Goal: Task Accomplishment & Management: Use online tool/utility

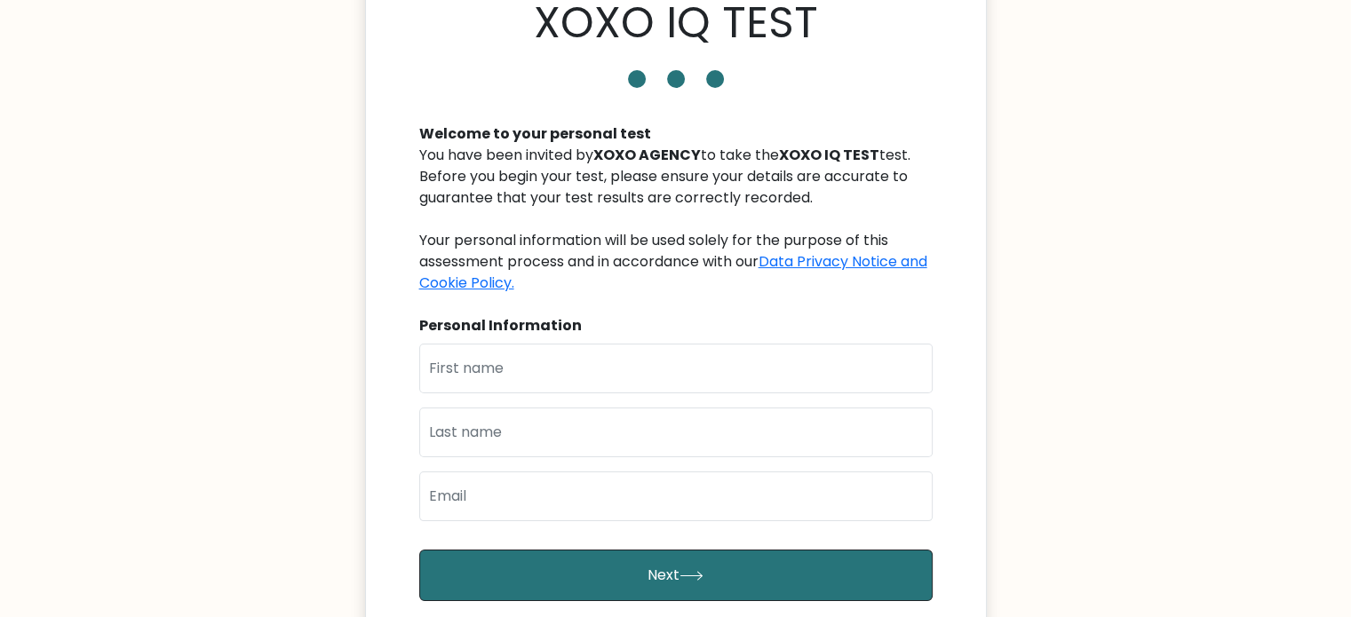
scroll to position [178, 0]
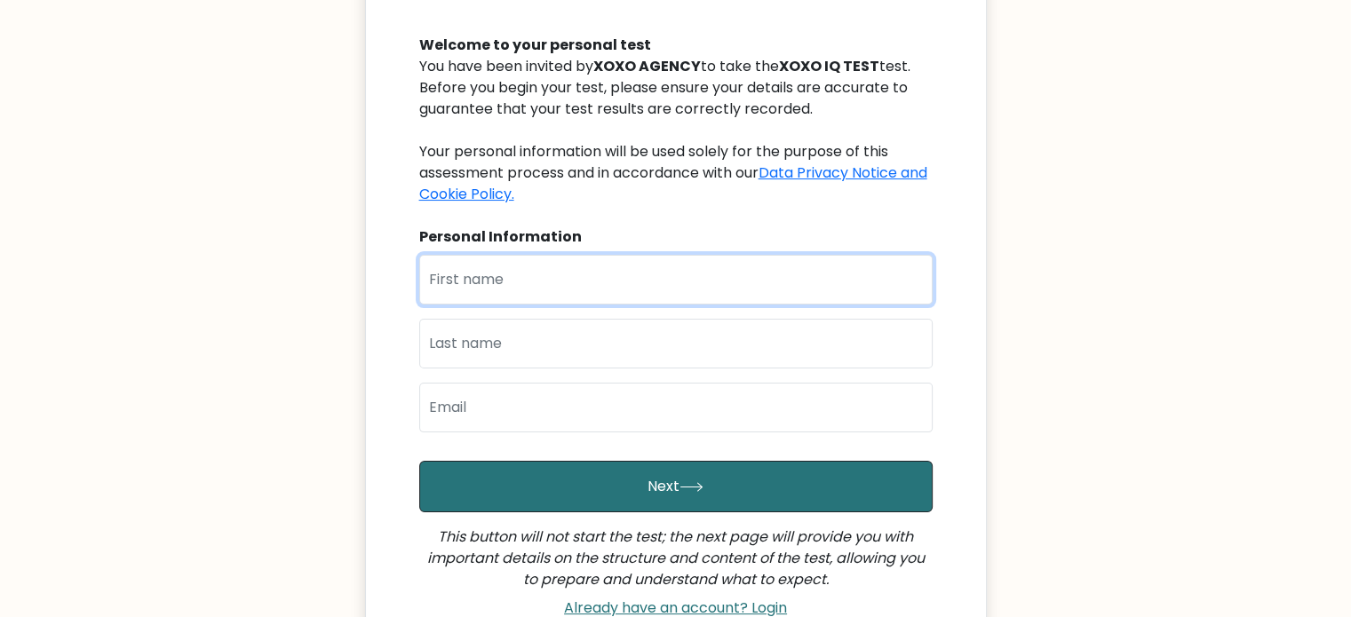
click at [639, 279] on input "text" at bounding box center [675, 280] width 513 height 50
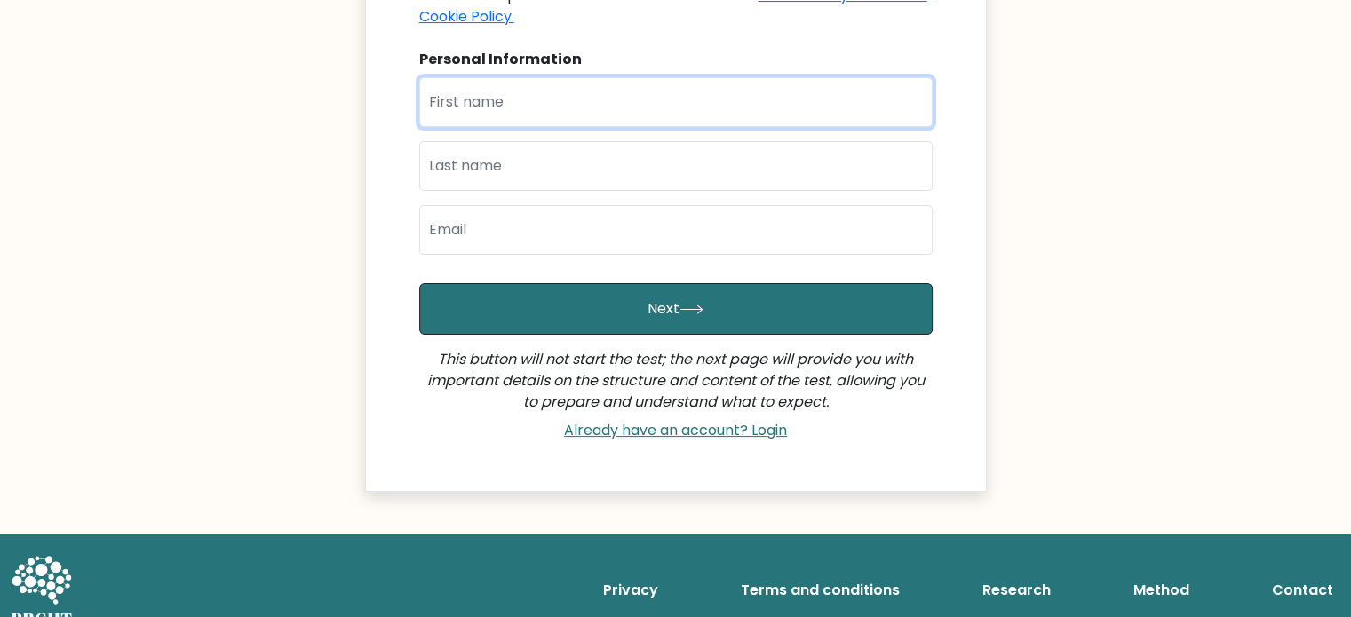
scroll to position [266, 0]
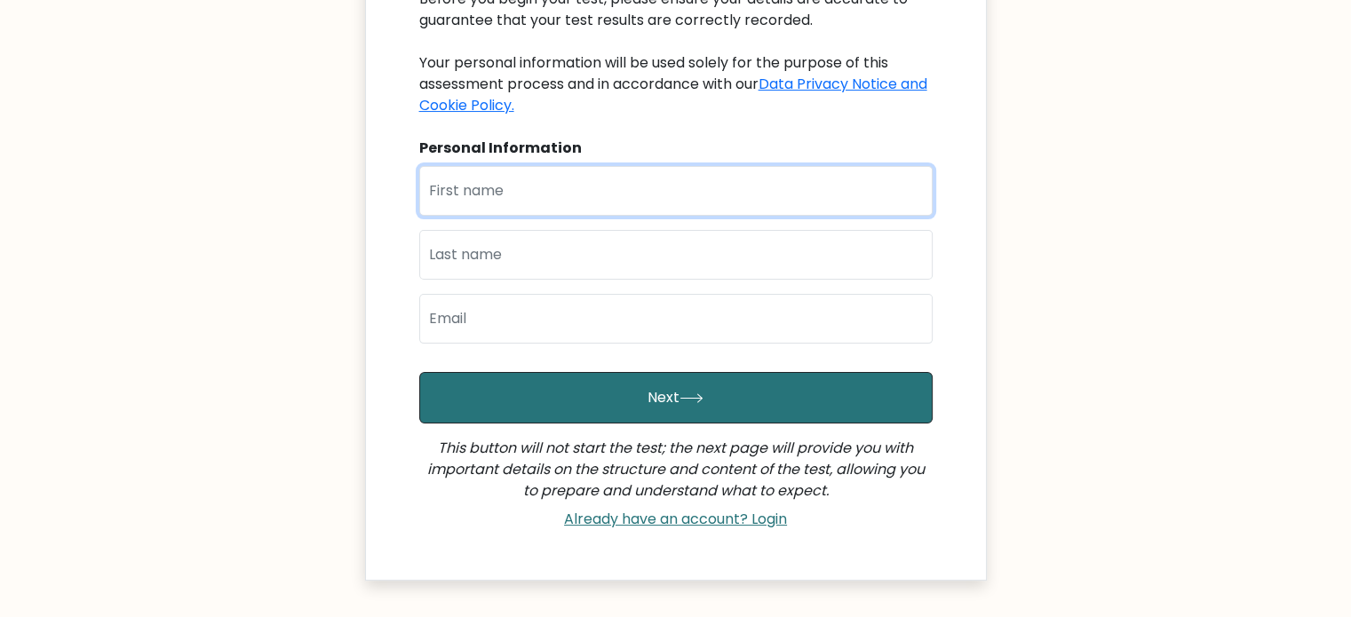
click at [599, 194] on input "text" at bounding box center [675, 191] width 513 height 50
type input "Miguel Antonio"
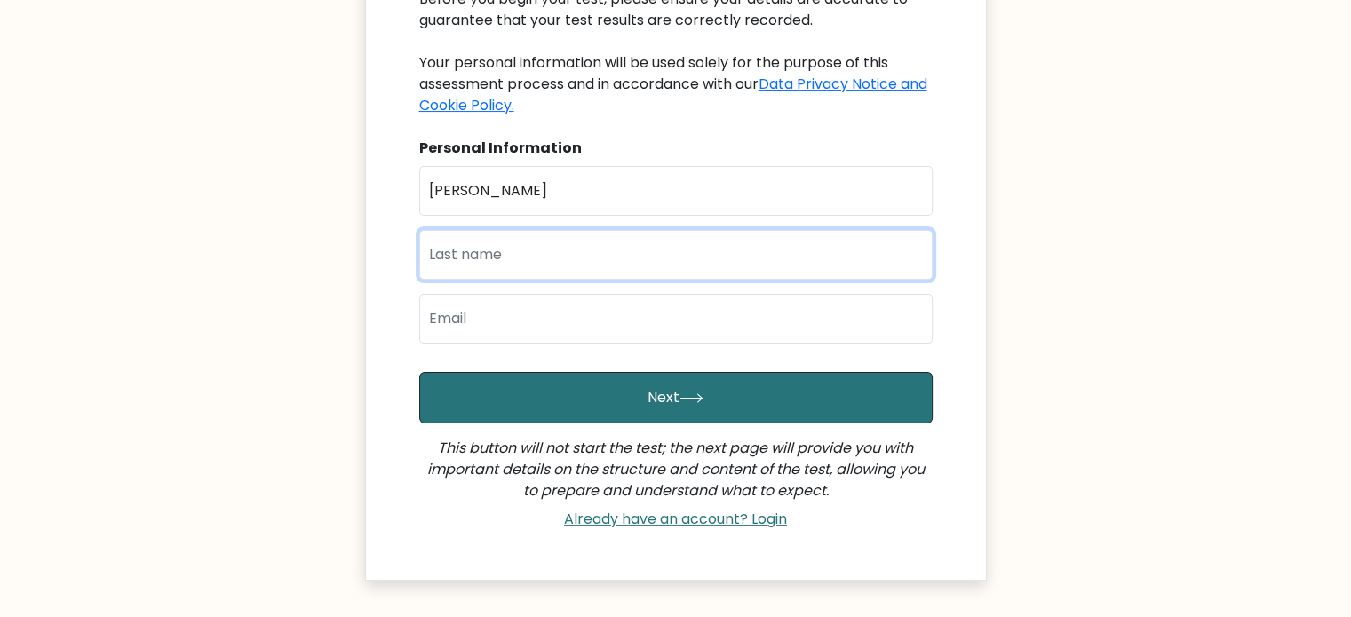
type input "Domingo"
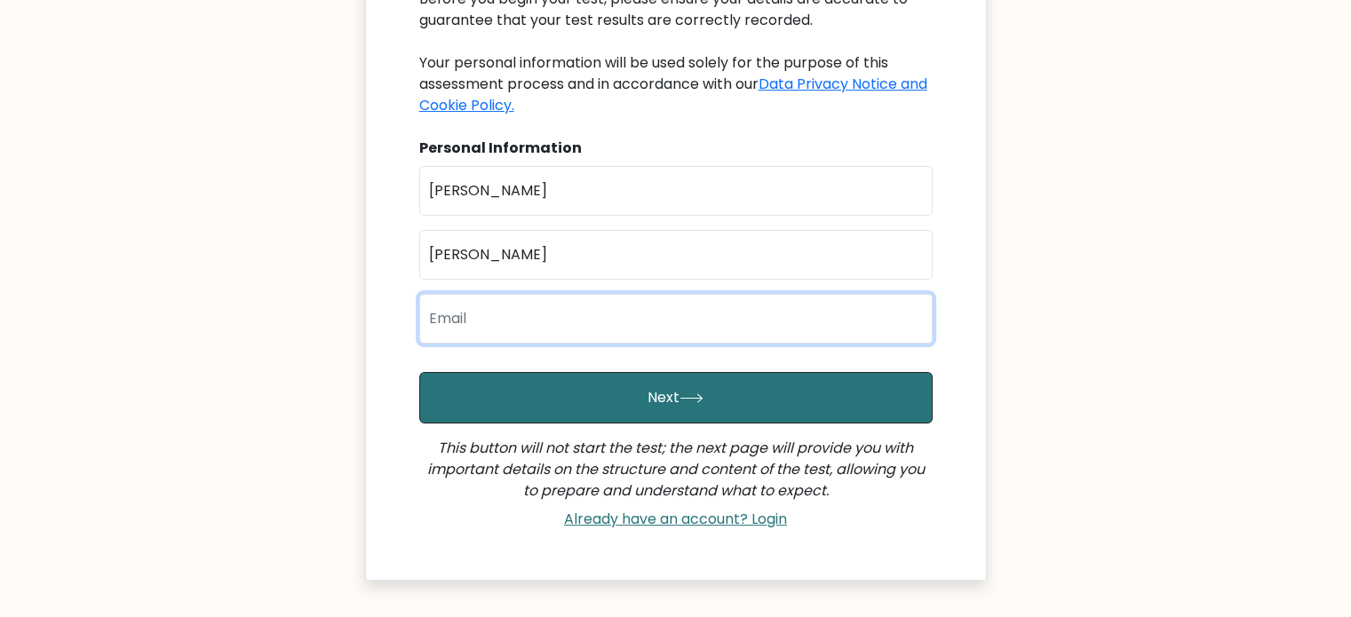
type input "domingomiguel0508@gmail.com"
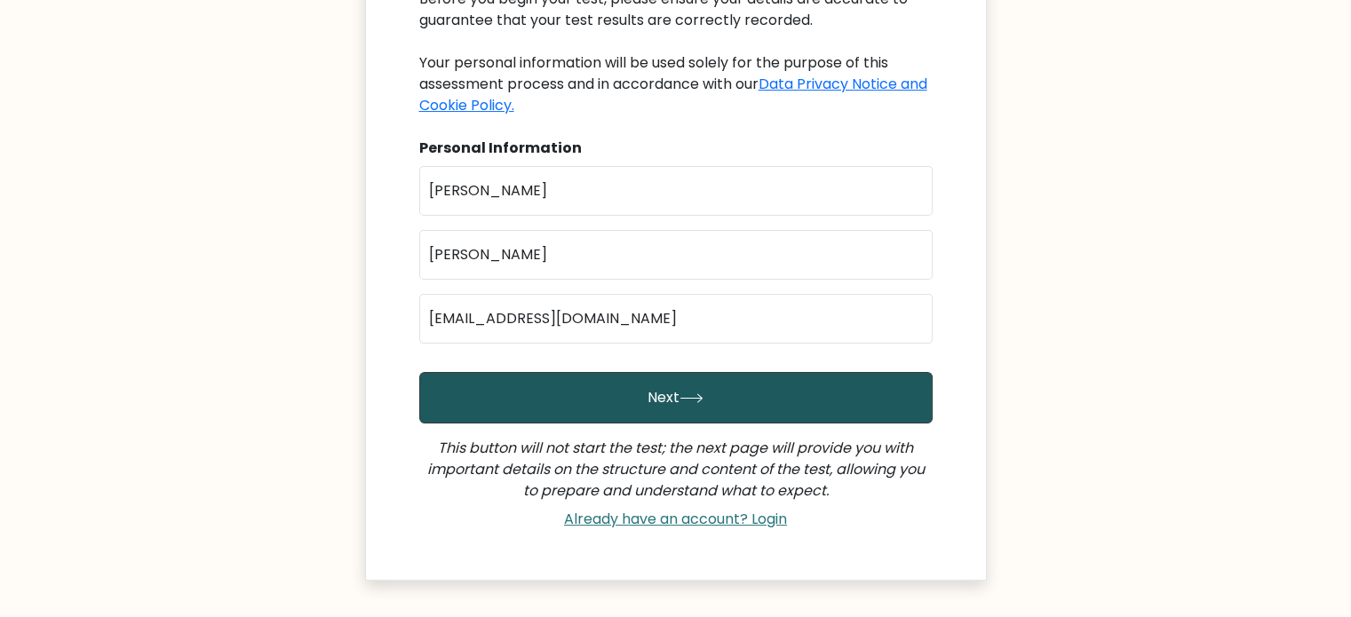
click at [609, 397] on button "Next" at bounding box center [675, 398] width 513 height 52
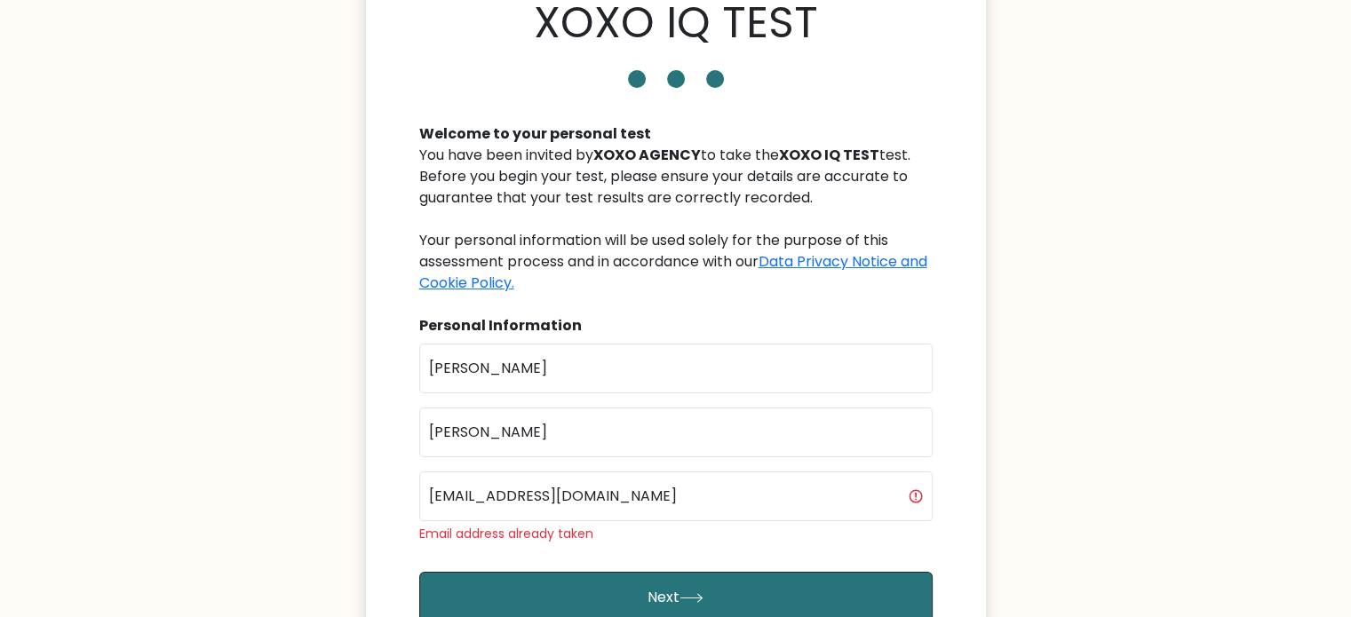
scroll to position [178, 0]
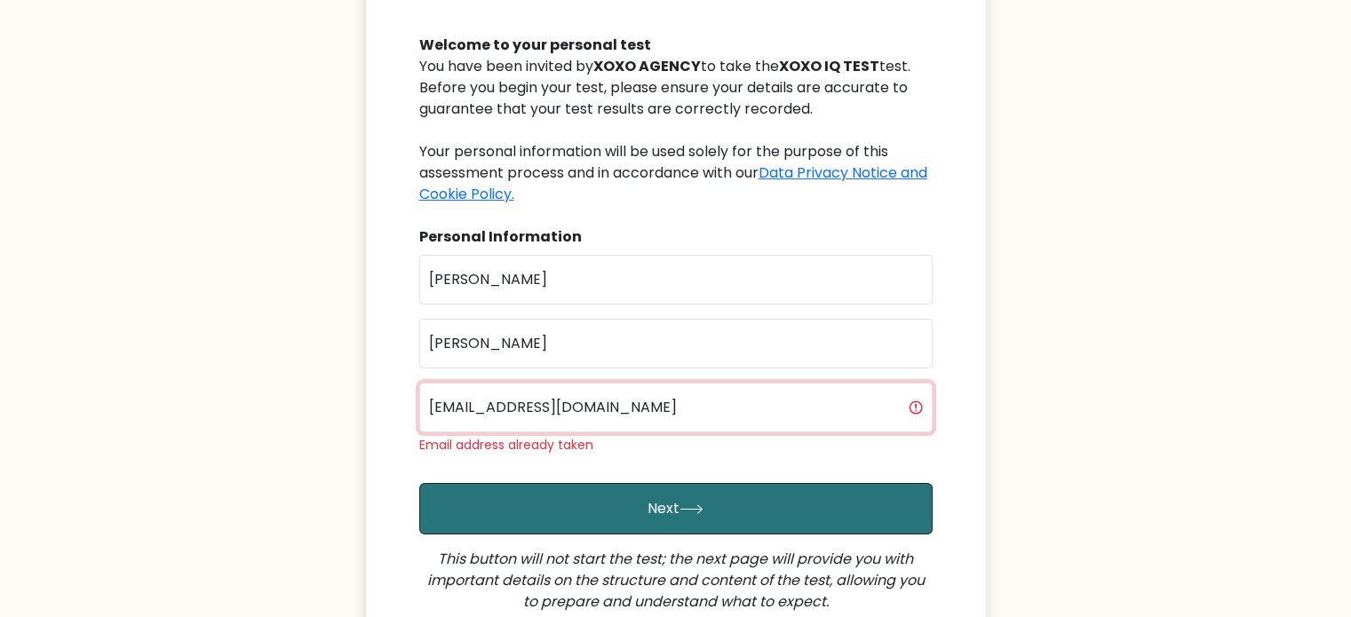
drag, startPoint x: 734, startPoint y: 403, endPoint x: 266, endPoint y: 361, distance: 469.8
click at [266, 361] on body "XOXO IQ TEST Welcome to your personal test You have been invited by XOXO AGENCY…" at bounding box center [675, 332] width 1351 height 1020
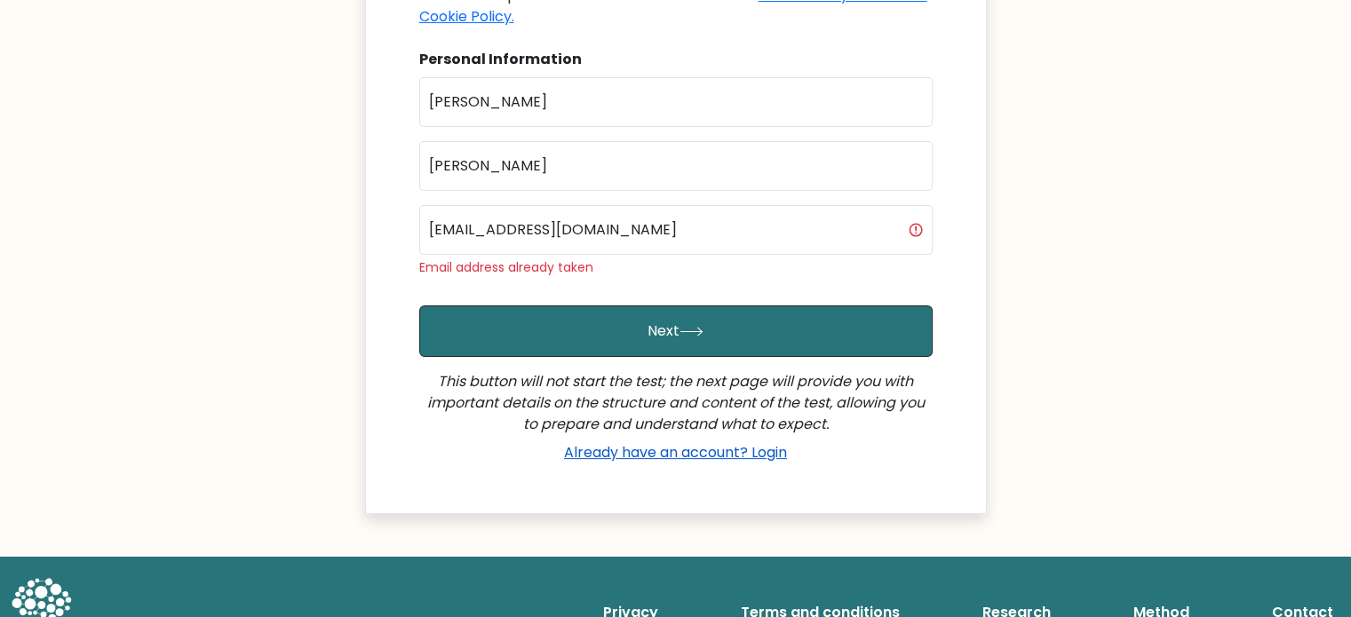
click at [606, 457] on link "Already have an account? Login" at bounding box center [675, 452] width 237 height 20
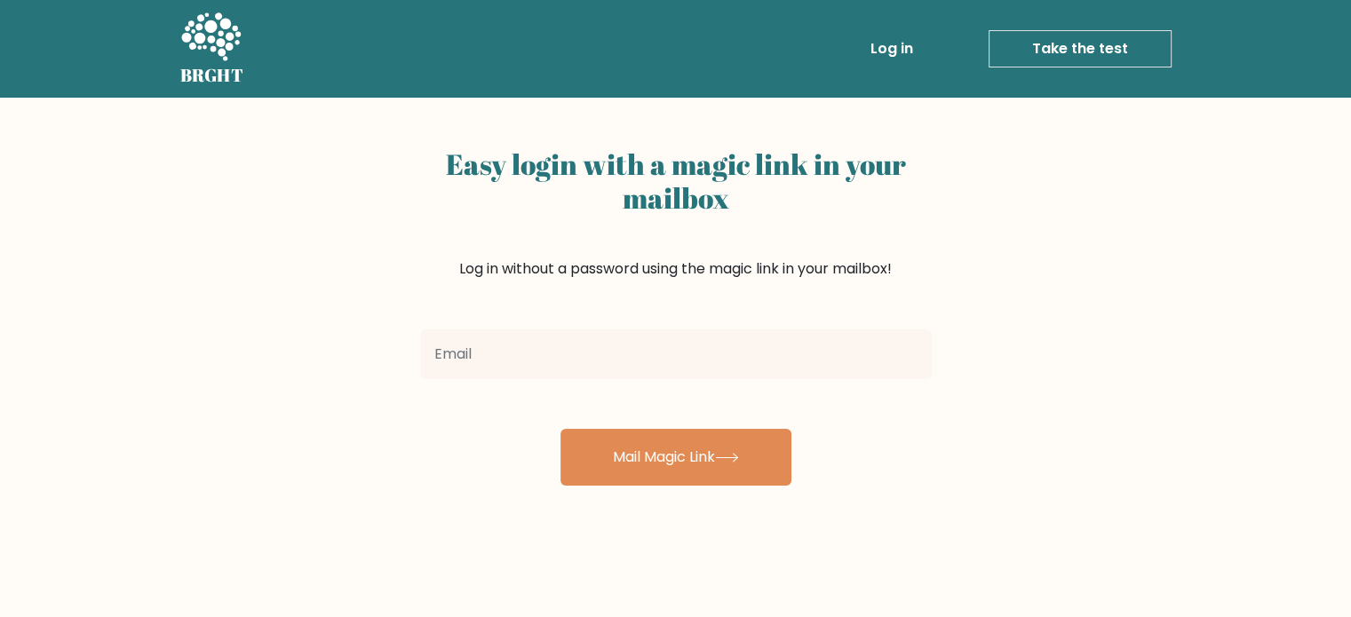
drag, startPoint x: 504, startPoint y: 338, endPoint x: 527, endPoint y: 347, distance: 25.6
click at [504, 338] on input "email" at bounding box center [676, 354] width 512 height 50
type input "[EMAIL_ADDRESS][DOMAIN_NAME]"
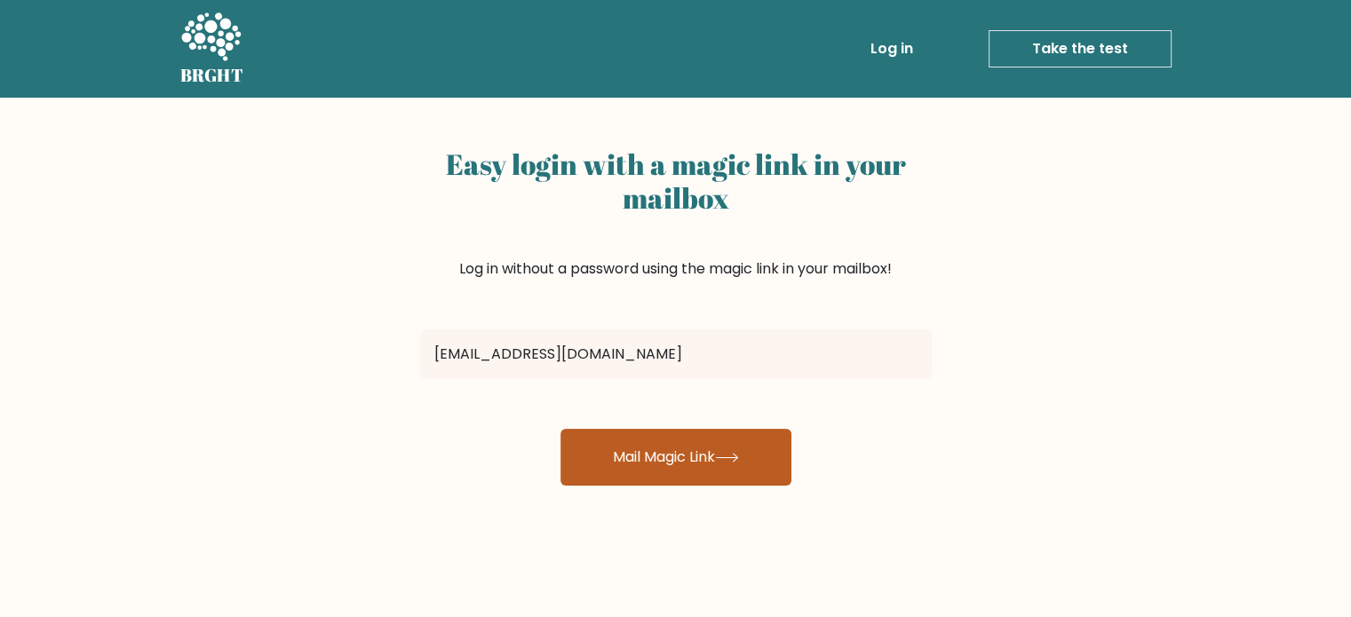
click at [668, 456] on button "Mail Magic Link" at bounding box center [675, 457] width 231 height 57
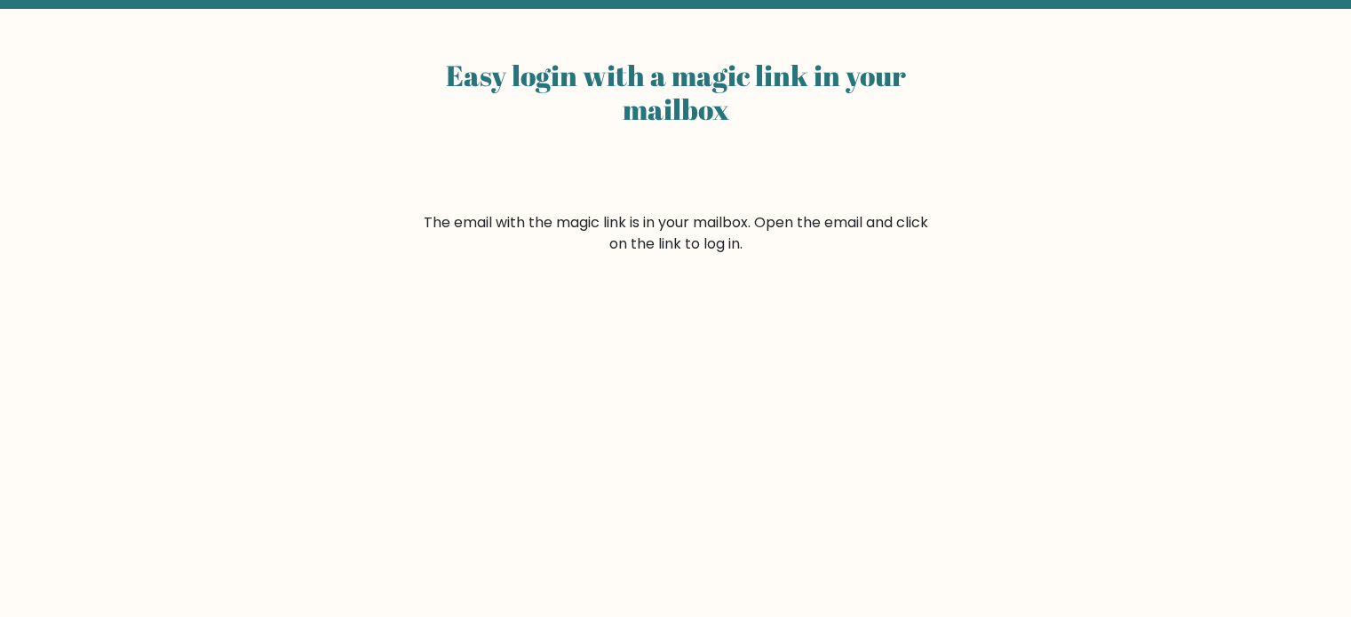
scroll to position [178, 0]
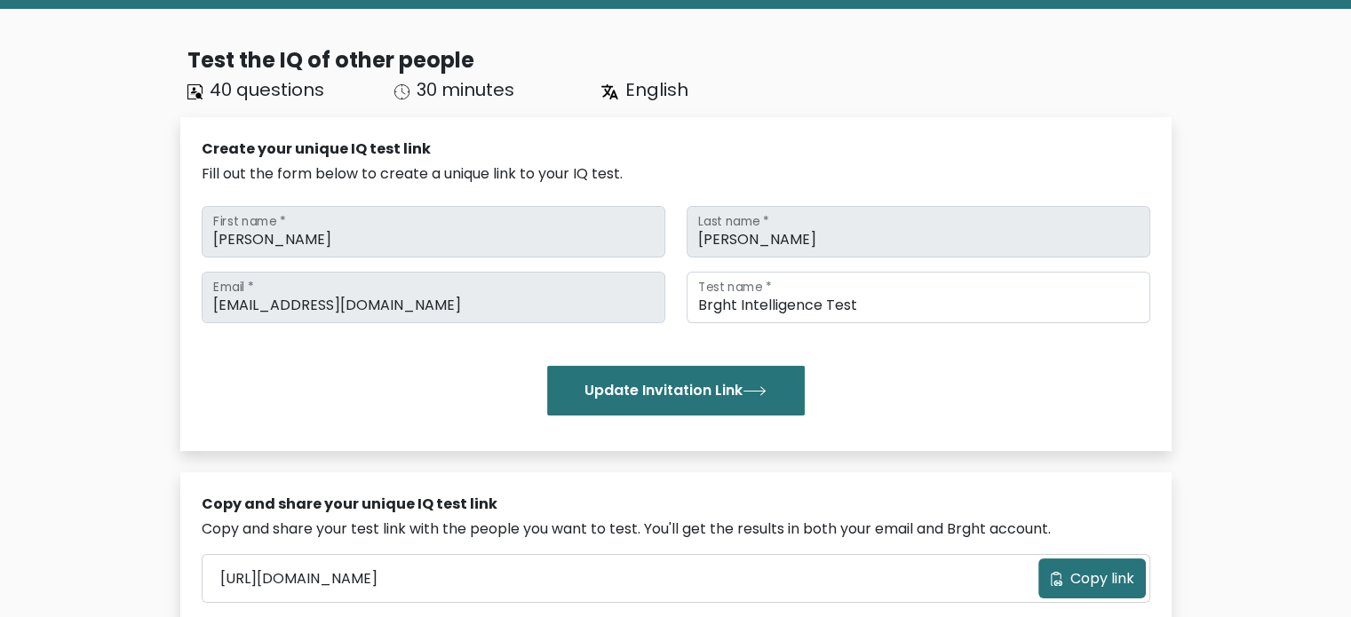
scroll to position [178, 0]
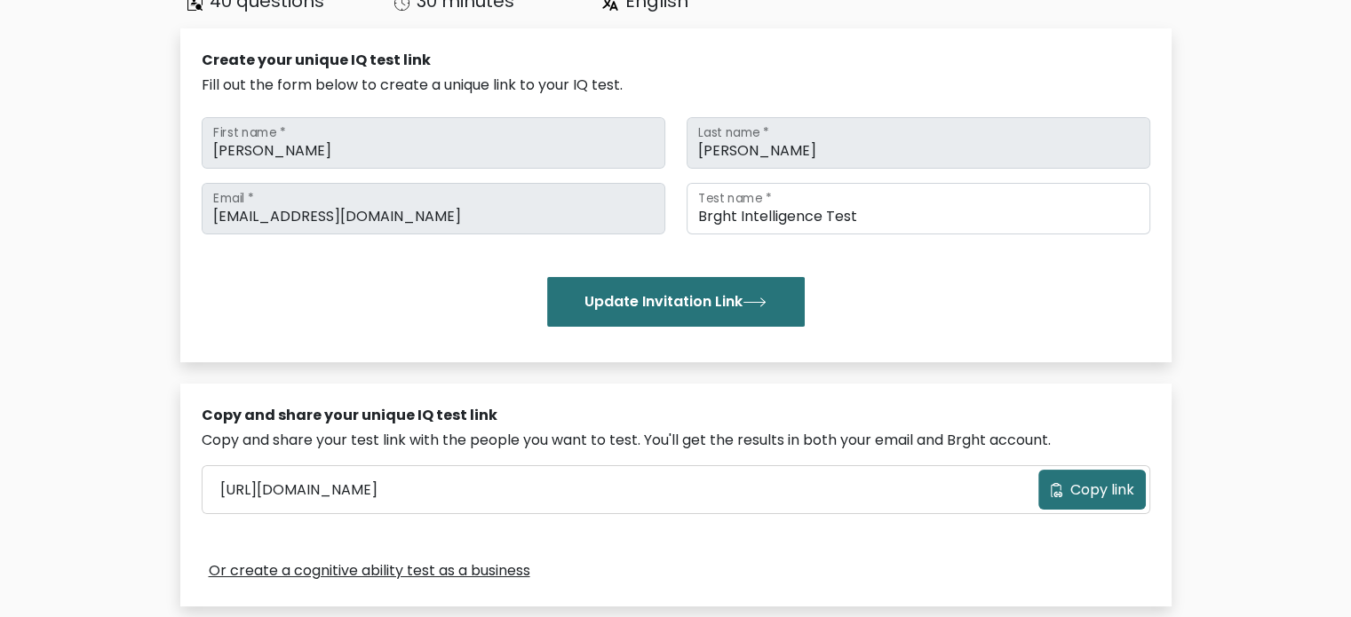
click at [1070, 484] on span "Copy link" at bounding box center [1102, 490] width 64 height 21
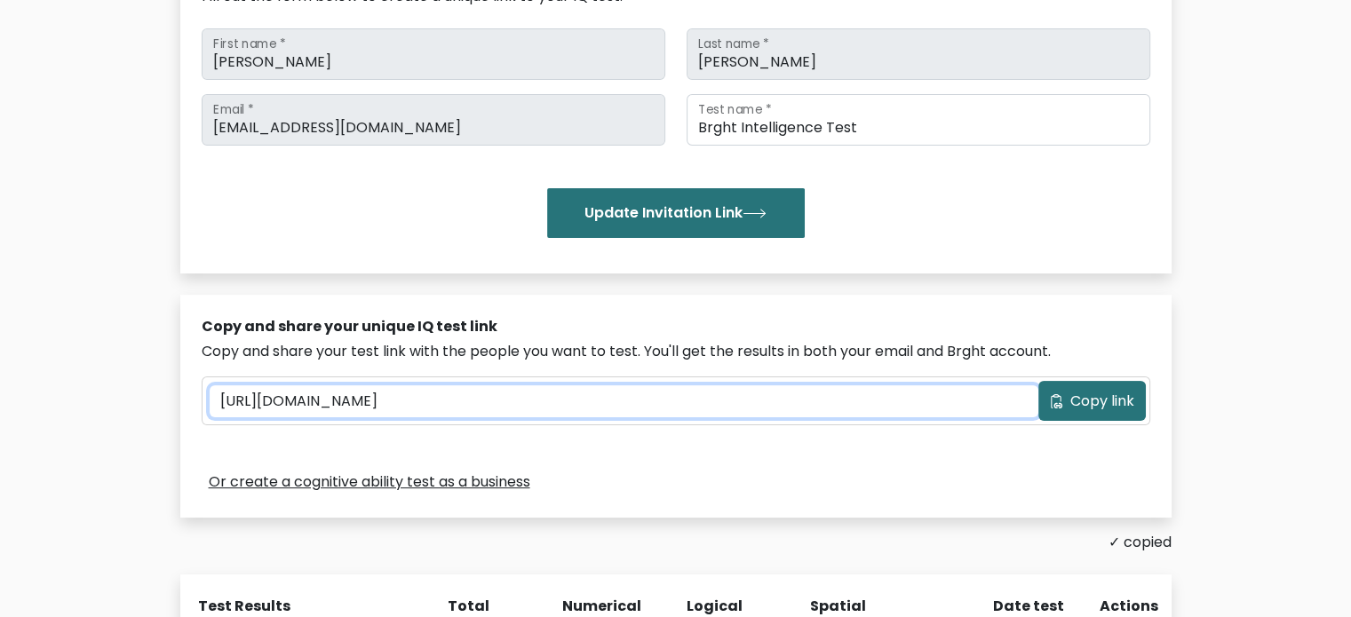
scroll to position [533, 0]
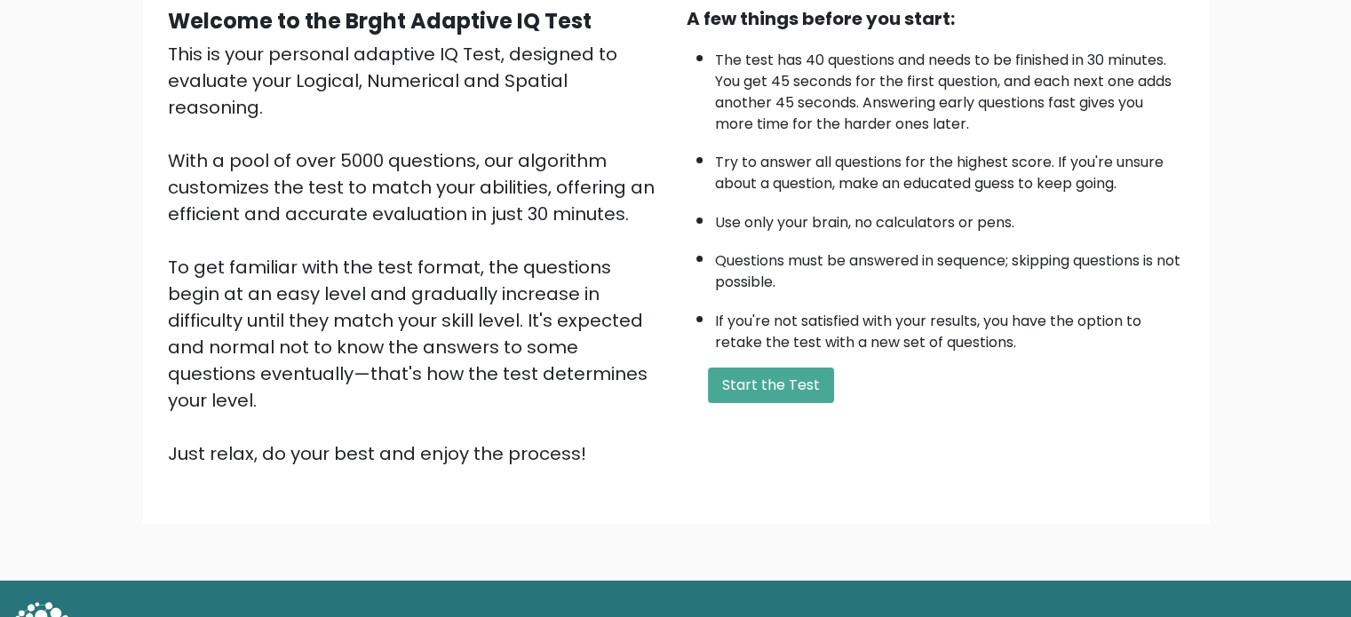
scroll to position [195, 0]
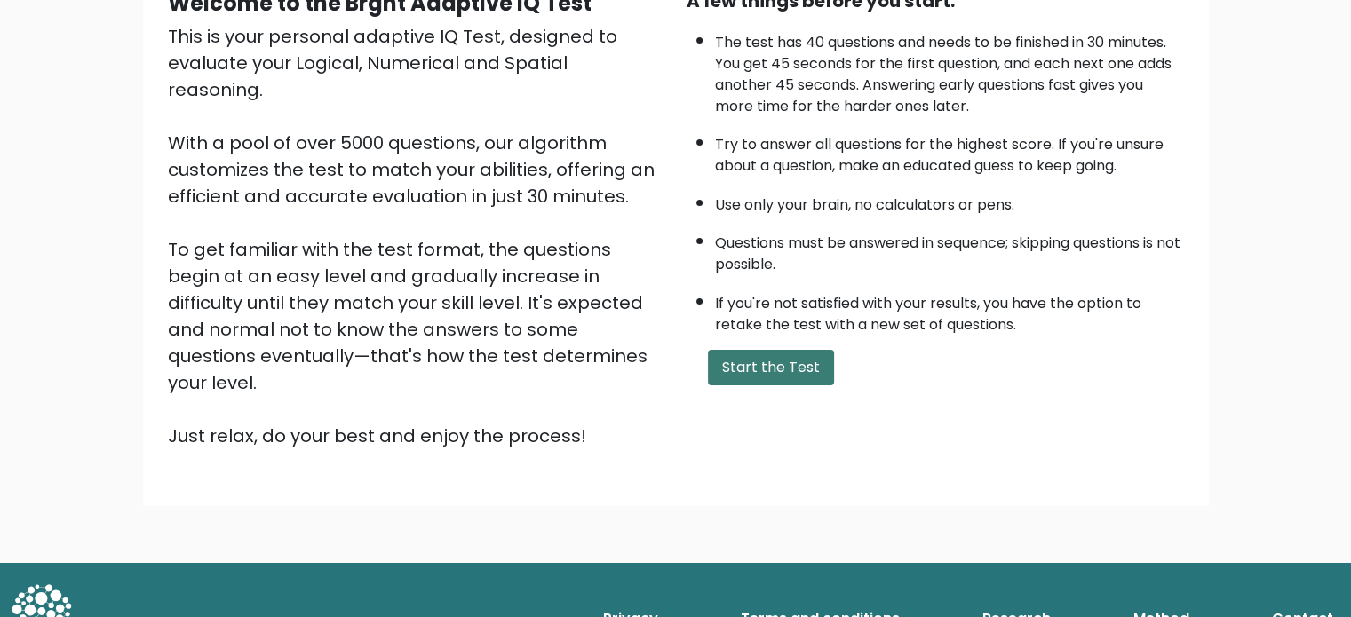
click at [762, 350] on button "Start the Test" at bounding box center [771, 368] width 126 height 36
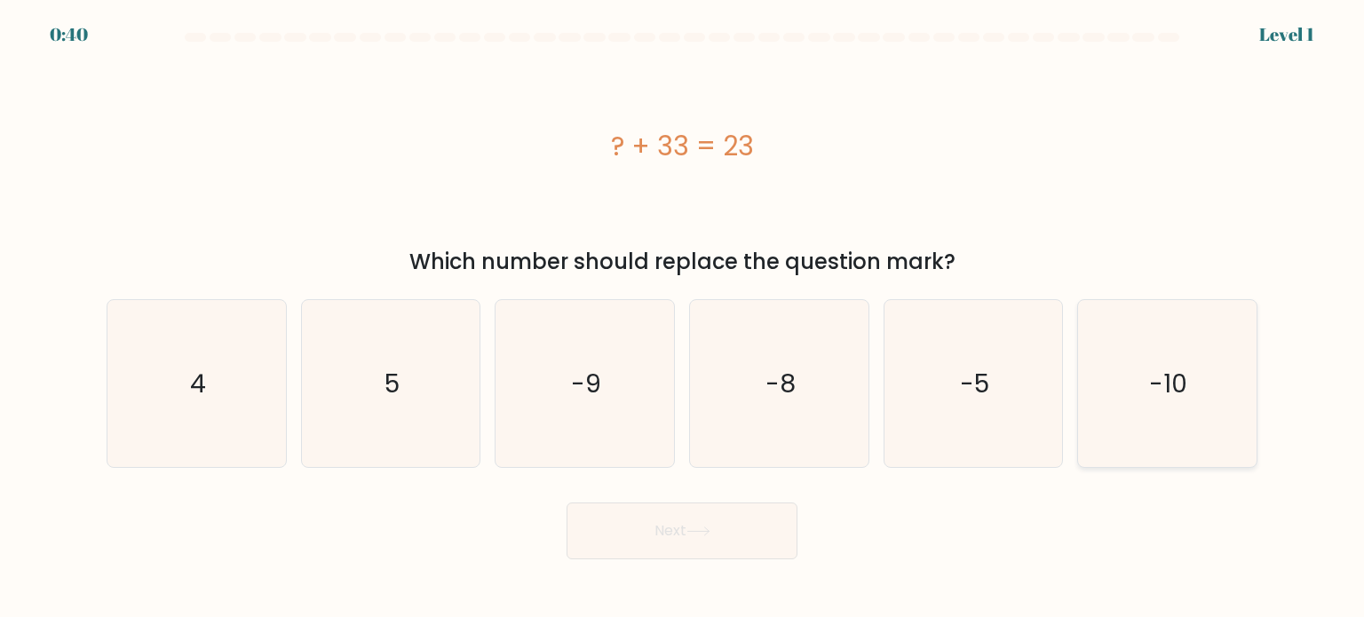
click at [1166, 377] on text "-10" at bounding box center [1169, 383] width 38 height 36
click at [683, 318] on input "f. -10" at bounding box center [682, 313] width 1 height 9
radio input "true"
click at [629, 536] on button "Next" at bounding box center [682, 531] width 231 height 57
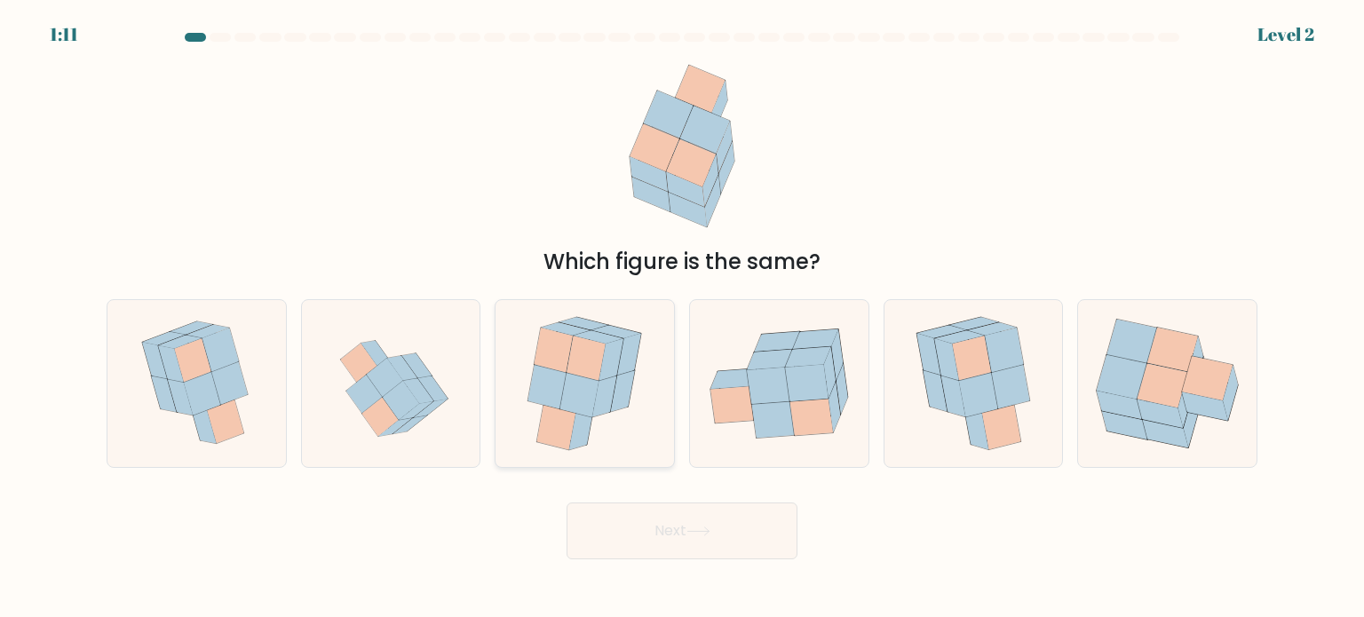
click at [619, 343] on icon at bounding box center [611, 359] width 24 height 42
click at [682, 318] on input "c." at bounding box center [682, 313] width 1 height 9
radio input "true"
click at [626, 535] on button "Next" at bounding box center [682, 531] width 231 height 57
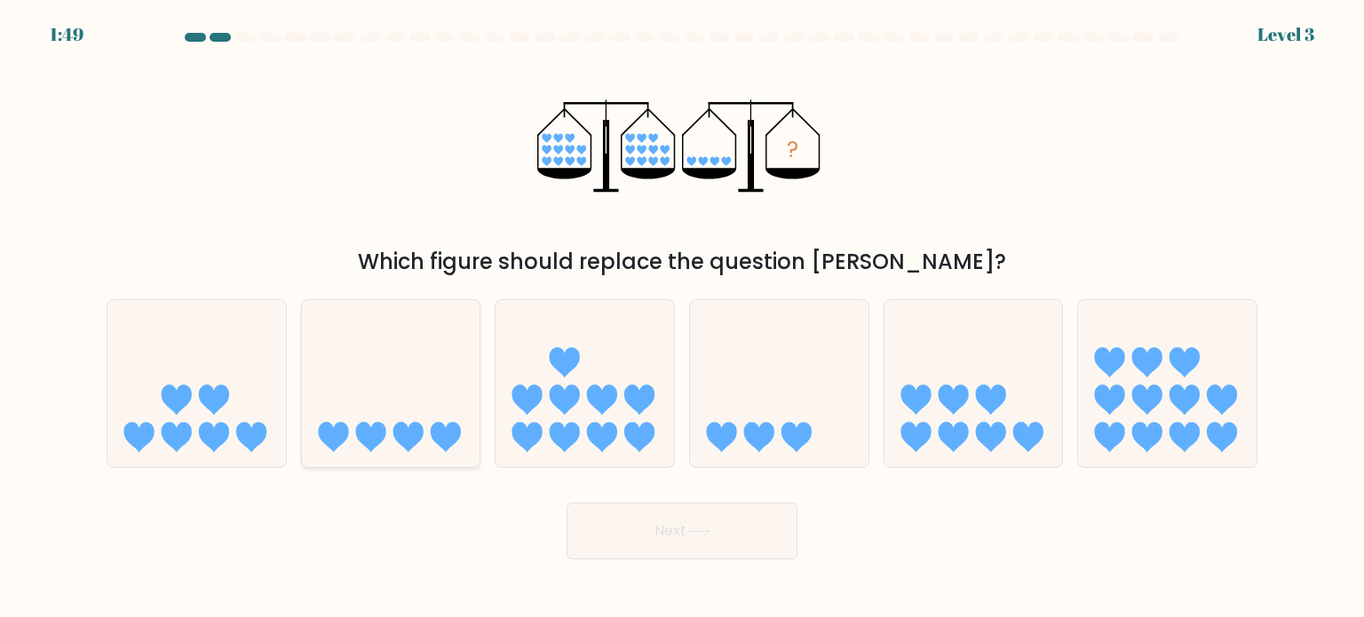
click at [413, 358] on icon at bounding box center [391, 383] width 178 height 147
click at [682, 318] on input "b." at bounding box center [682, 313] width 1 height 9
radio input "true"
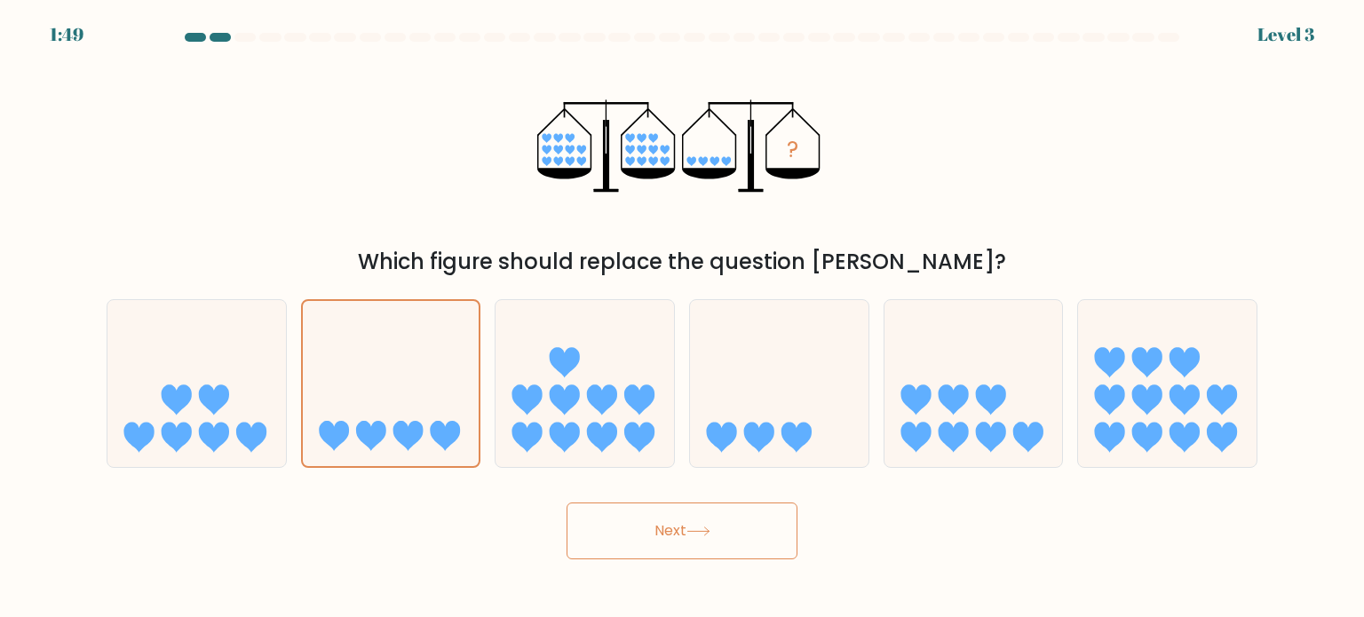
click at [657, 539] on button "Next" at bounding box center [682, 531] width 231 height 57
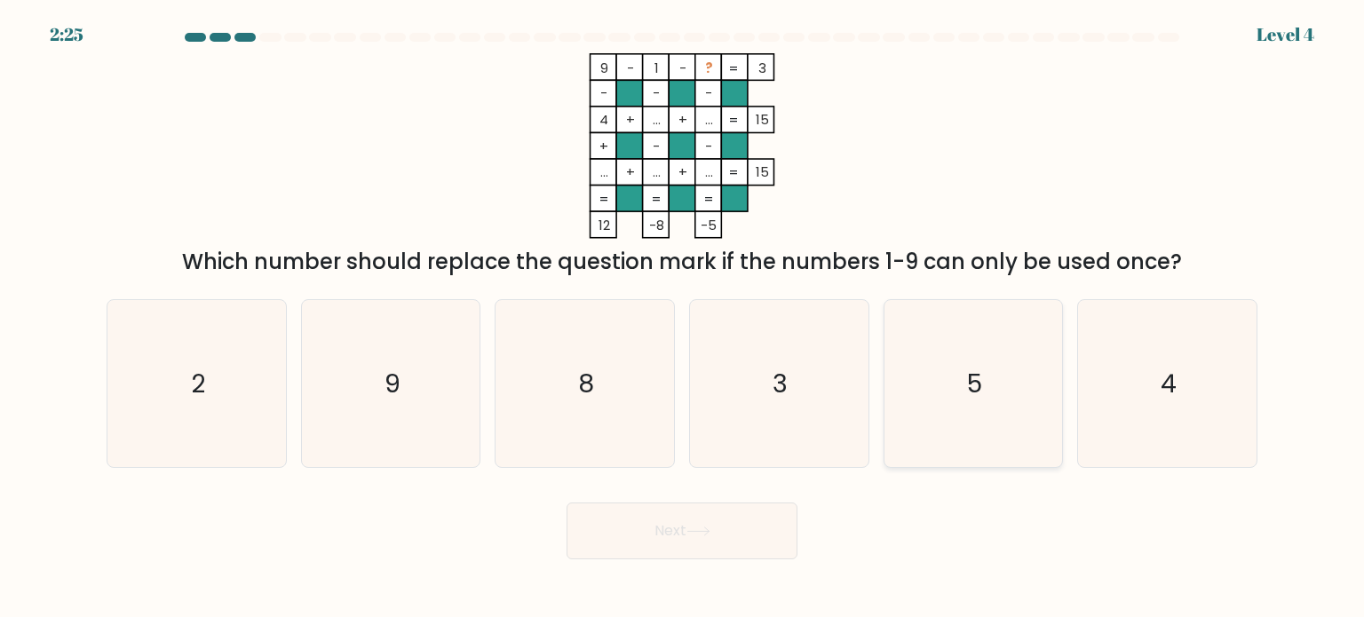
click at [954, 376] on icon "5" at bounding box center [973, 383] width 167 height 167
click at [683, 318] on input "e. 5" at bounding box center [682, 313] width 1 height 9
radio input "true"
click at [746, 532] on button "Next" at bounding box center [682, 531] width 231 height 57
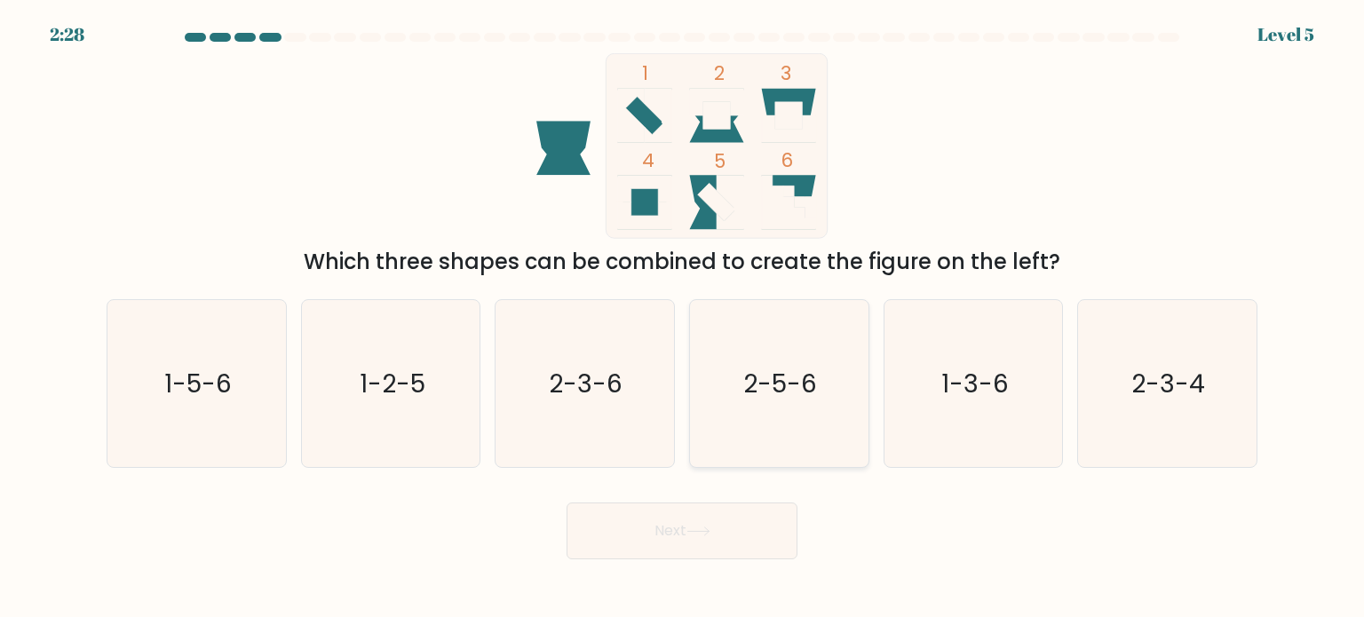
click at [721, 379] on icon "2-5-6" at bounding box center [778, 383] width 167 height 167
click at [683, 318] on input "d. 2-5-6" at bounding box center [682, 313] width 1 height 9
radio input "true"
click at [734, 527] on button "Next" at bounding box center [682, 531] width 231 height 57
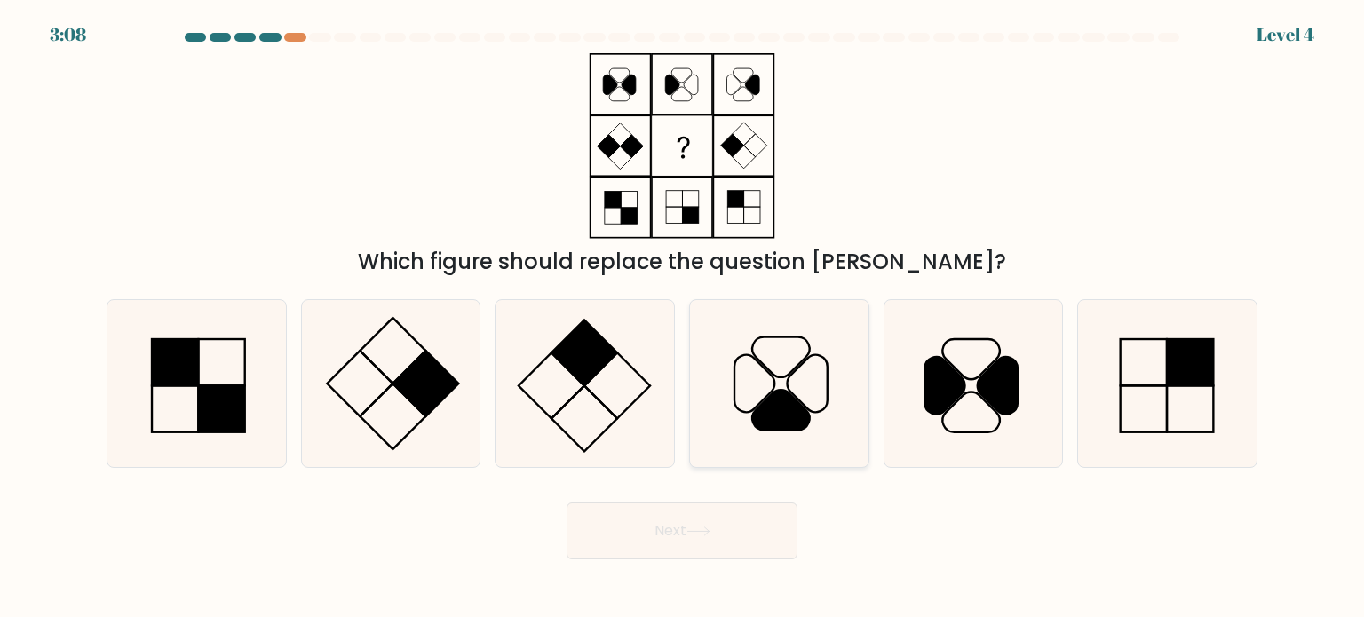
click at [785, 358] on icon at bounding box center [778, 383] width 167 height 167
click at [683, 318] on input "d." at bounding box center [682, 313] width 1 height 9
radio input "true"
click at [601, 376] on icon at bounding box center [584, 383] width 167 height 167
click at [682, 318] on input "c." at bounding box center [682, 313] width 1 height 9
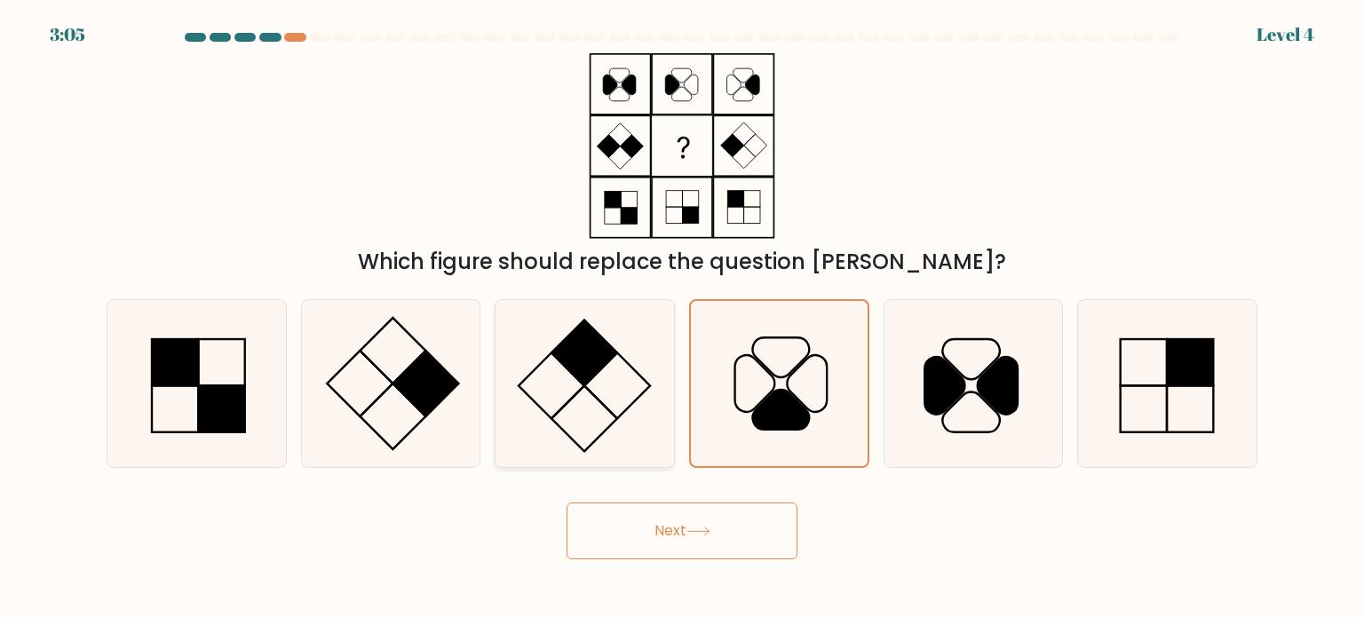
radio input "true"
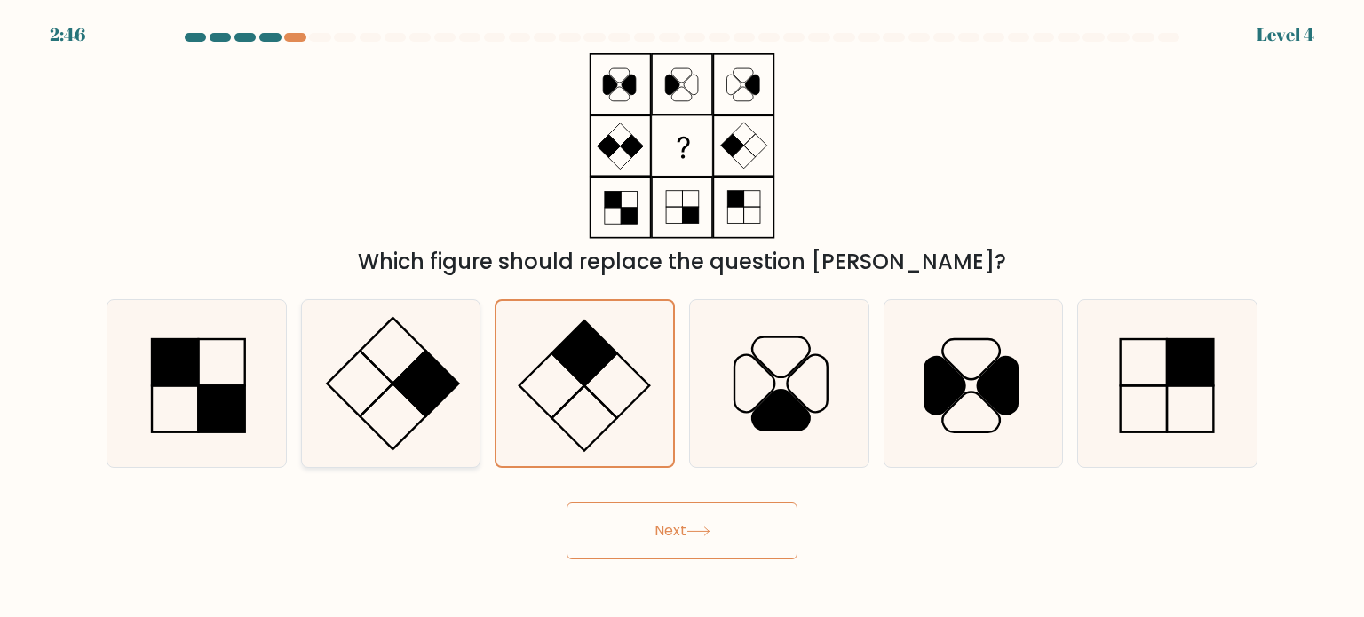
click at [365, 422] on rect at bounding box center [393, 417] width 66 height 66
click at [682, 318] on input "b." at bounding box center [682, 313] width 1 height 9
radio input "true"
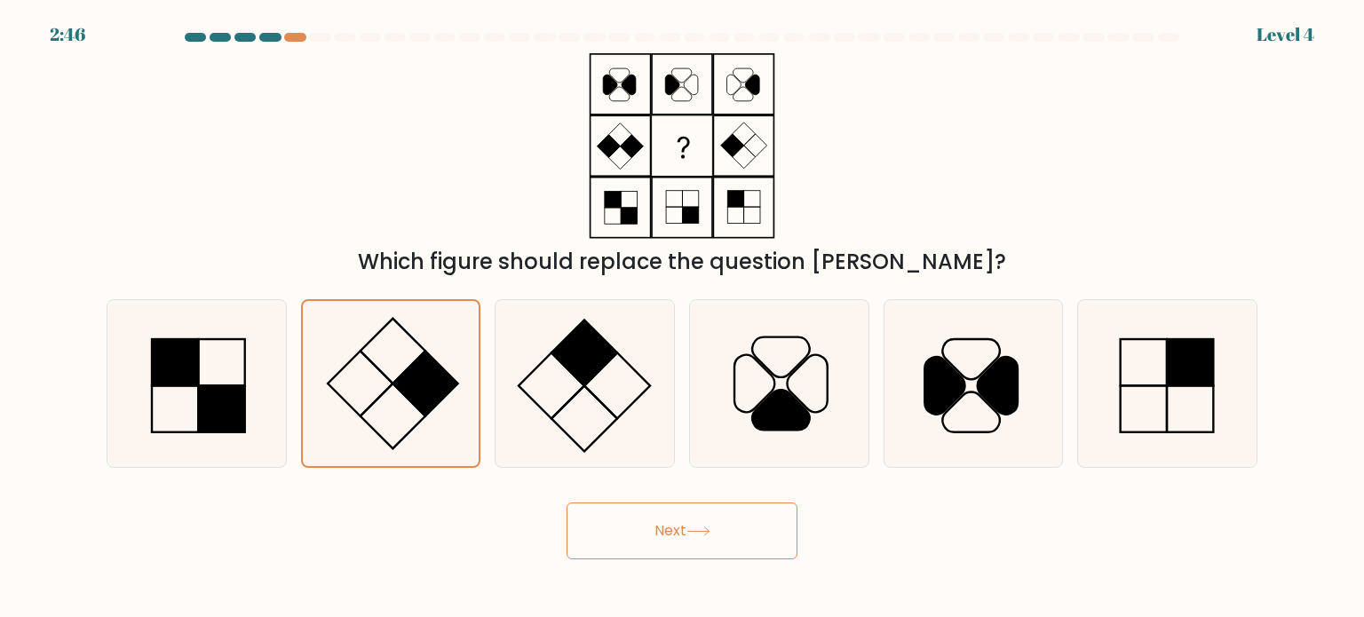
click at [725, 545] on button "Next" at bounding box center [682, 531] width 231 height 57
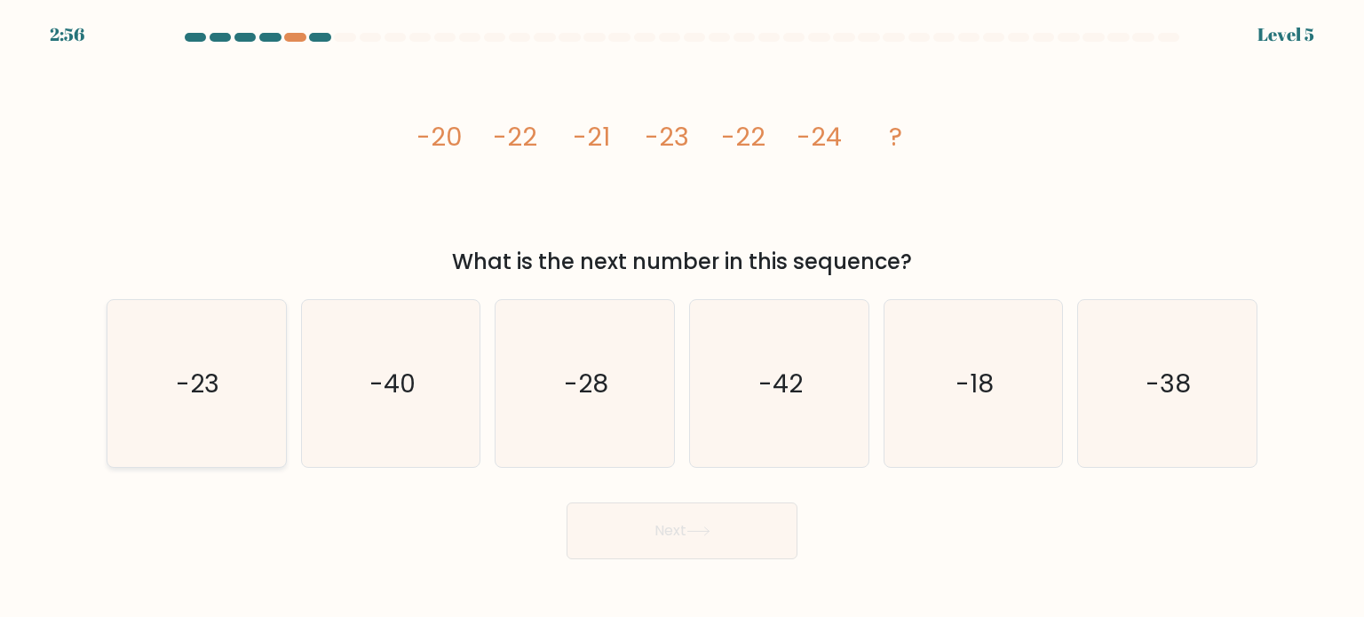
click at [181, 332] on icon "-23" at bounding box center [196, 383] width 167 height 167
click at [682, 318] on input "a. -23" at bounding box center [682, 313] width 1 height 9
radio input "true"
click at [651, 525] on button "Next" at bounding box center [682, 531] width 231 height 57
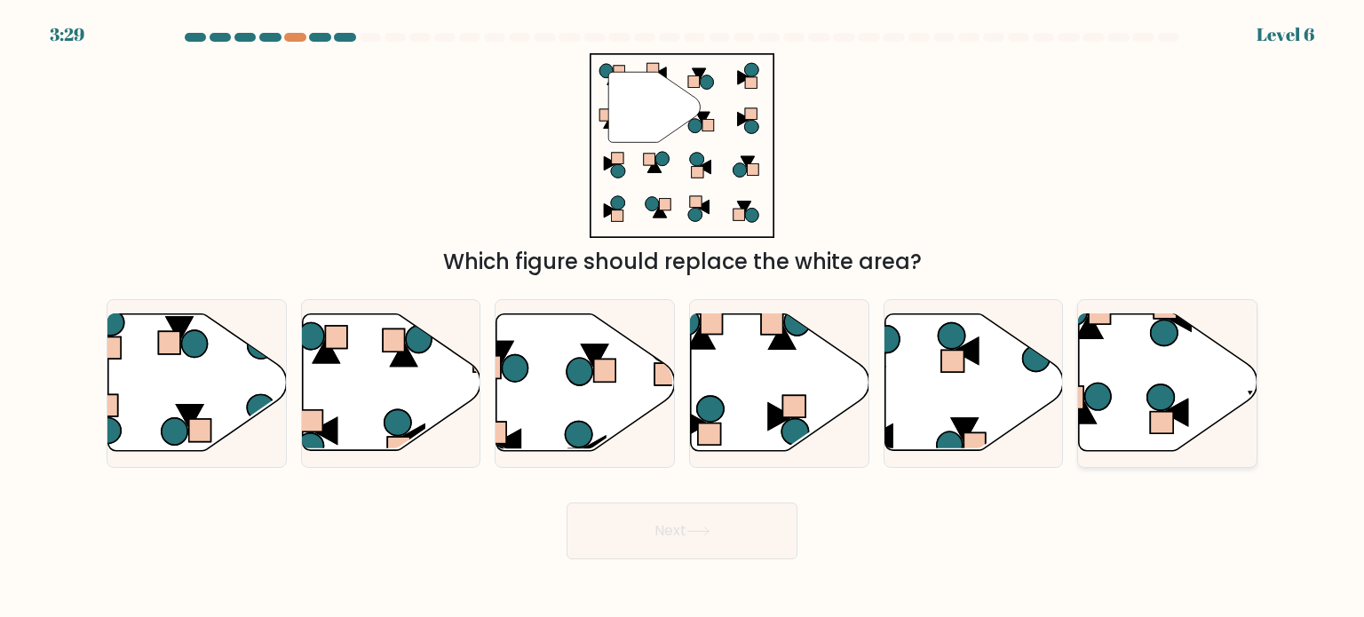
click at [1176, 358] on icon at bounding box center [1168, 382] width 178 height 137
click at [683, 318] on input "f." at bounding box center [682, 313] width 1 height 9
radio input "true"
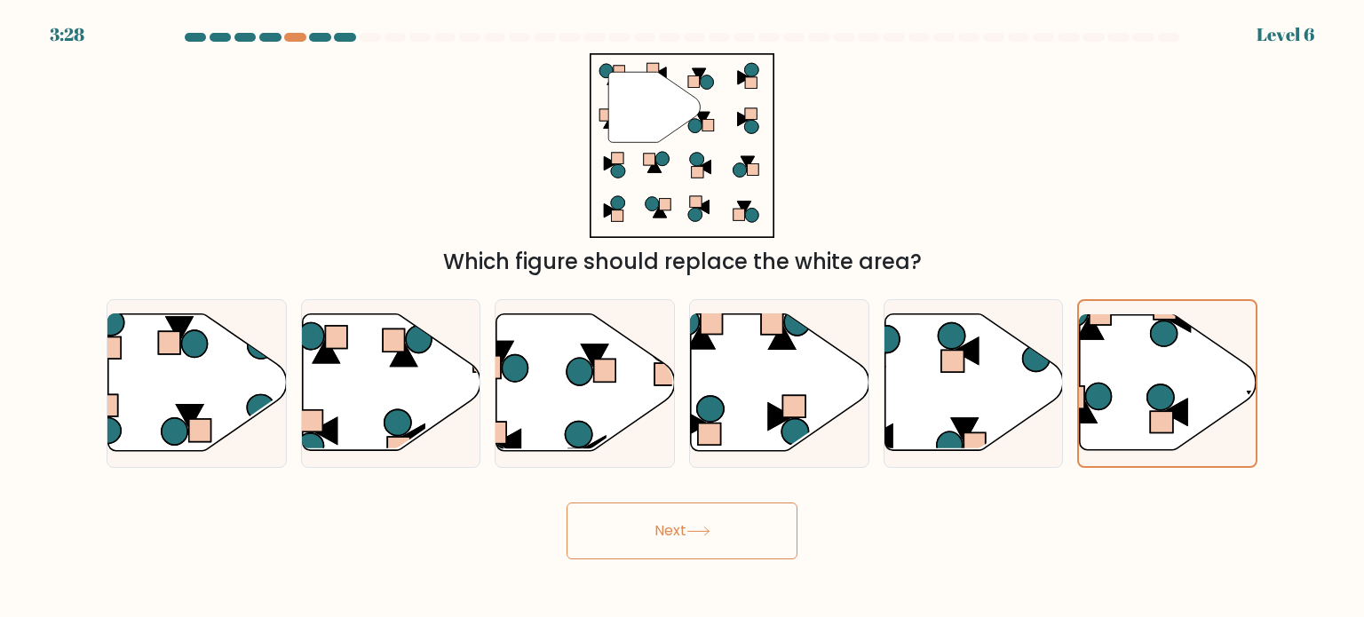
click at [708, 515] on button "Next" at bounding box center [682, 531] width 231 height 57
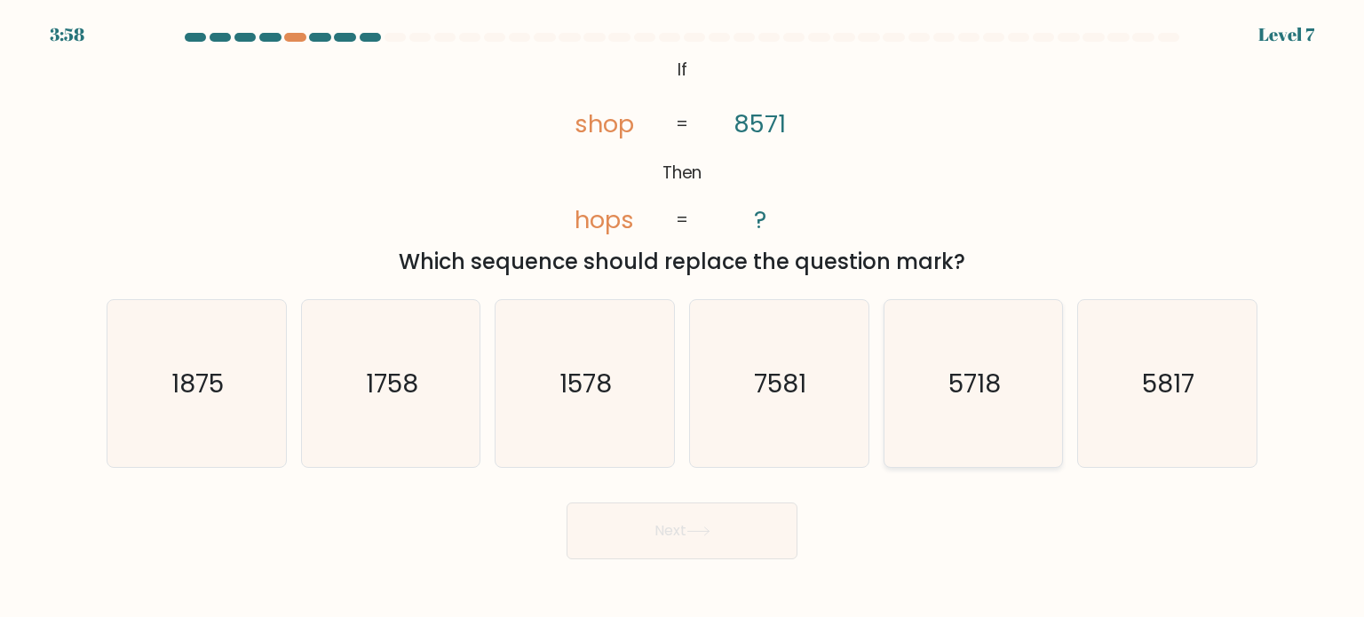
click at [1011, 413] on icon "5718" at bounding box center [973, 383] width 167 height 167
click at [683, 318] on input "e. 5718" at bounding box center [682, 313] width 1 height 9
radio input "true"
click at [643, 527] on button "Next" at bounding box center [682, 531] width 231 height 57
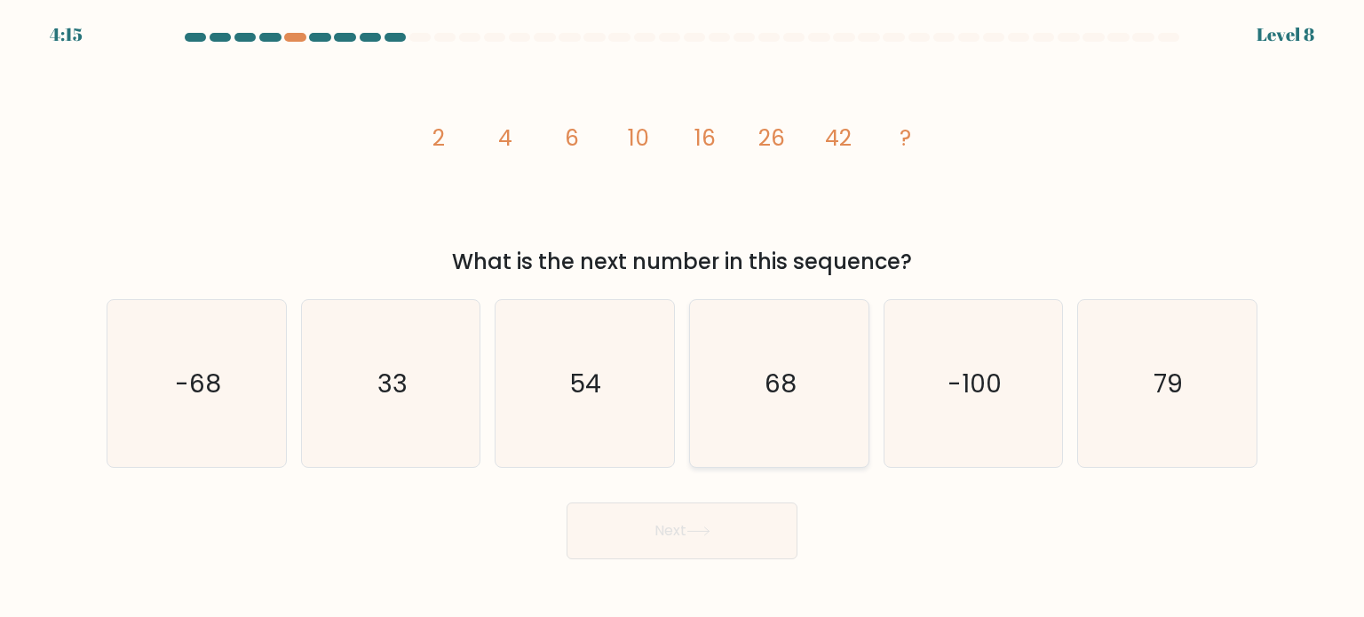
click at [803, 322] on icon "68" at bounding box center [778, 383] width 167 height 167
click at [683, 318] on input "d. 68" at bounding box center [682, 313] width 1 height 9
radio input "true"
click at [786, 394] on text "68" at bounding box center [781, 383] width 32 height 35
click at [683, 318] on input "d. 68" at bounding box center [682, 313] width 1 height 9
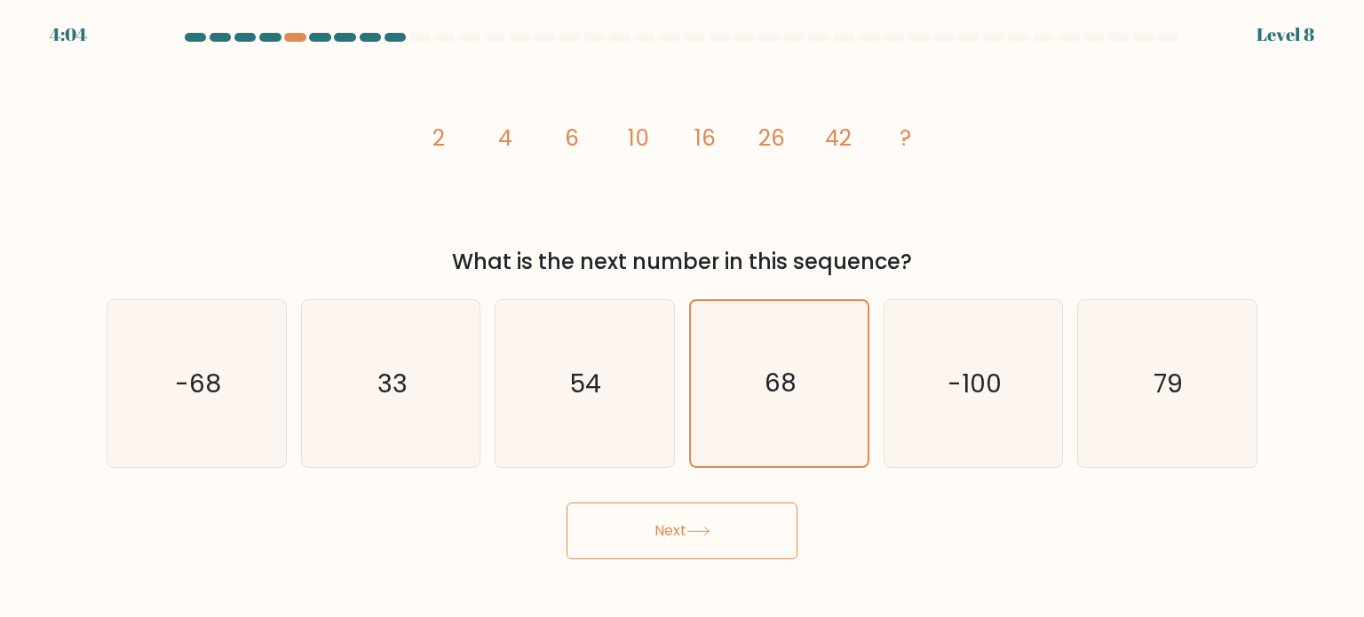
click at [689, 535] on button "Next" at bounding box center [682, 531] width 231 height 57
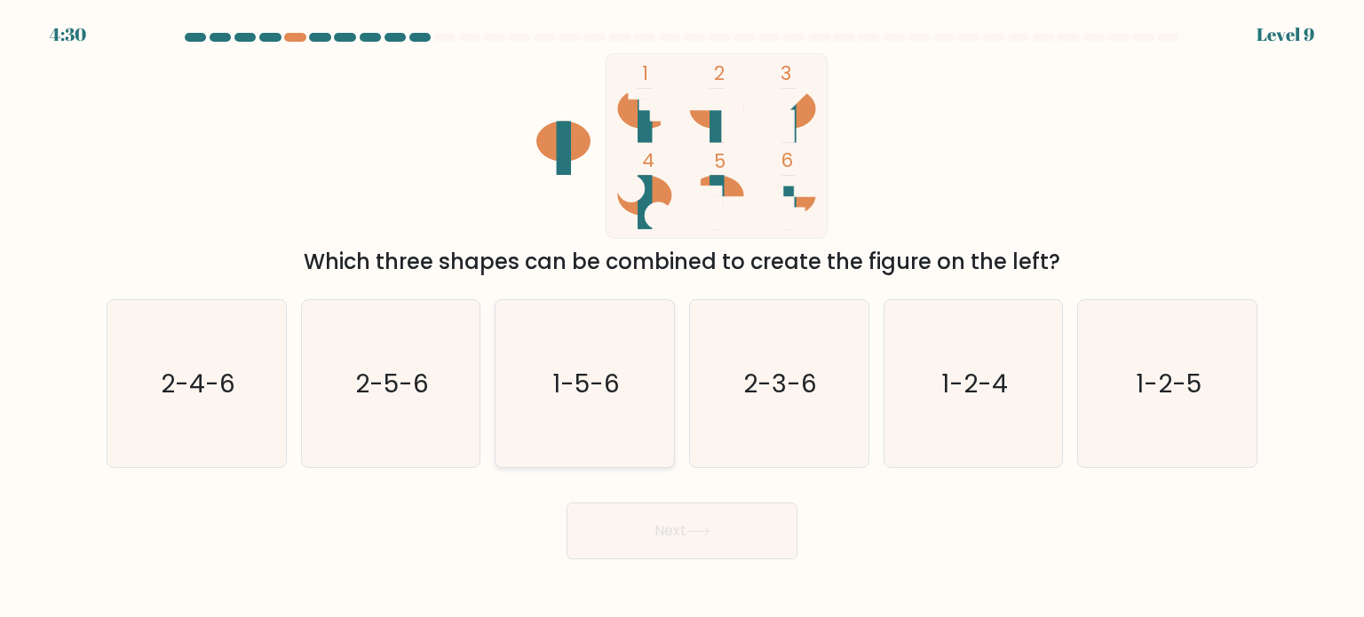
click at [595, 376] on text "1-5-6" at bounding box center [586, 383] width 67 height 36
click at [682, 318] on input "c. 1-5-6" at bounding box center [682, 313] width 1 height 9
radio input "true"
click at [649, 528] on button "Next" at bounding box center [682, 531] width 231 height 57
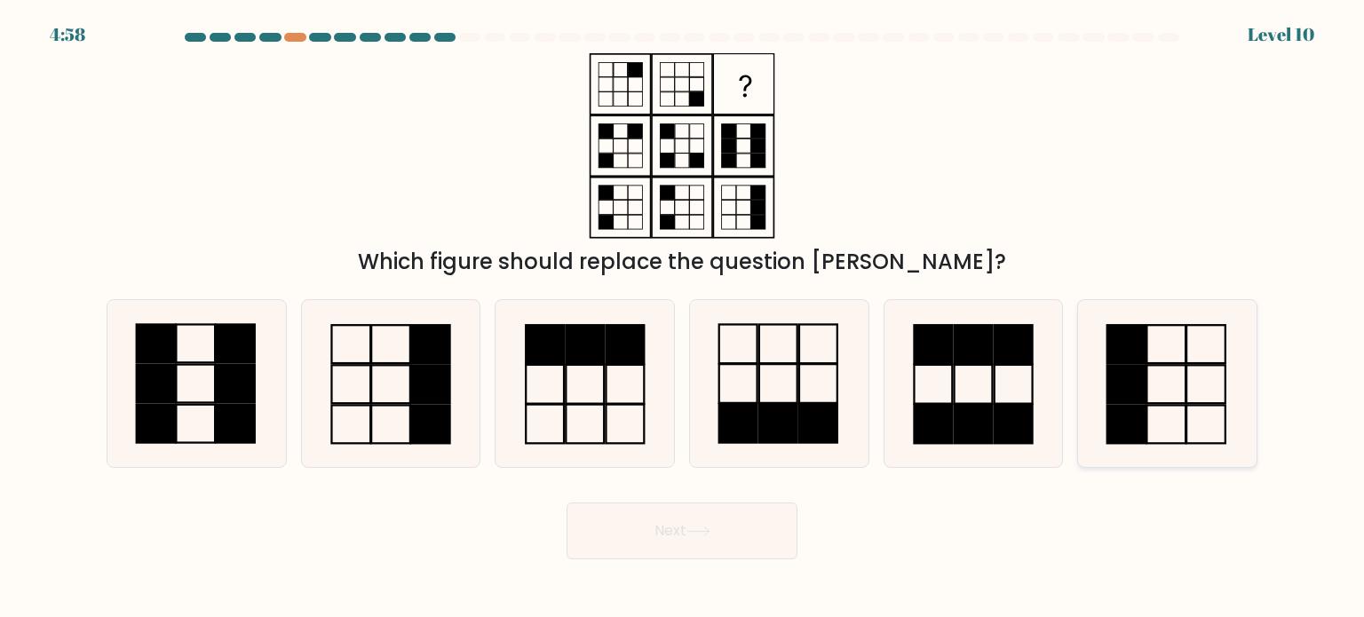
click at [1147, 392] on icon at bounding box center [1166, 383] width 167 height 167
click at [683, 318] on input "f." at bounding box center [682, 313] width 1 height 9
radio input "true"
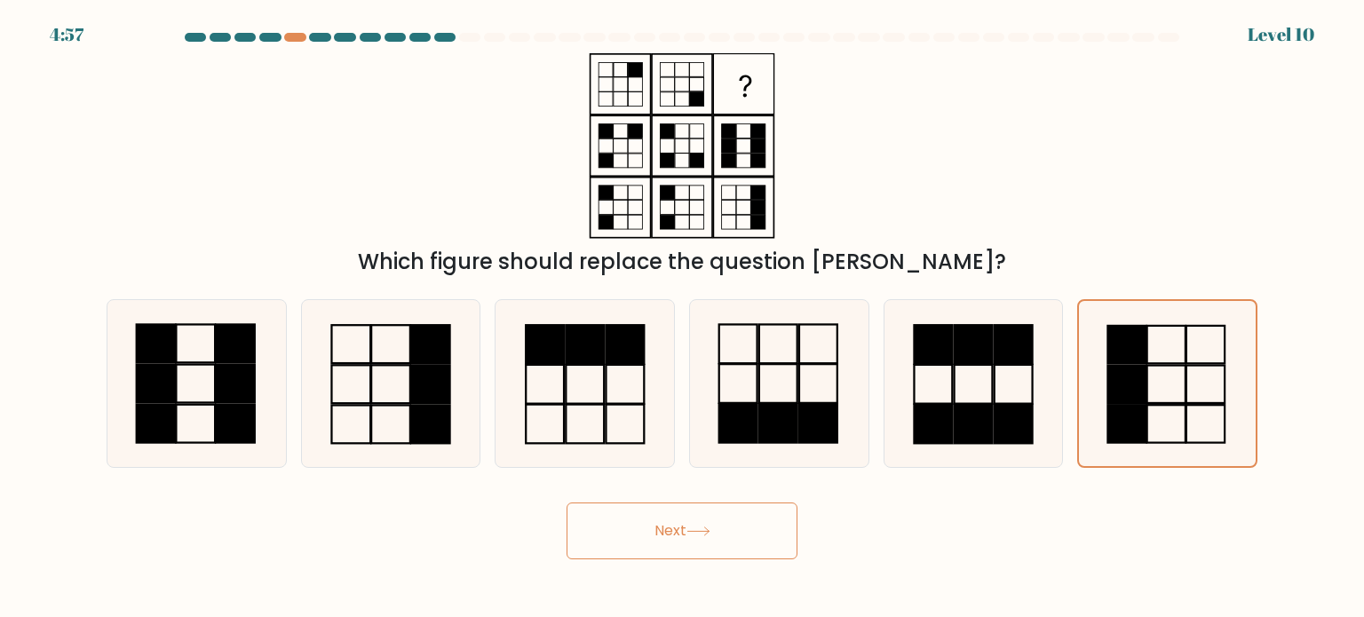
click at [639, 550] on button "Next" at bounding box center [682, 531] width 231 height 57
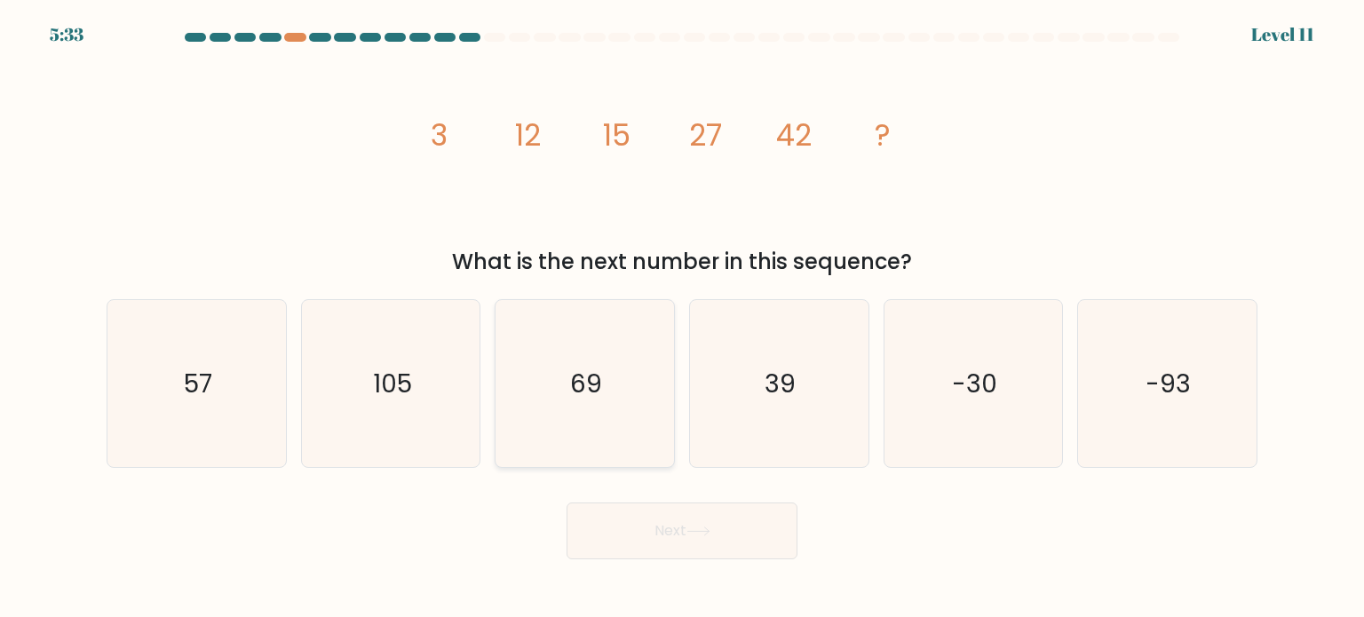
click at [547, 430] on icon "69" at bounding box center [584, 383] width 167 height 167
click at [682, 318] on input "c. 69" at bounding box center [682, 313] width 1 height 9
radio input "true"
click at [621, 551] on button "Next" at bounding box center [682, 531] width 231 height 57
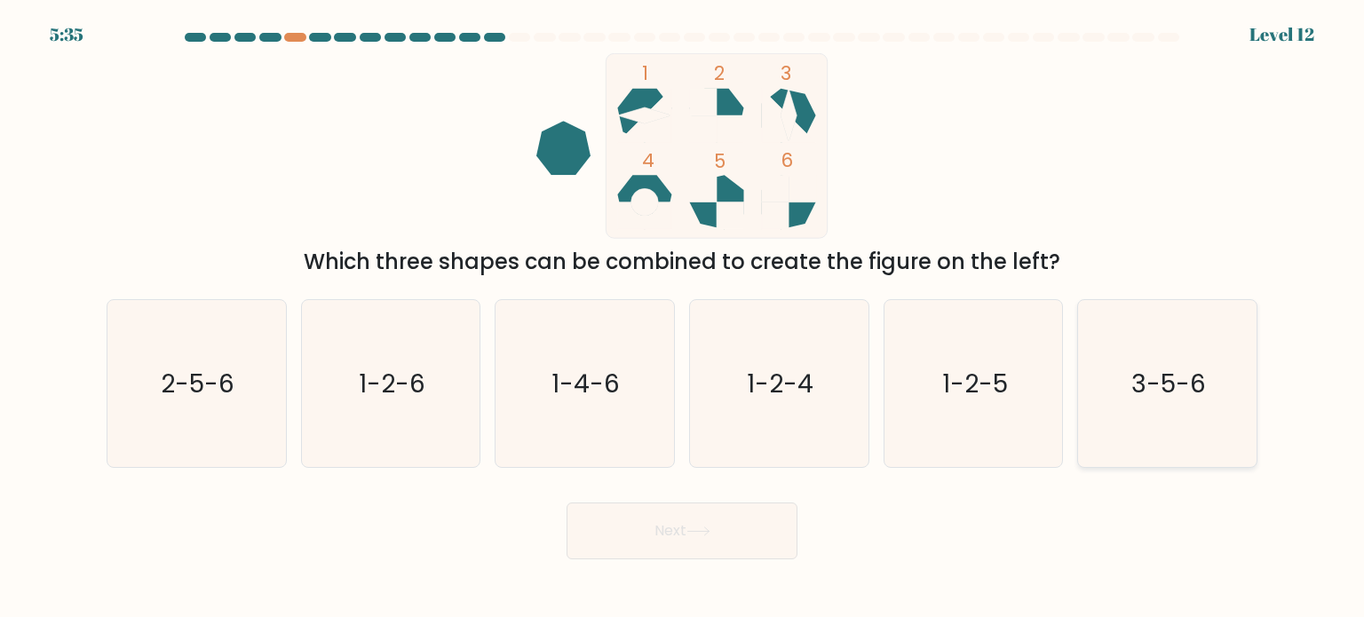
click at [1246, 415] on icon "3-5-6" at bounding box center [1166, 383] width 167 height 167
click at [683, 318] on input "f. 3-5-6" at bounding box center [682, 313] width 1 height 9
radio input "true"
click at [655, 533] on button "Next" at bounding box center [682, 531] width 231 height 57
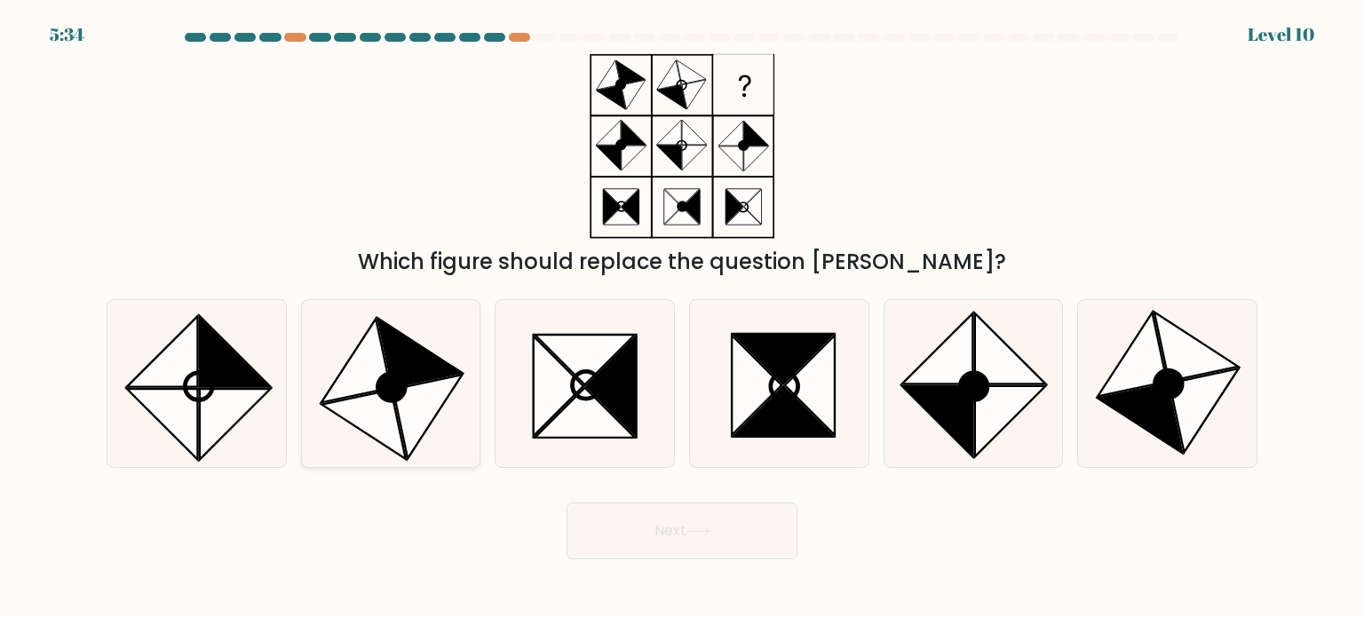
click at [412, 383] on icon at bounding box center [419, 352] width 84 height 69
click at [682, 318] on input "b." at bounding box center [682, 313] width 1 height 9
radio input "true"
click at [718, 537] on button "Next" at bounding box center [682, 531] width 231 height 57
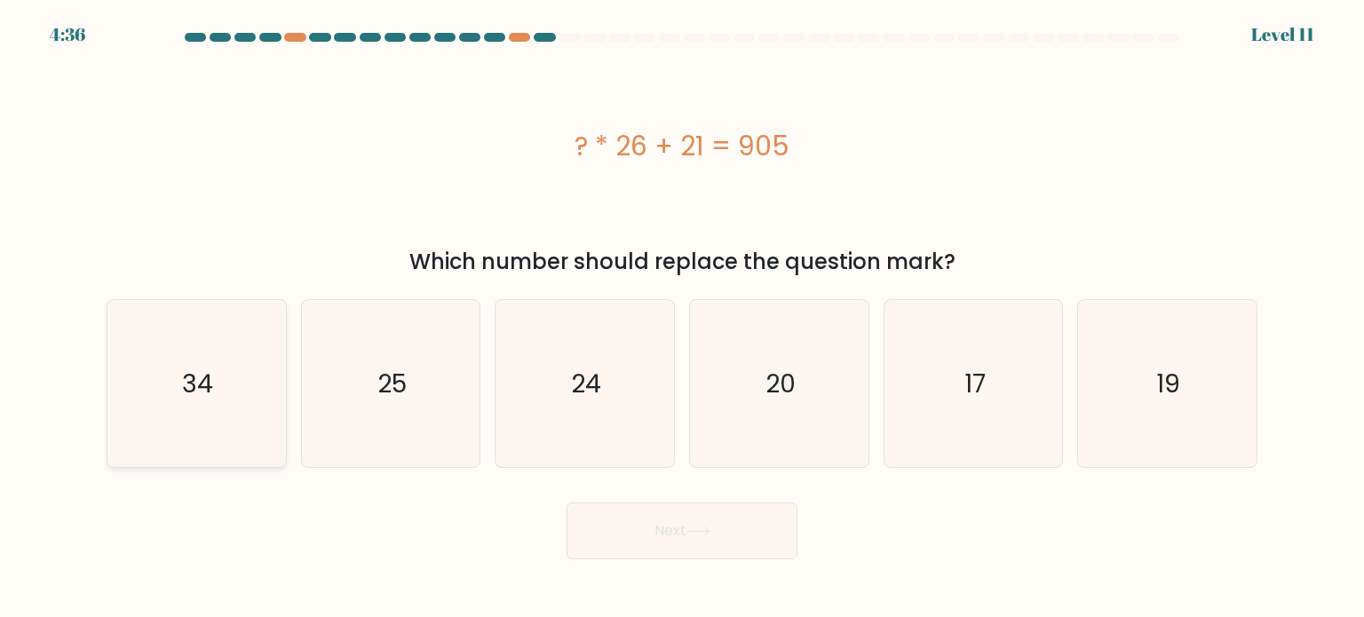
click at [131, 332] on icon "34" at bounding box center [196, 383] width 167 height 167
click at [682, 318] on input "a. 34" at bounding box center [682, 313] width 1 height 9
radio input "true"
click at [716, 519] on button "Next" at bounding box center [682, 531] width 231 height 57
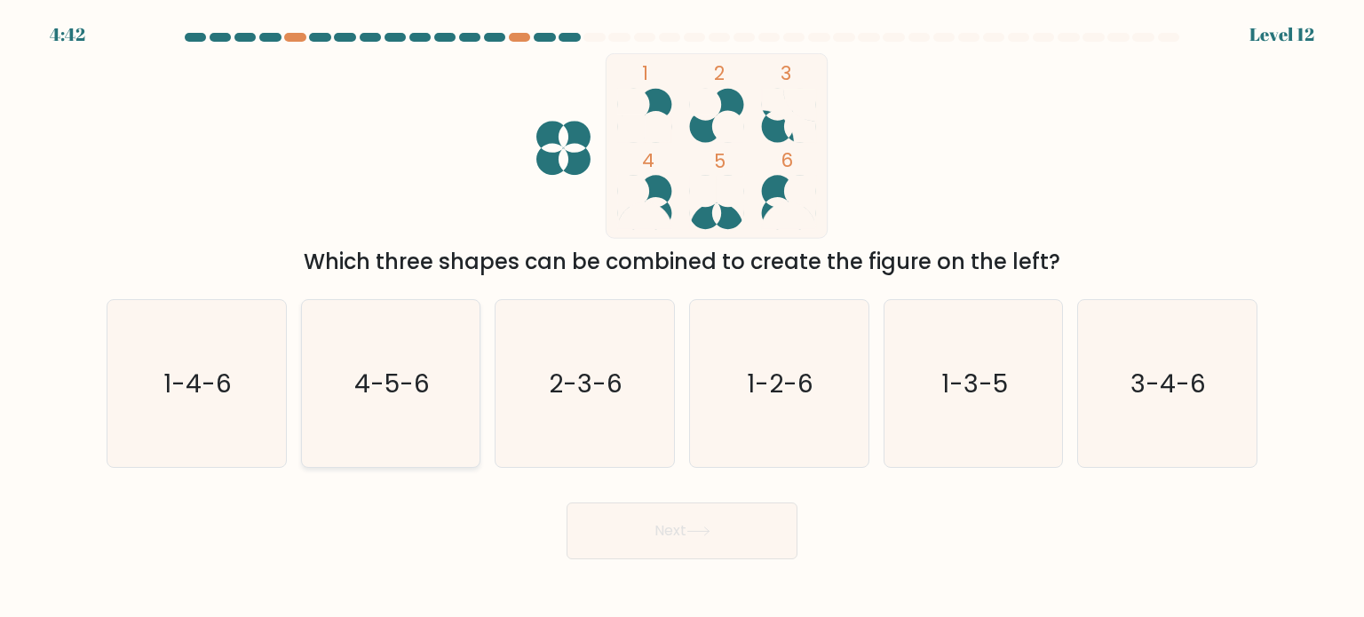
click at [367, 383] on text "4-5-6" at bounding box center [391, 383] width 75 height 36
click at [682, 318] on input "b. 4-5-6" at bounding box center [682, 313] width 1 height 9
radio input "true"
click at [662, 541] on button "Next" at bounding box center [682, 531] width 231 height 57
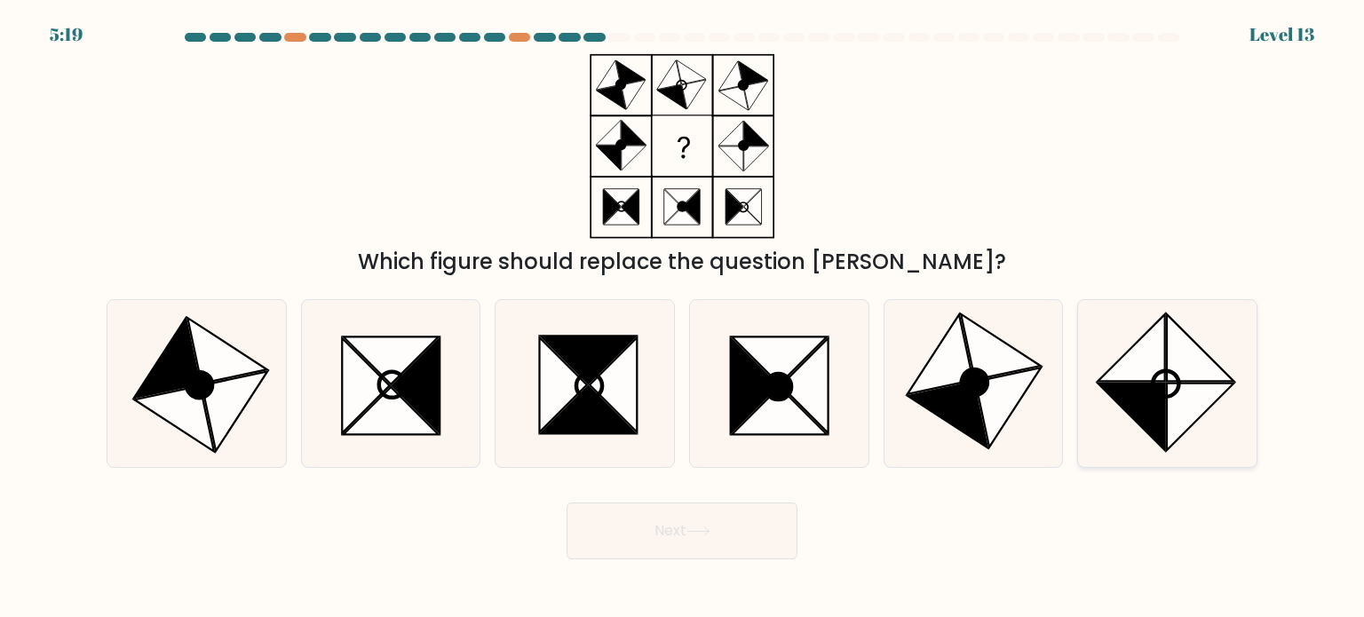
click at [1158, 425] on icon at bounding box center [1131, 416] width 67 height 67
click at [683, 318] on input "f." at bounding box center [682, 313] width 1 height 9
radio input "true"
click at [626, 529] on button "Next" at bounding box center [682, 531] width 231 height 57
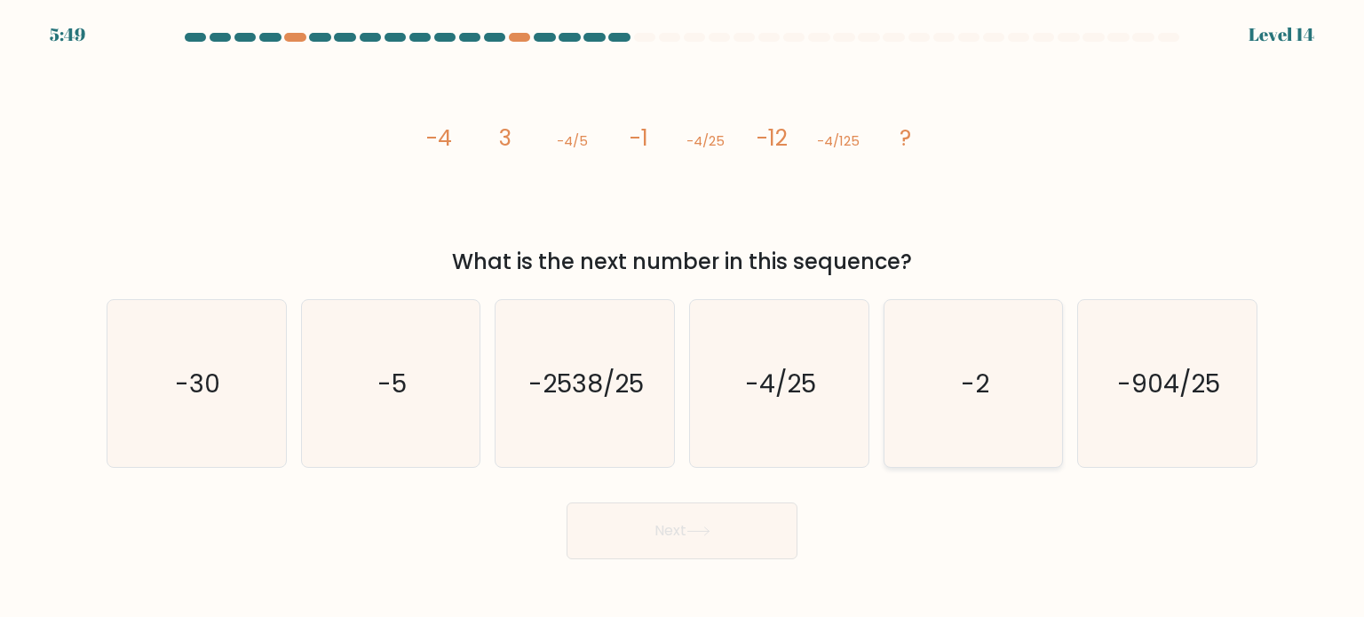
click at [987, 412] on icon "-2" at bounding box center [973, 383] width 167 height 167
click at [683, 318] on input "e. -2" at bounding box center [682, 313] width 1 height 9
radio input "true"
click at [903, 267] on div "What is the next number in this sequence?" at bounding box center [682, 262] width 1130 height 32
click at [131, 349] on icon "-30" at bounding box center [196, 383] width 167 height 167
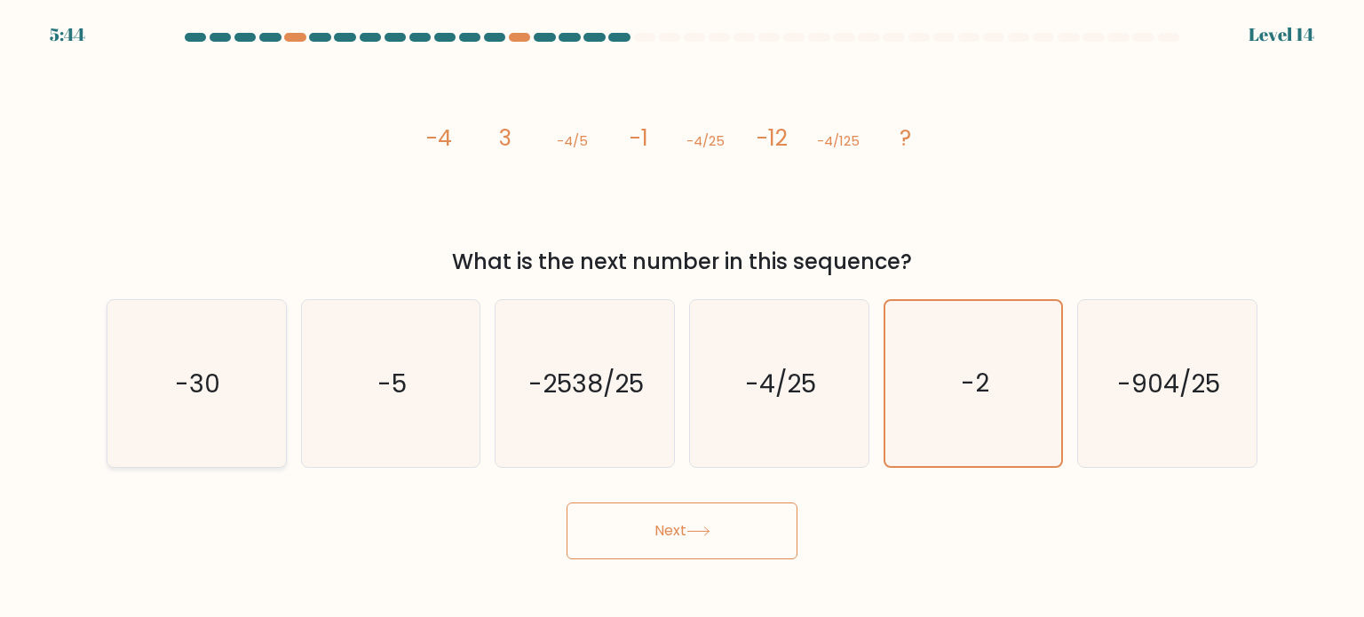
click at [682, 318] on input "a. -30" at bounding box center [682, 313] width 1 height 9
radio input "true"
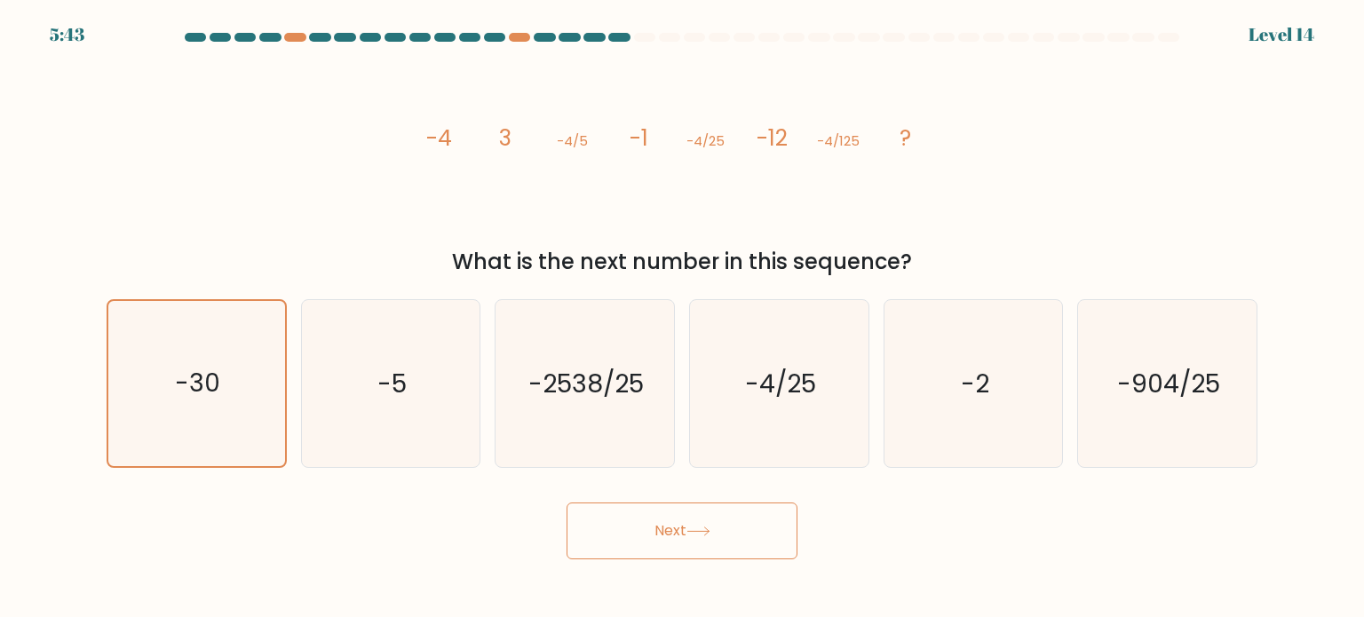
click at [703, 531] on icon at bounding box center [698, 532] width 24 height 10
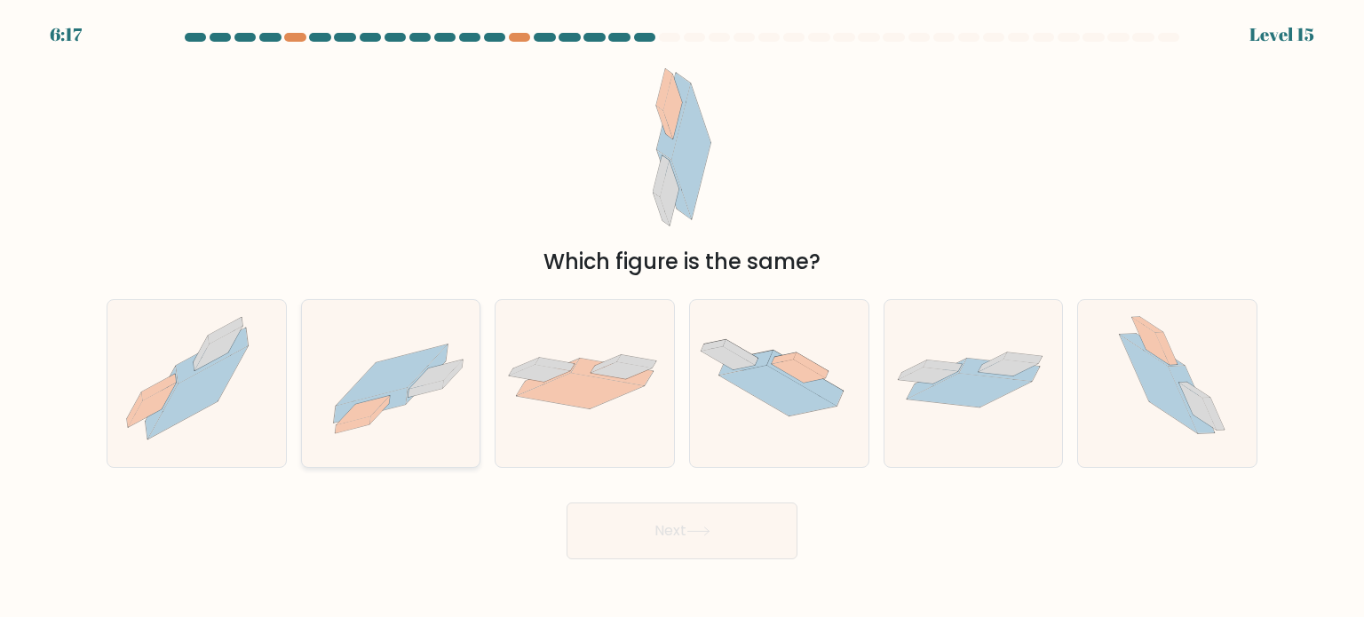
click at [400, 389] on icon at bounding box center [391, 375] width 111 height 61
click at [682, 318] on input "b." at bounding box center [682, 313] width 1 height 9
radio input "true"
click at [657, 517] on button "Next" at bounding box center [682, 531] width 231 height 57
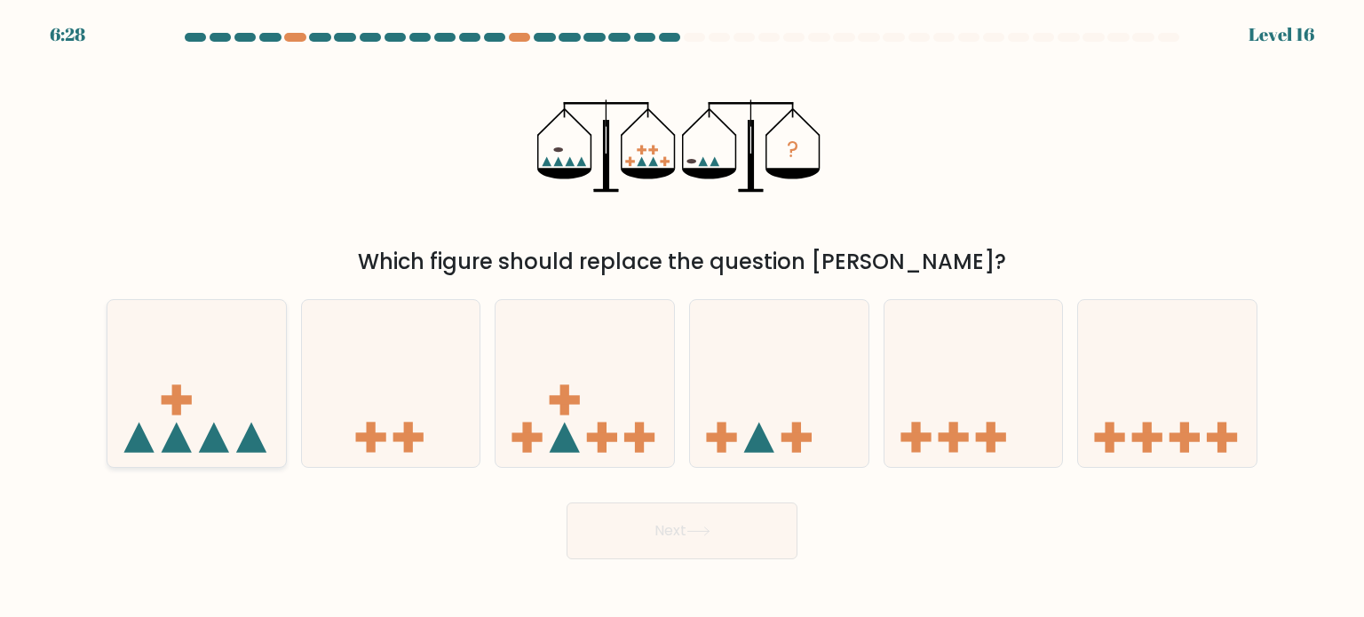
click at [195, 384] on icon at bounding box center [196, 383] width 178 height 147
click at [682, 318] on input "a." at bounding box center [682, 313] width 1 height 9
radio input "true"
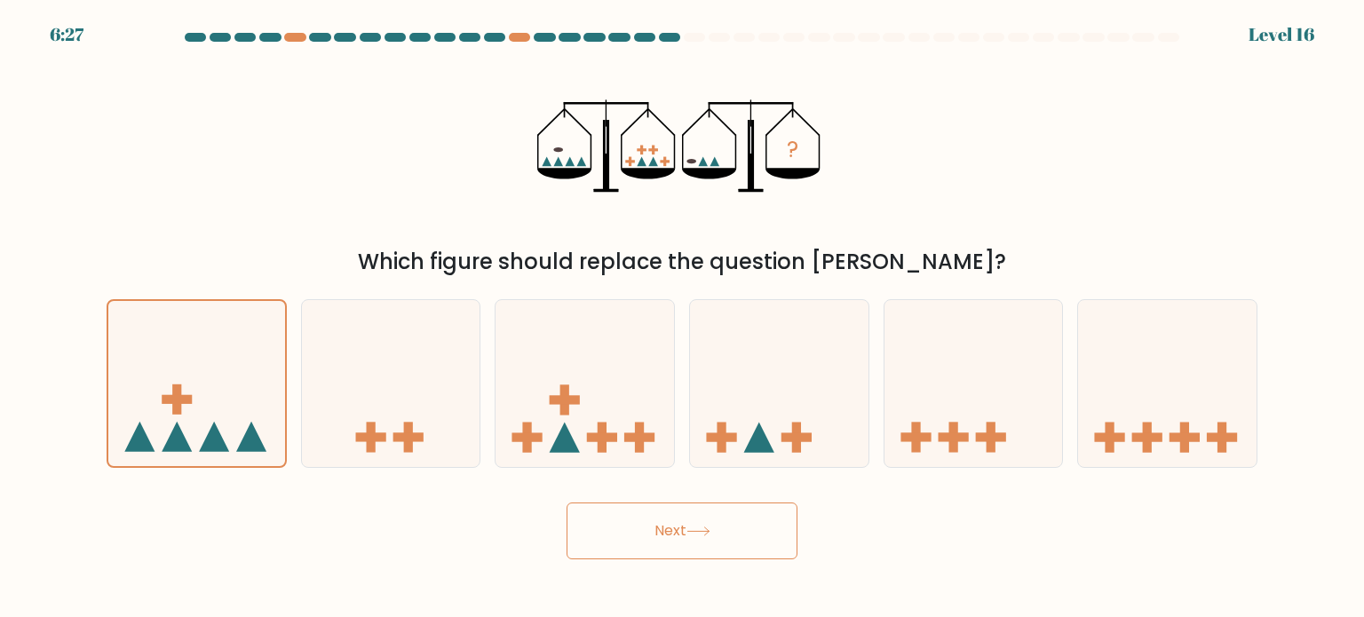
click at [625, 527] on button "Next" at bounding box center [682, 531] width 231 height 57
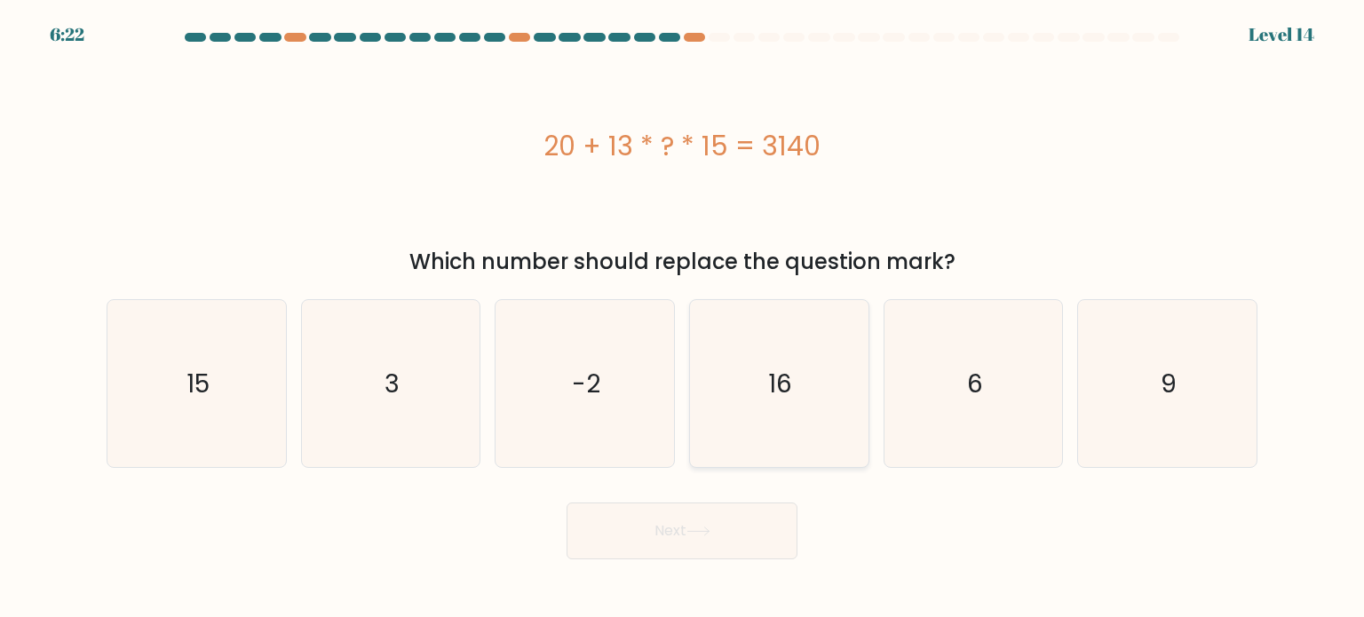
click at [735, 346] on icon "16" at bounding box center [778, 383] width 167 height 167
click at [683, 318] on input "d. 16" at bounding box center [682, 313] width 1 height 9
radio input "true"
click at [639, 531] on button "Next" at bounding box center [682, 531] width 231 height 57
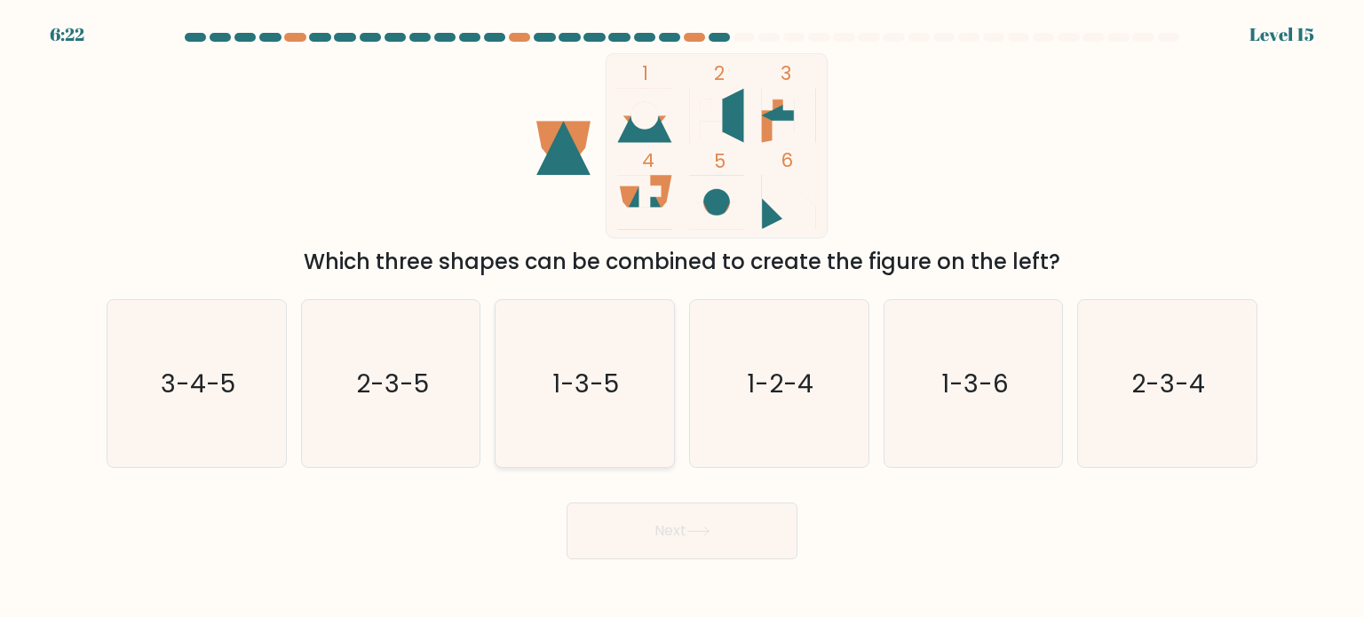
click at [575, 387] on text "1-3-5" at bounding box center [586, 383] width 67 height 36
click at [682, 318] on input "c. 1-3-5" at bounding box center [682, 313] width 1 height 9
radio input "true"
click at [815, 389] on icon "1-2-4" at bounding box center [778, 383] width 167 height 167
click at [683, 318] on input "d. 1-2-4" at bounding box center [682, 313] width 1 height 9
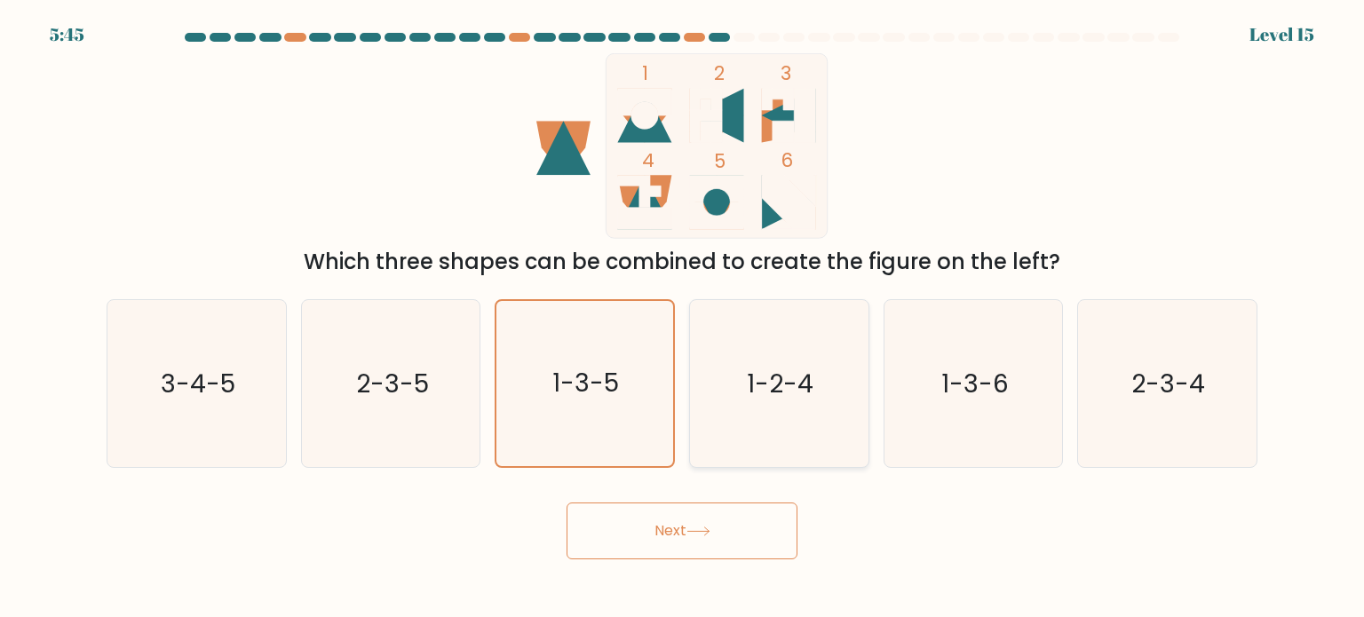
radio input "true"
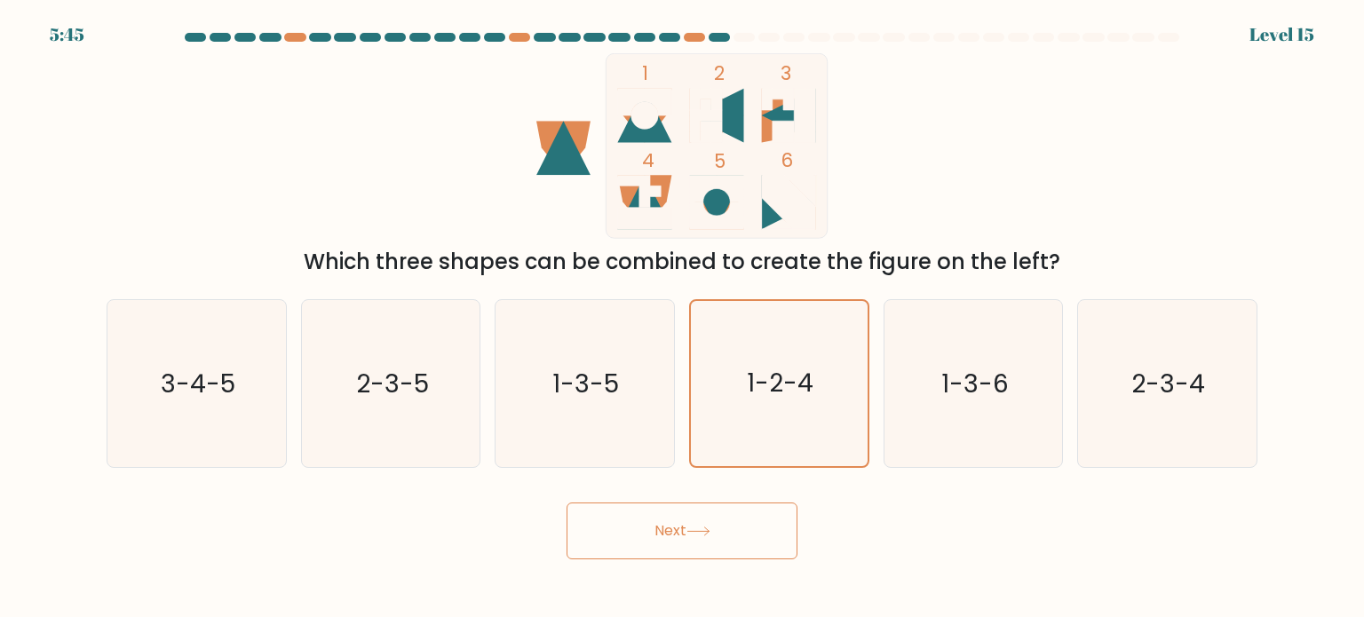
click at [789, 573] on body "5:45 Level 15" at bounding box center [682, 308] width 1364 height 617
click at [763, 540] on button "Next" at bounding box center [682, 531] width 231 height 57
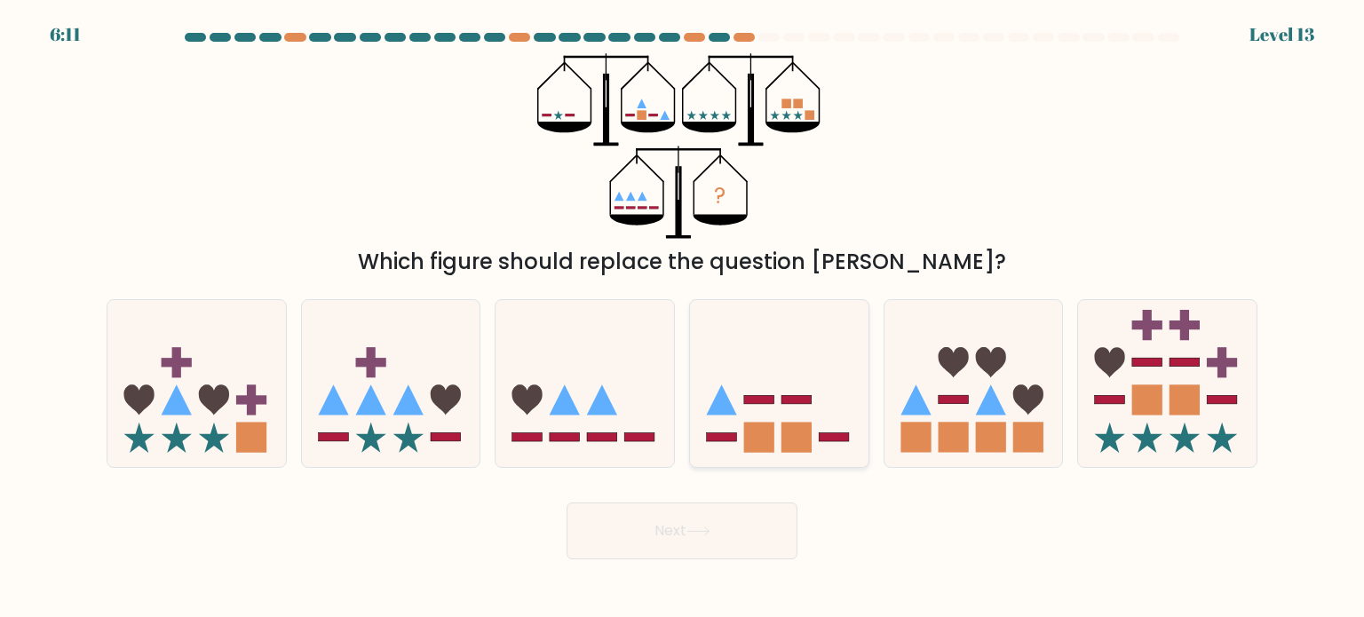
click at [785, 446] on rect at bounding box center [796, 437] width 30 height 30
click at [683, 318] on input "d." at bounding box center [682, 313] width 1 height 9
radio input "true"
click at [723, 535] on button "Next" at bounding box center [682, 531] width 231 height 57
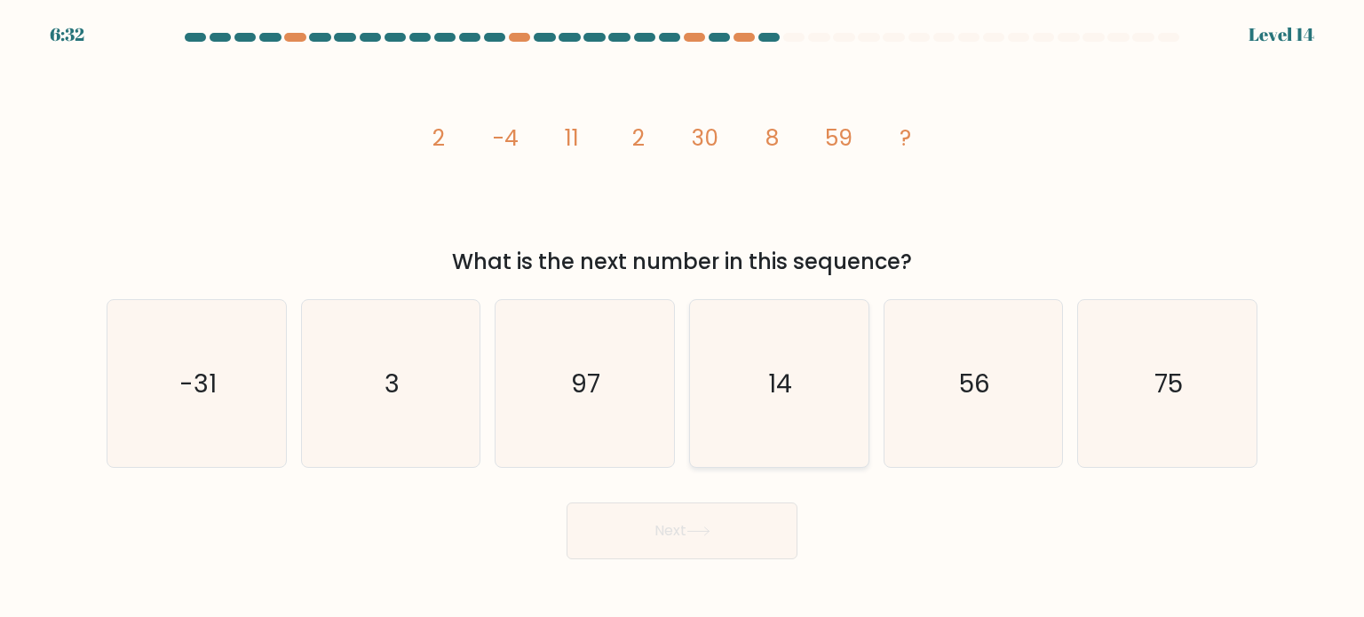
click at [806, 338] on icon "14" at bounding box center [778, 383] width 167 height 167
click at [683, 318] on input "d. 14" at bounding box center [682, 313] width 1 height 9
radio input "true"
click at [694, 512] on button "Next" at bounding box center [682, 531] width 231 height 57
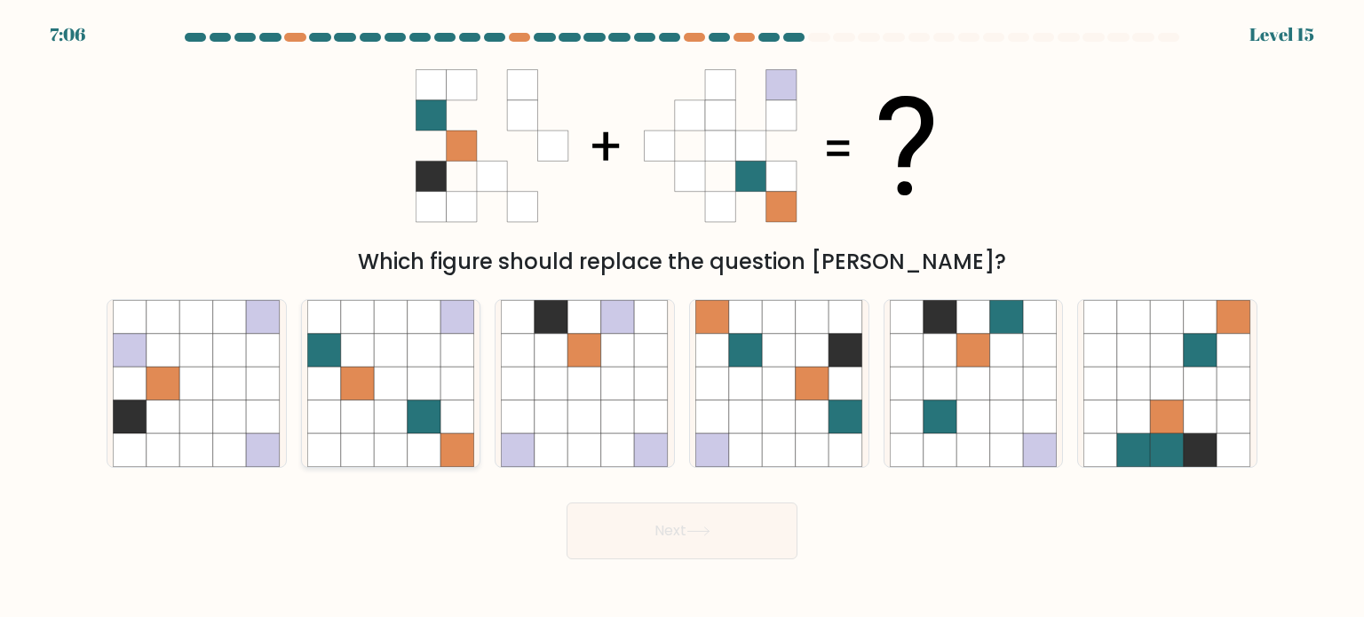
click at [425, 357] on icon at bounding box center [425, 350] width 34 height 34
click at [682, 318] on input "b." at bounding box center [682, 313] width 1 height 9
radio input "true"
click at [731, 535] on button "Next" at bounding box center [682, 531] width 231 height 57
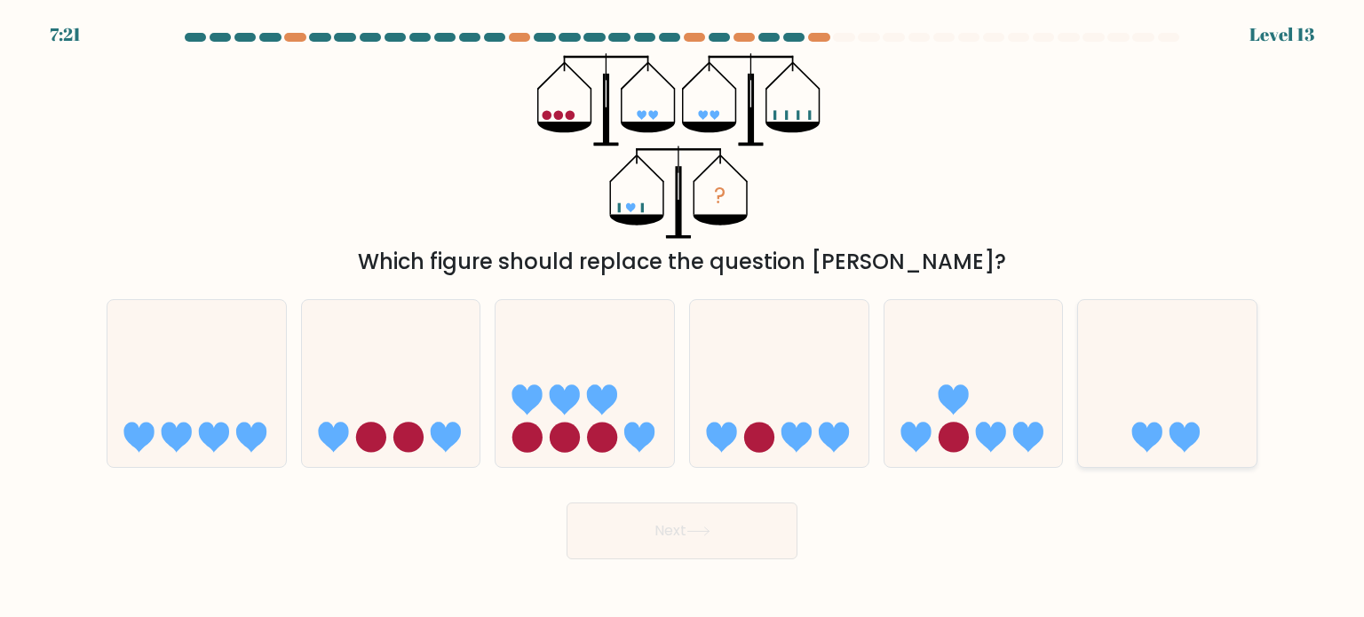
click at [1171, 400] on icon at bounding box center [1167, 383] width 178 height 147
click at [683, 318] on input "f." at bounding box center [682, 313] width 1 height 9
radio input "true"
click at [768, 532] on button "Next" at bounding box center [682, 531] width 231 height 57
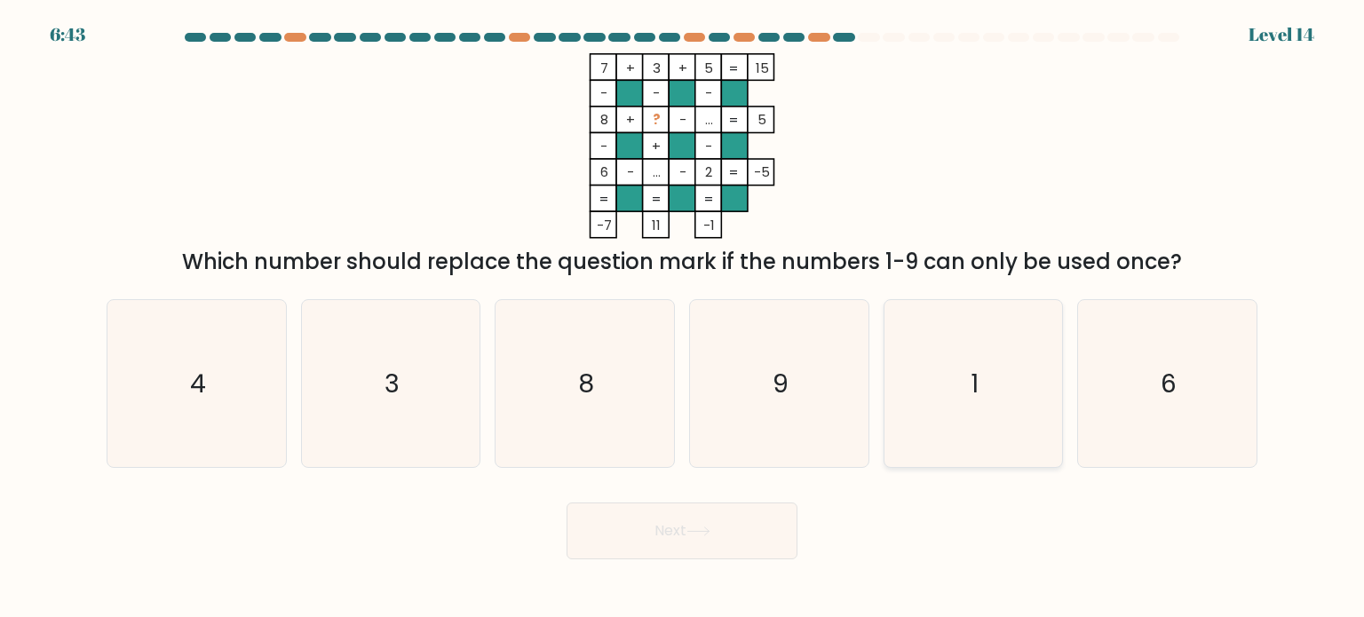
click at [991, 403] on icon "1" at bounding box center [973, 383] width 167 height 167
click at [683, 318] on input "e. 1" at bounding box center [682, 313] width 1 height 9
radio input "true"
click at [749, 369] on icon "9" at bounding box center [778, 383] width 167 height 167
click at [683, 318] on input "d. 9" at bounding box center [682, 313] width 1 height 9
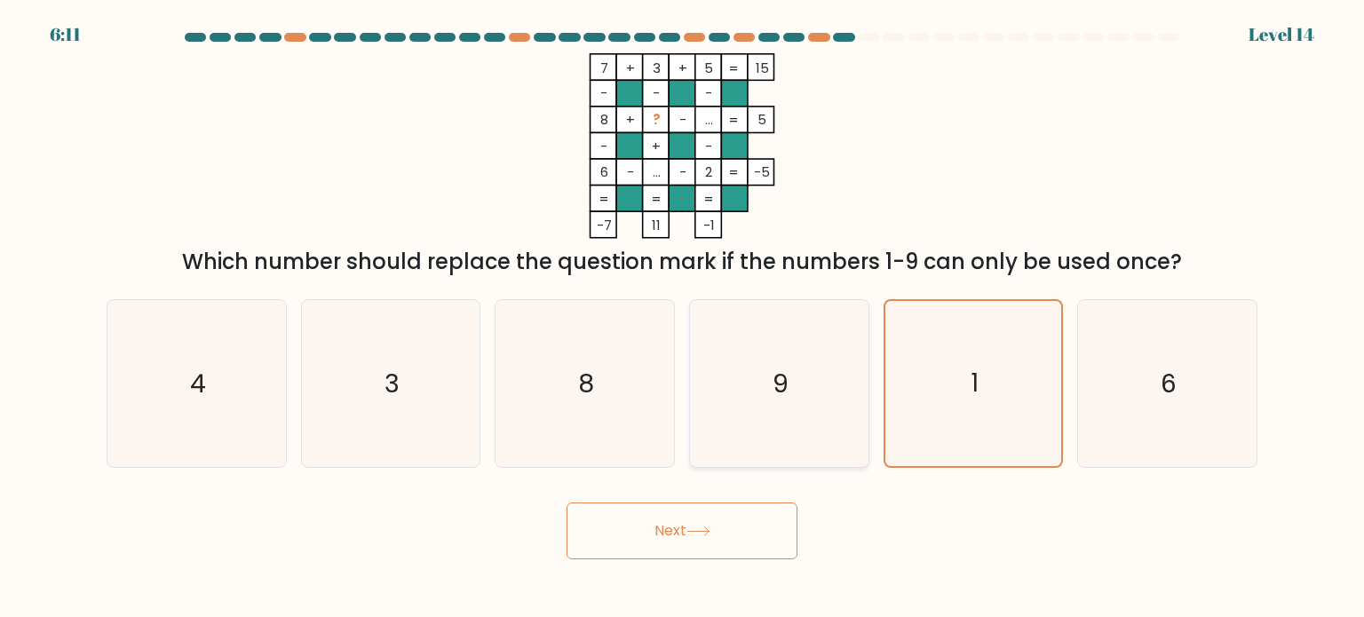
radio input "true"
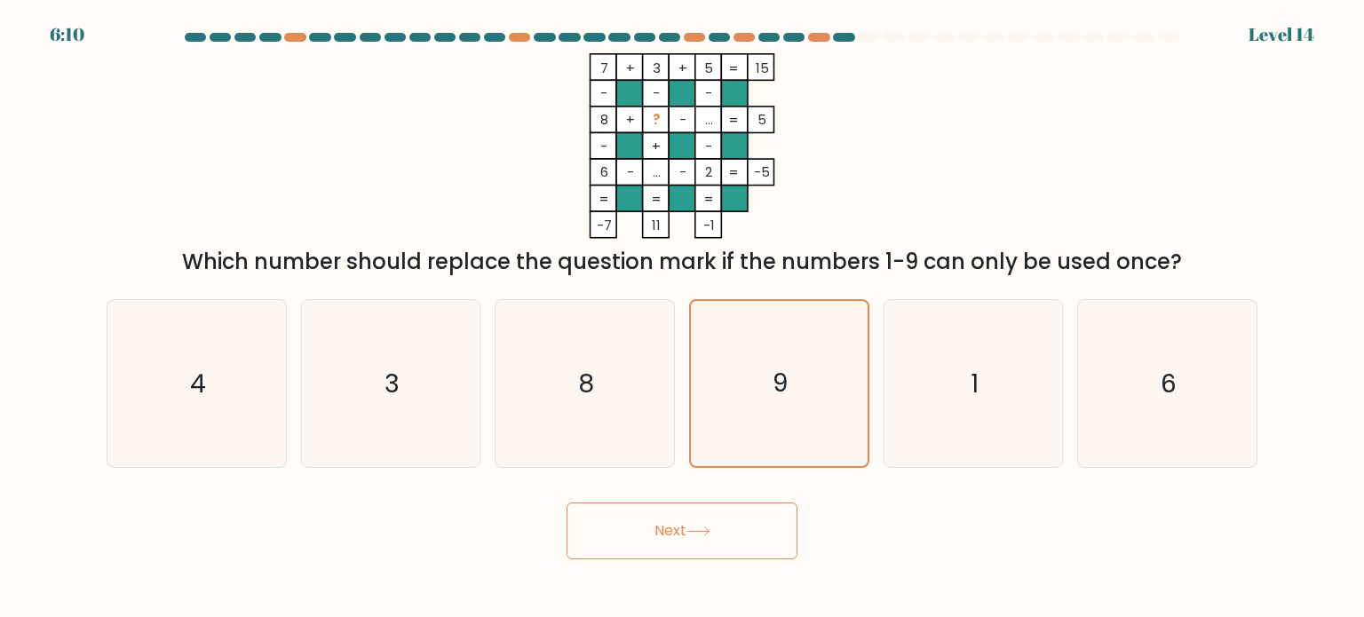
click at [759, 547] on button "Next" at bounding box center [682, 531] width 231 height 57
click at [751, 528] on button "Next" at bounding box center [682, 531] width 231 height 57
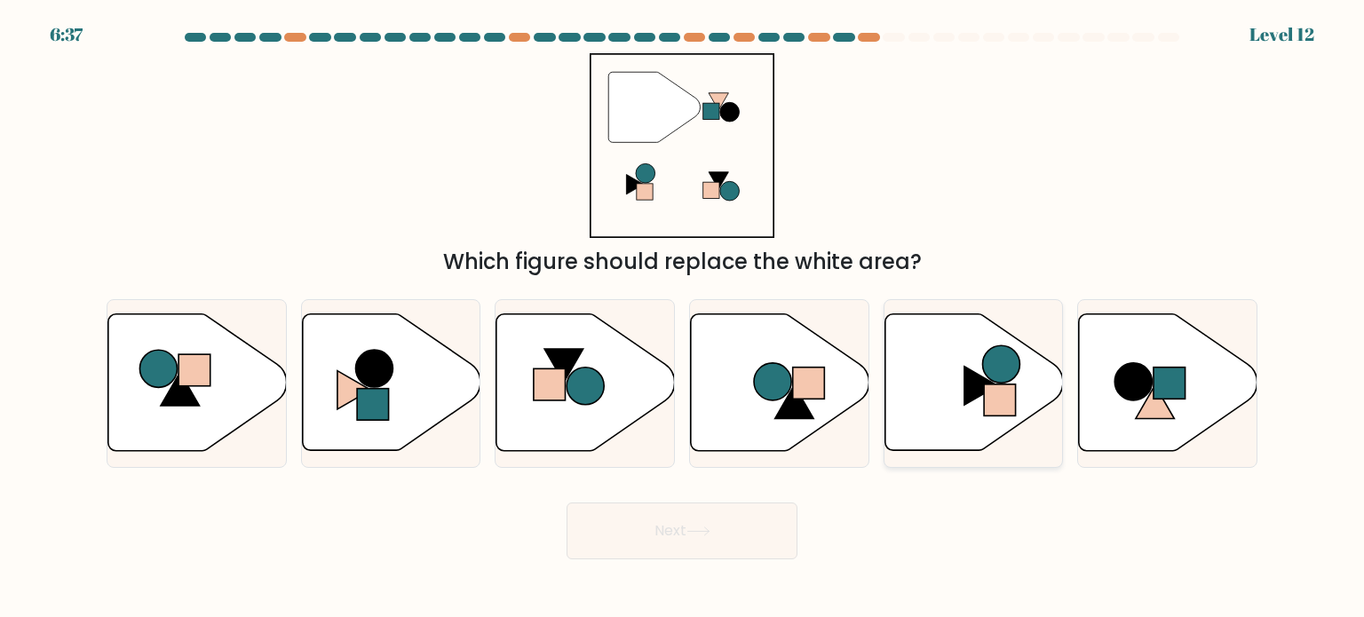
click at [989, 414] on rect at bounding box center [1000, 401] width 32 height 32
click at [683, 318] on input "e." at bounding box center [682, 313] width 1 height 9
radio input "true"
click at [389, 384] on icon at bounding box center [391, 382] width 178 height 137
click at [682, 318] on input "b." at bounding box center [682, 313] width 1 height 9
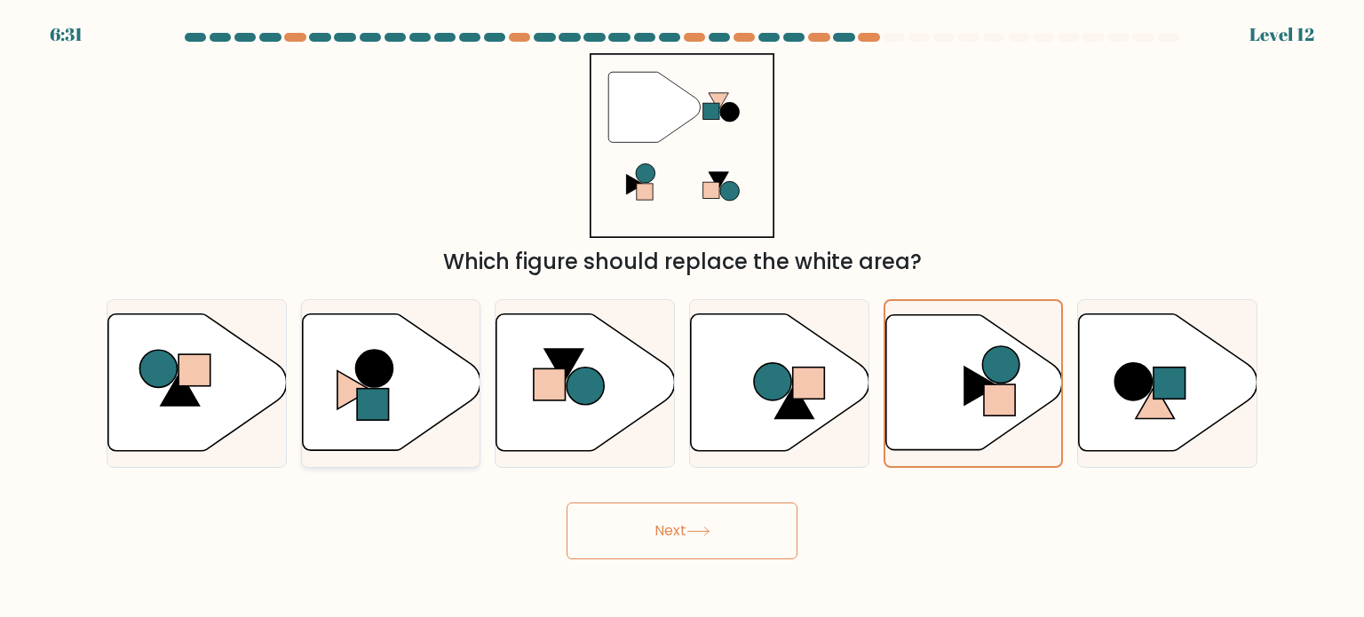
radio input "true"
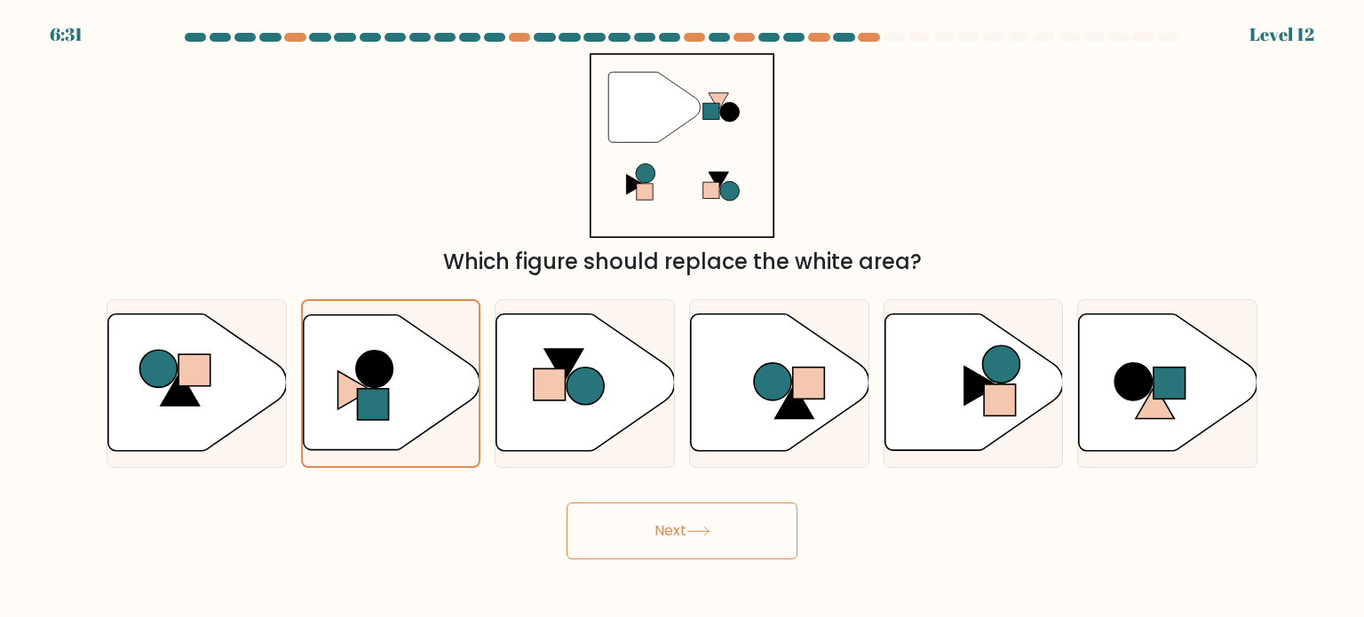
click at [645, 535] on button "Next" at bounding box center [682, 531] width 231 height 57
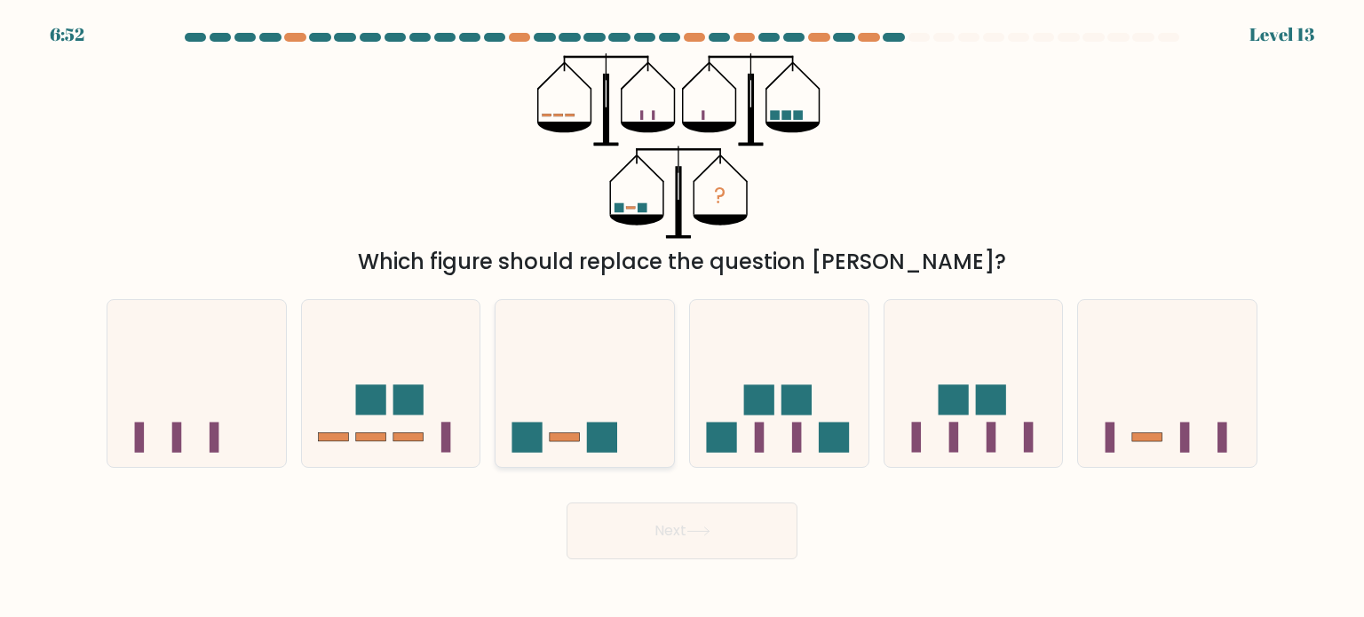
click at [638, 440] on icon at bounding box center [585, 383] width 178 height 147
click at [682, 318] on input "c." at bounding box center [682, 313] width 1 height 9
radio input "true"
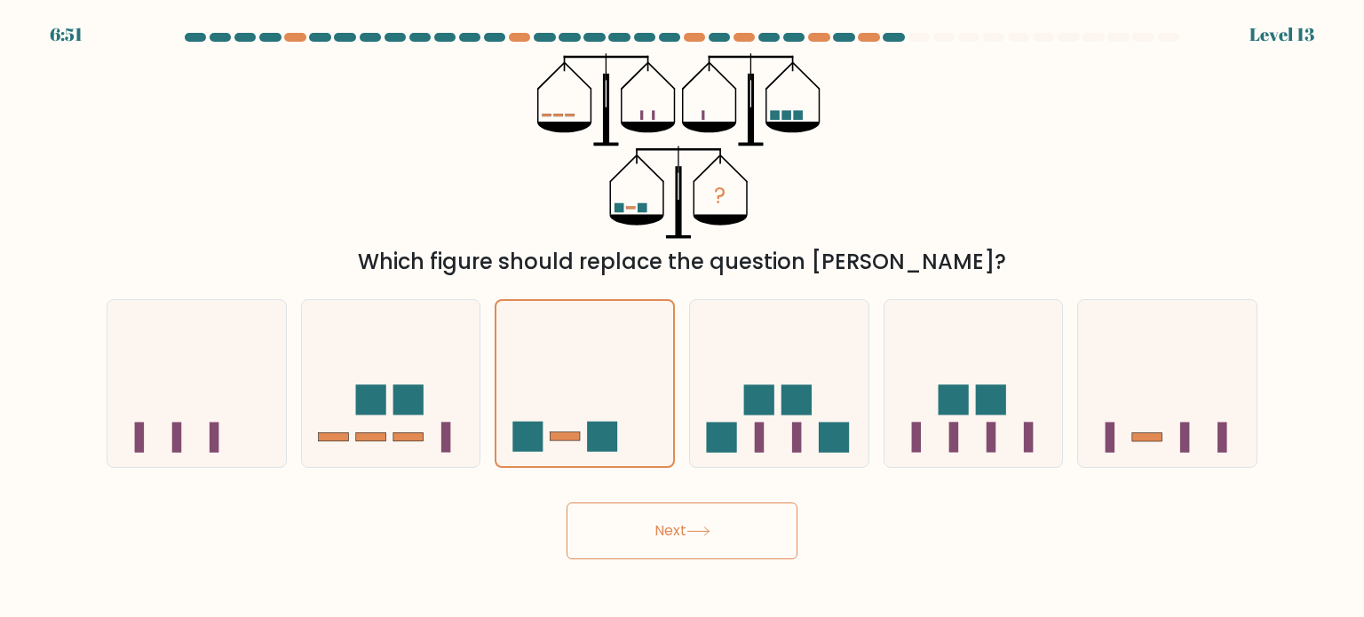
click at [694, 530] on icon at bounding box center [698, 532] width 24 height 10
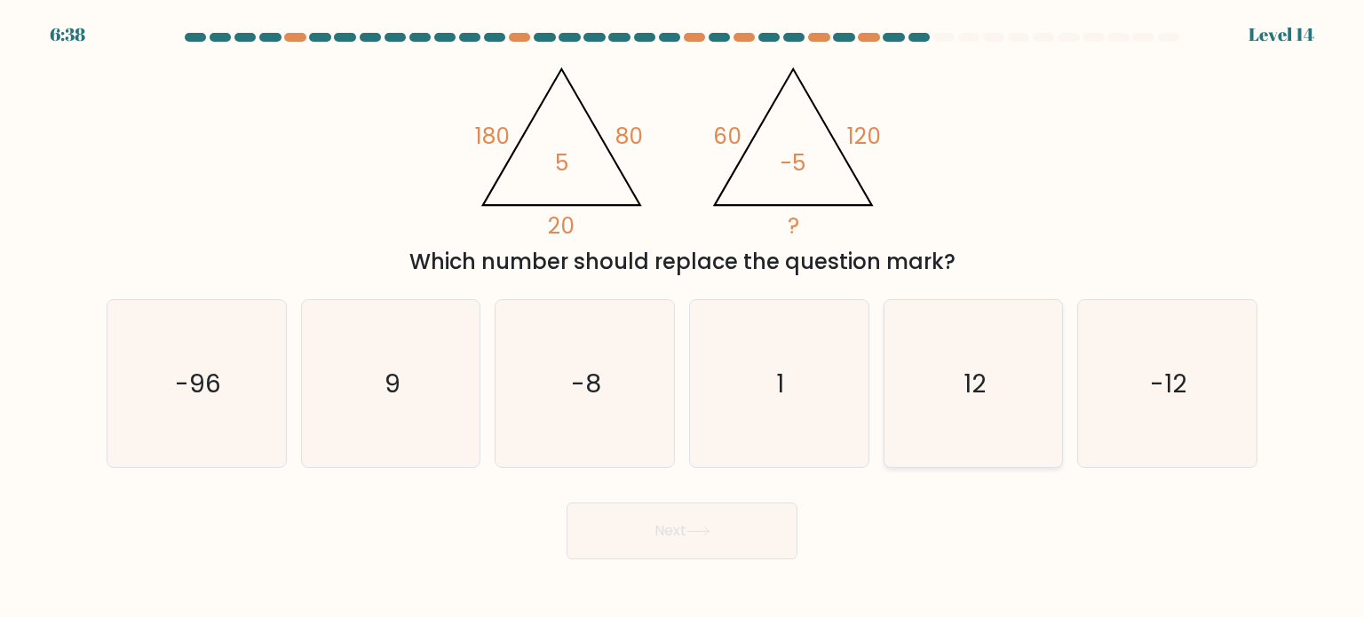
click at [1015, 418] on icon "12" at bounding box center [973, 383] width 167 height 167
click at [683, 318] on input "e. 12" at bounding box center [682, 313] width 1 height 9
radio input "true"
click at [764, 551] on button "Next" at bounding box center [682, 531] width 231 height 57
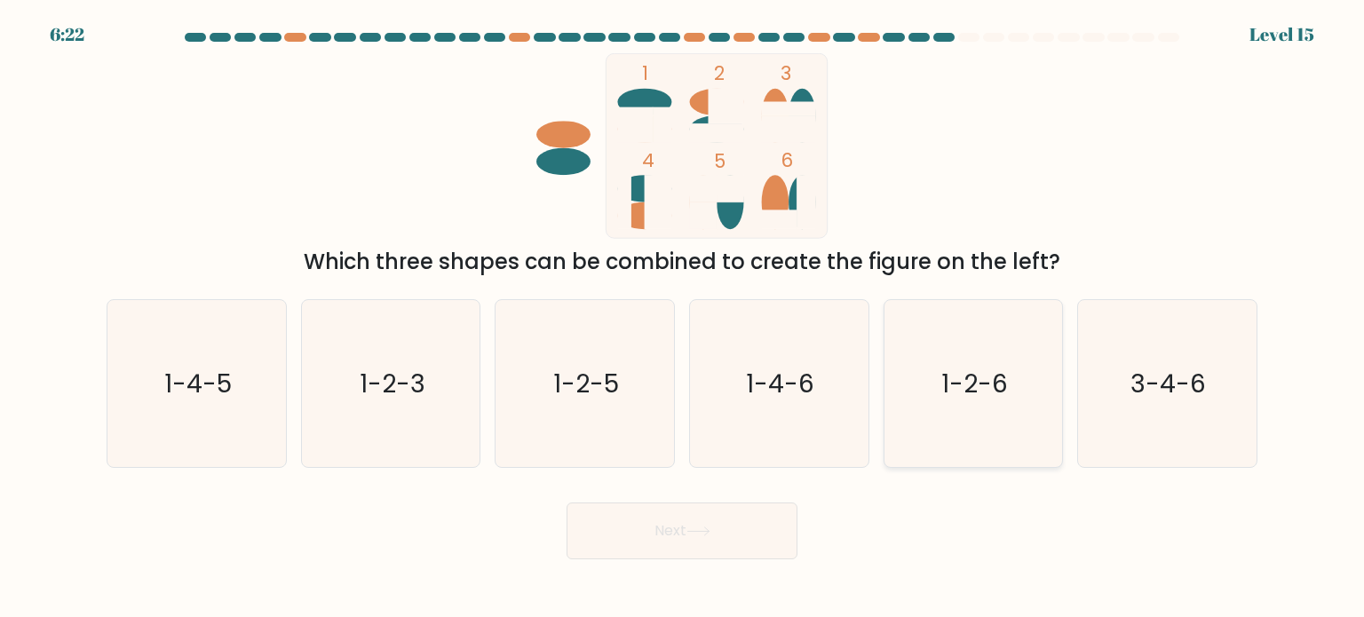
click at [931, 396] on icon "1-2-6" at bounding box center [973, 383] width 167 height 167
click at [683, 318] on input "e. 1-2-6" at bounding box center [682, 313] width 1 height 9
radio input "true"
click at [774, 525] on button "Next" at bounding box center [682, 531] width 231 height 57
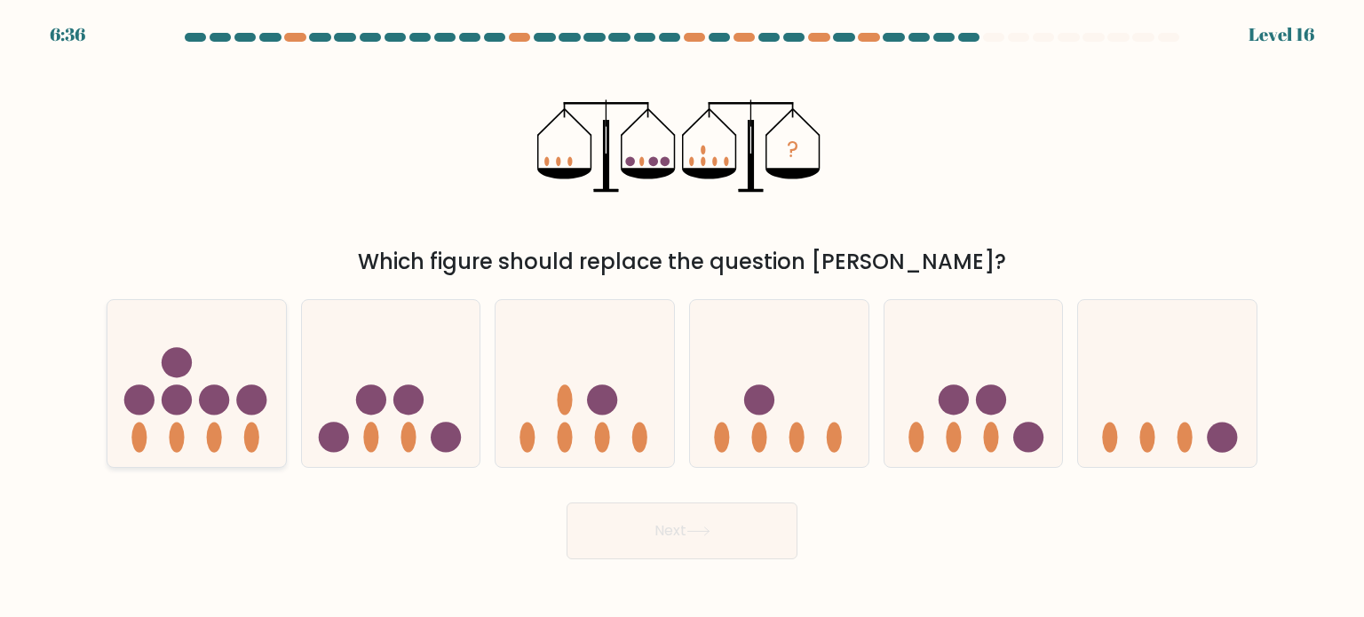
click at [237, 373] on icon at bounding box center [196, 383] width 178 height 147
click at [682, 318] on input "a." at bounding box center [682, 313] width 1 height 9
radio input "true"
click at [731, 528] on button "Next" at bounding box center [682, 531] width 231 height 57
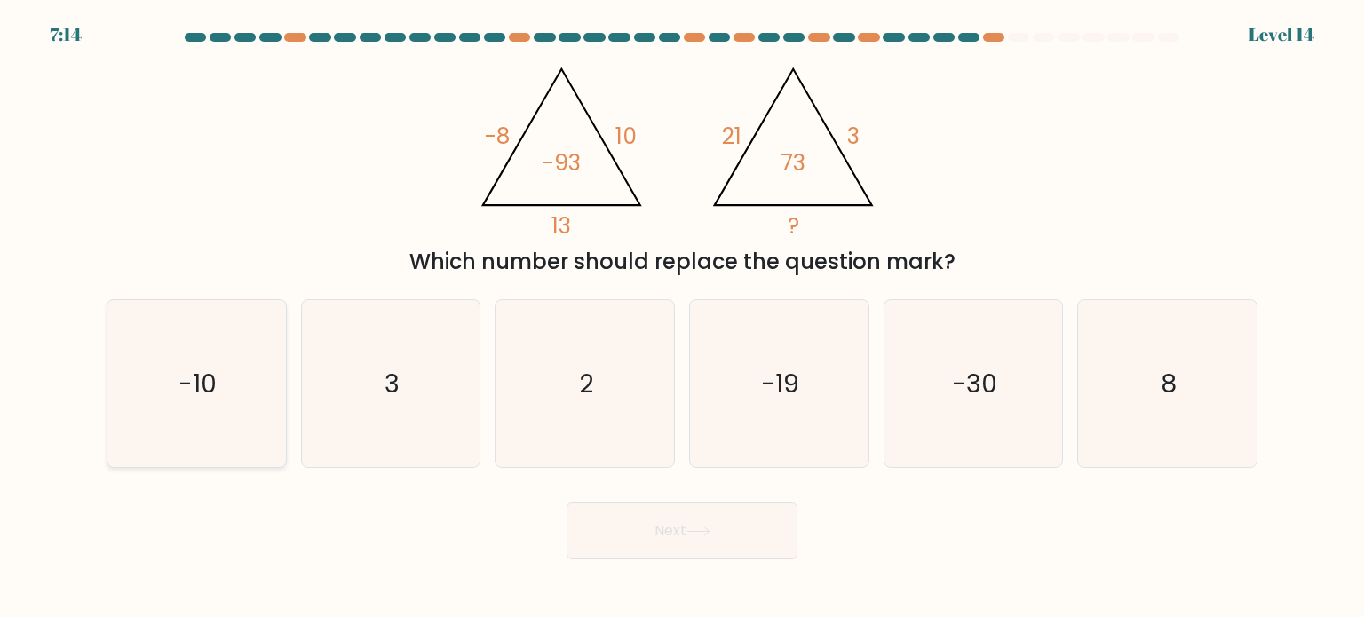
click at [231, 393] on icon "-10" at bounding box center [196, 383] width 167 height 167
click at [682, 318] on input "a. -10" at bounding box center [682, 313] width 1 height 9
radio input "true"
click at [393, 402] on icon "3" at bounding box center [390, 383] width 167 height 167
click at [682, 318] on input "b. 3" at bounding box center [682, 313] width 1 height 9
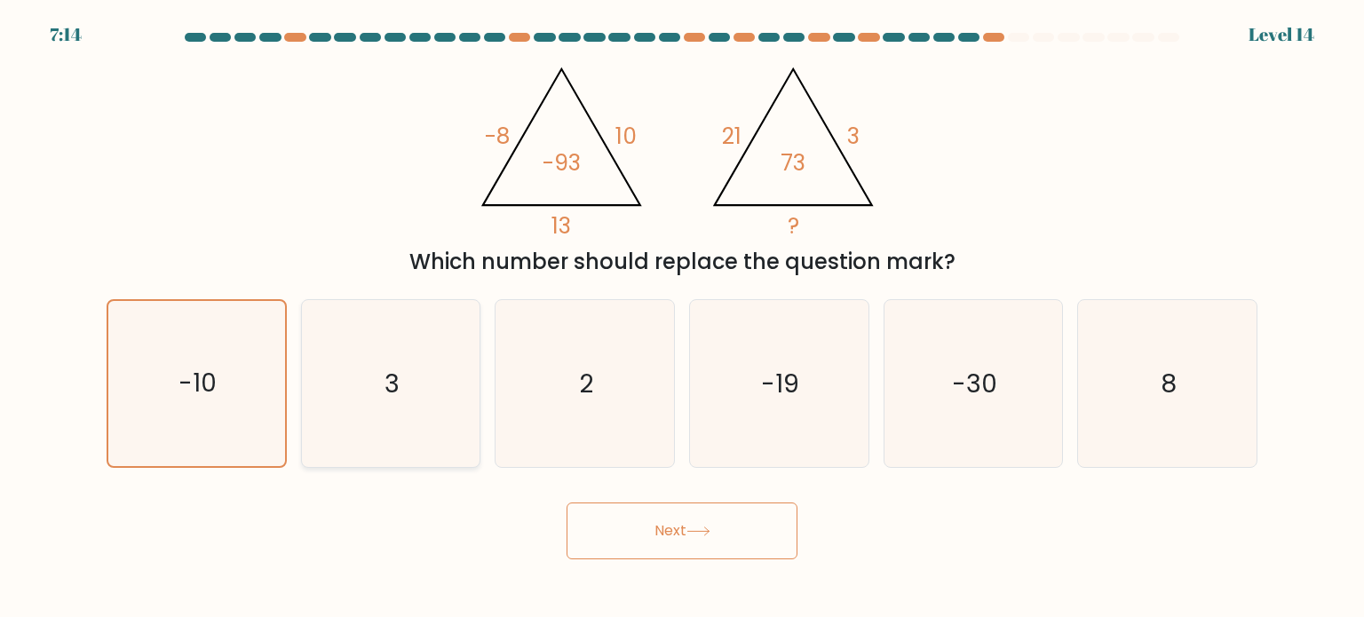
radio input "true"
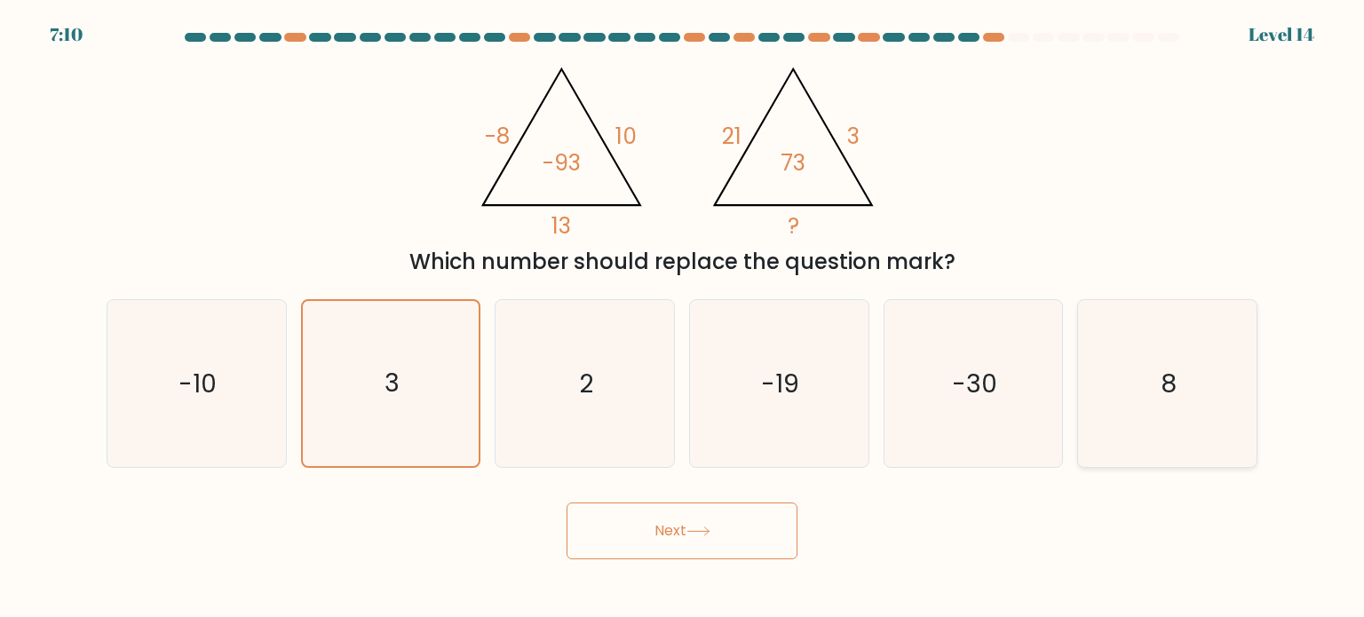
click at [1136, 403] on icon "8" at bounding box center [1166, 383] width 167 height 167
click at [683, 318] on input "f. 8" at bounding box center [682, 313] width 1 height 9
radio input "true"
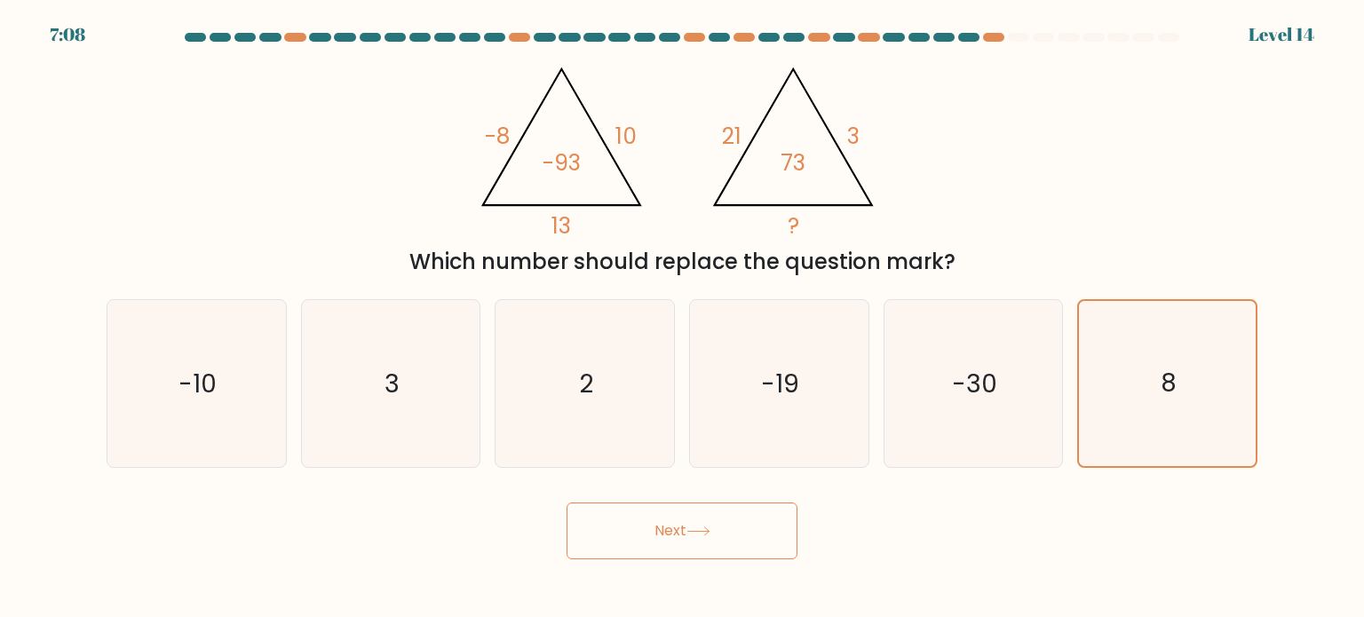
click at [646, 539] on button "Next" at bounding box center [682, 531] width 231 height 57
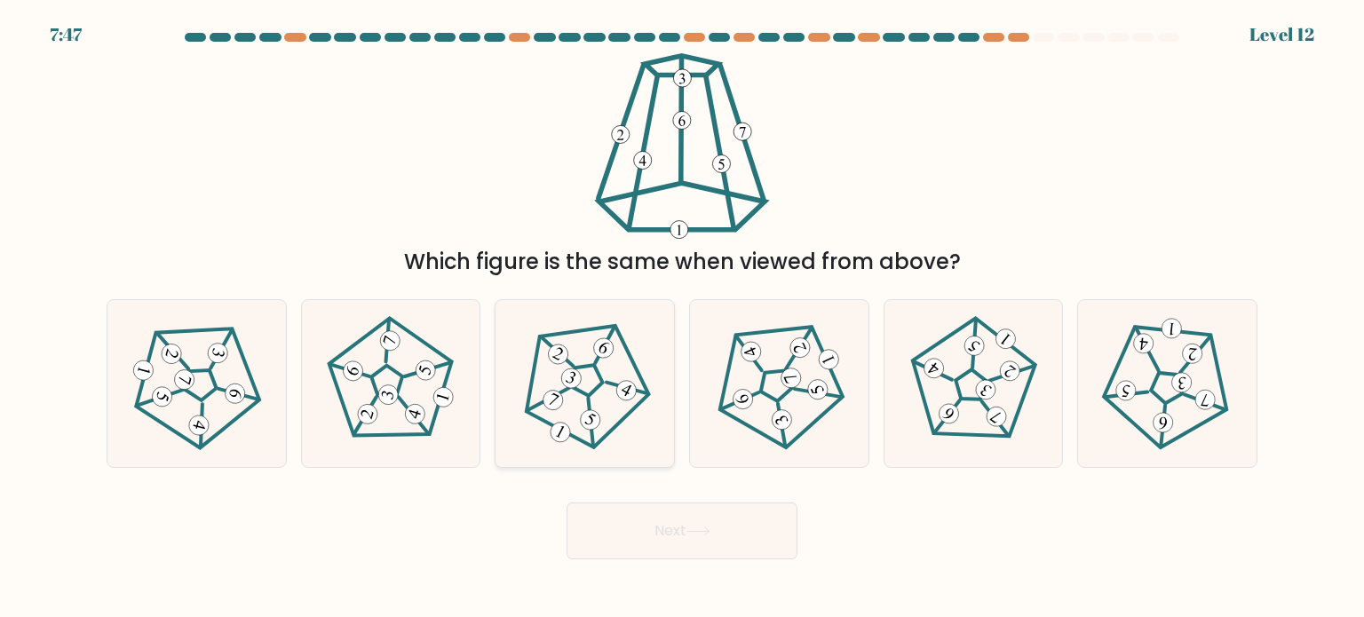
click at [613, 353] on icon at bounding box center [585, 383] width 134 height 134
click at [682, 318] on input "c." at bounding box center [682, 313] width 1 height 9
radio input "true"
click at [726, 543] on button "Next" at bounding box center [682, 531] width 231 height 57
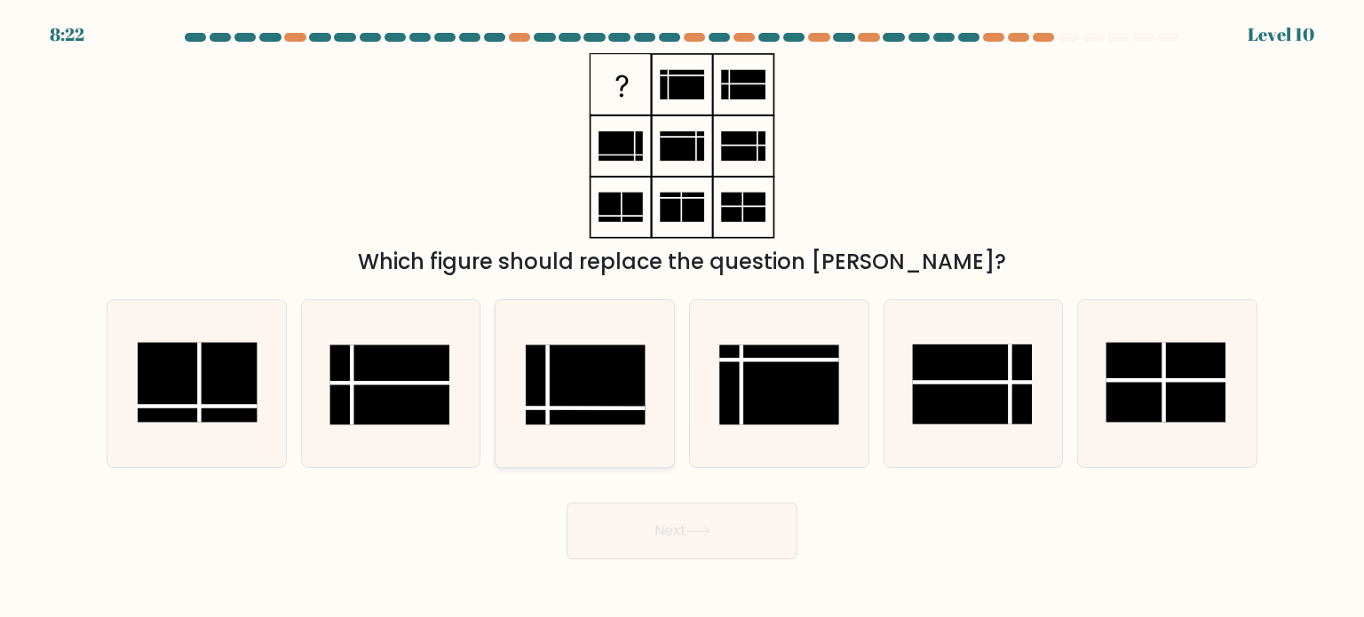
click at [555, 411] on rect at bounding box center [586, 385] width 120 height 80
click at [682, 318] on input "c." at bounding box center [682, 313] width 1 height 9
radio input "true"
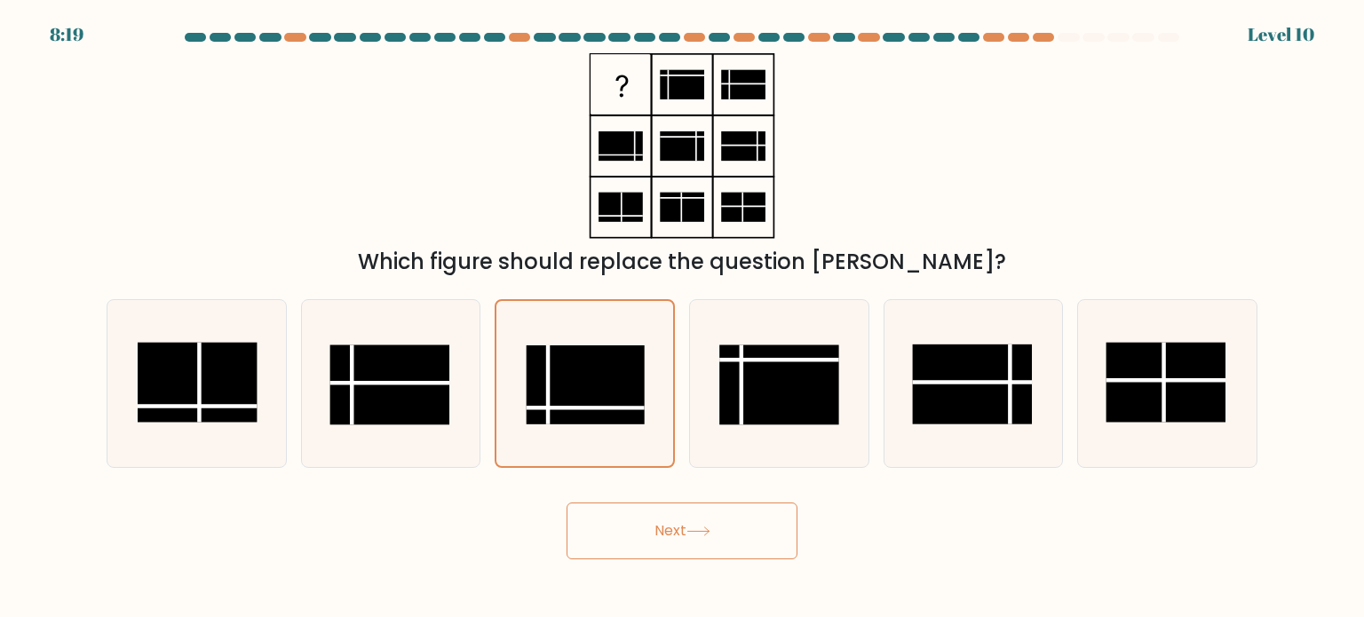
click at [670, 531] on button "Next" at bounding box center [682, 531] width 231 height 57
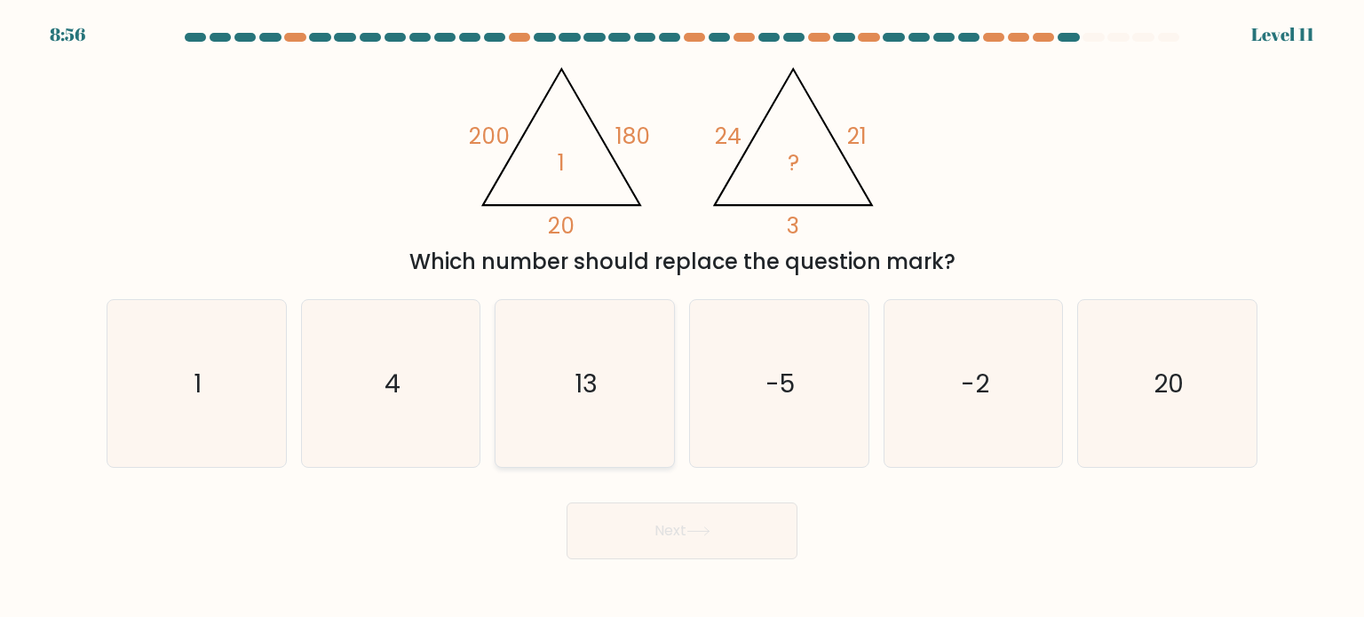
click at [590, 369] on text "13" at bounding box center [586, 383] width 23 height 36
click at [682, 318] on input "c. 13" at bounding box center [682, 313] width 1 height 9
radio input "true"
click at [734, 556] on button "Next" at bounding box center [682, 531] width 231 height 57
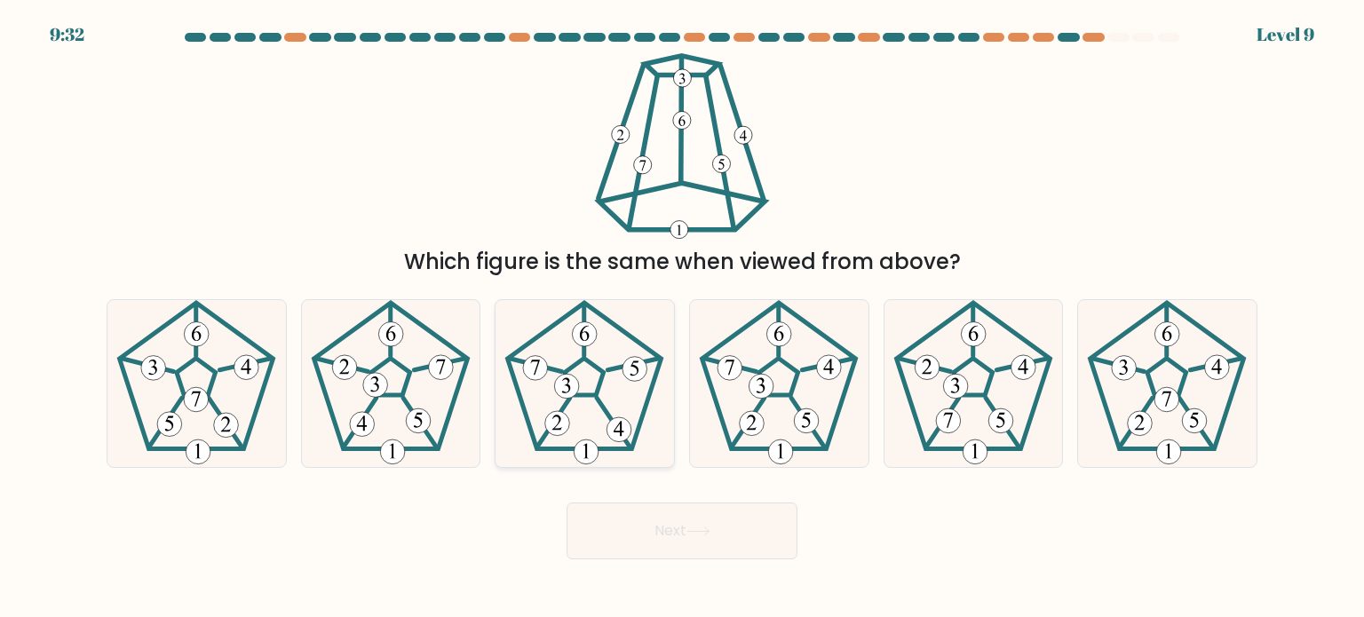
click at [611, 386] on icon at bounding box center [584, 383] width 167 height 167
click at [682, 318] on input "c." at bounding box center [682, 313] width 1 height 9
radio input "true"
click at [363, 368] on icon at bounding box center [390, 383] width 167 height 167
click at [682, 318] on input "b." at bounding box center [682, 313] width 1 height 9
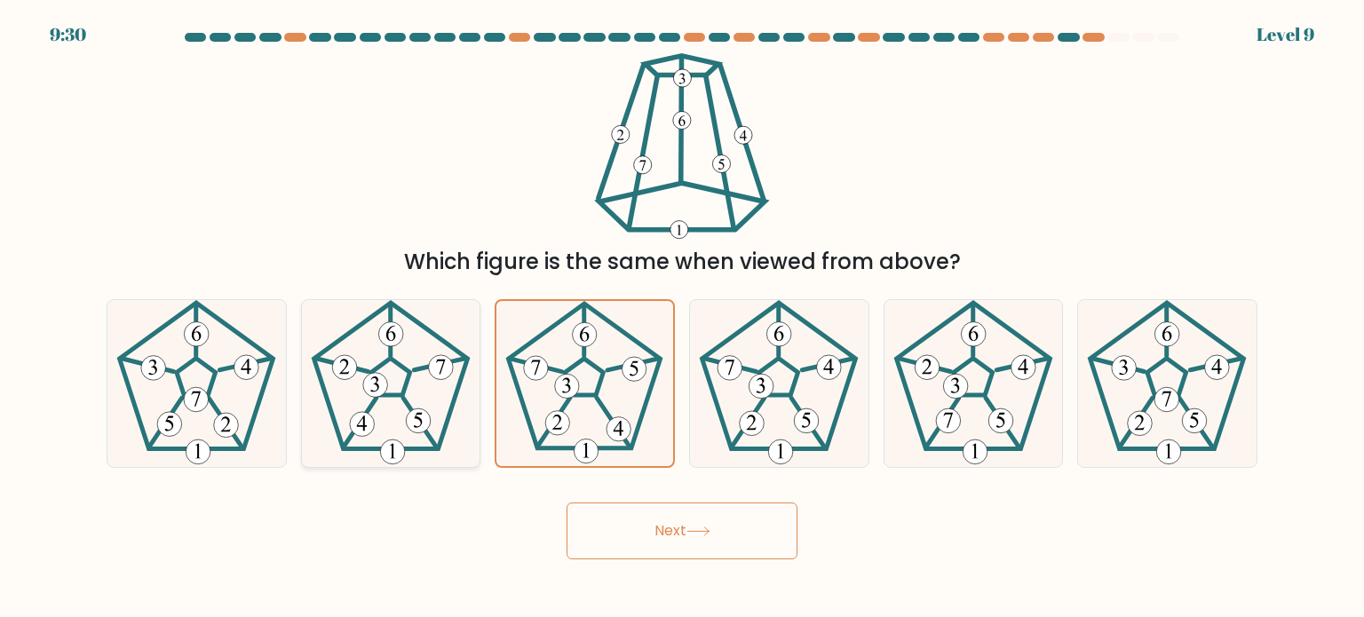
radio input "true"
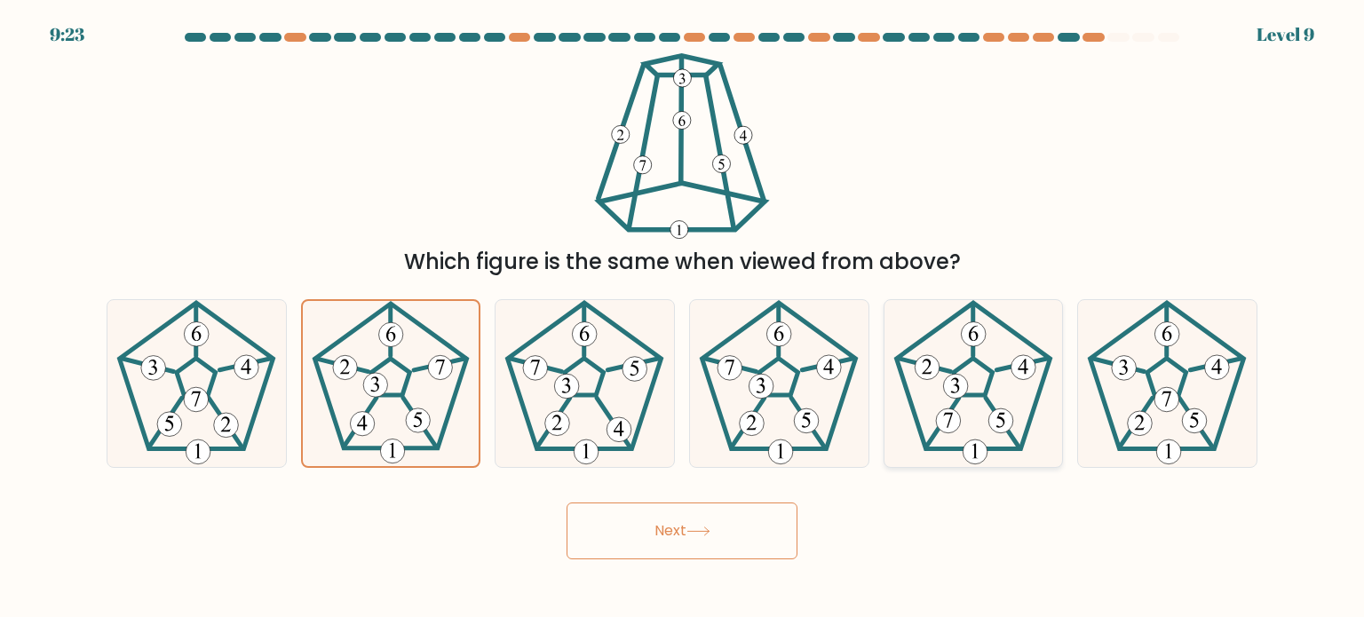
click at [987, 404] on 559 at bounding box center [1003, 423] width 34 height 51
click at [683, 318] on input "e." at bounding box center [682, 313] width 1 height 9
radio input "true"
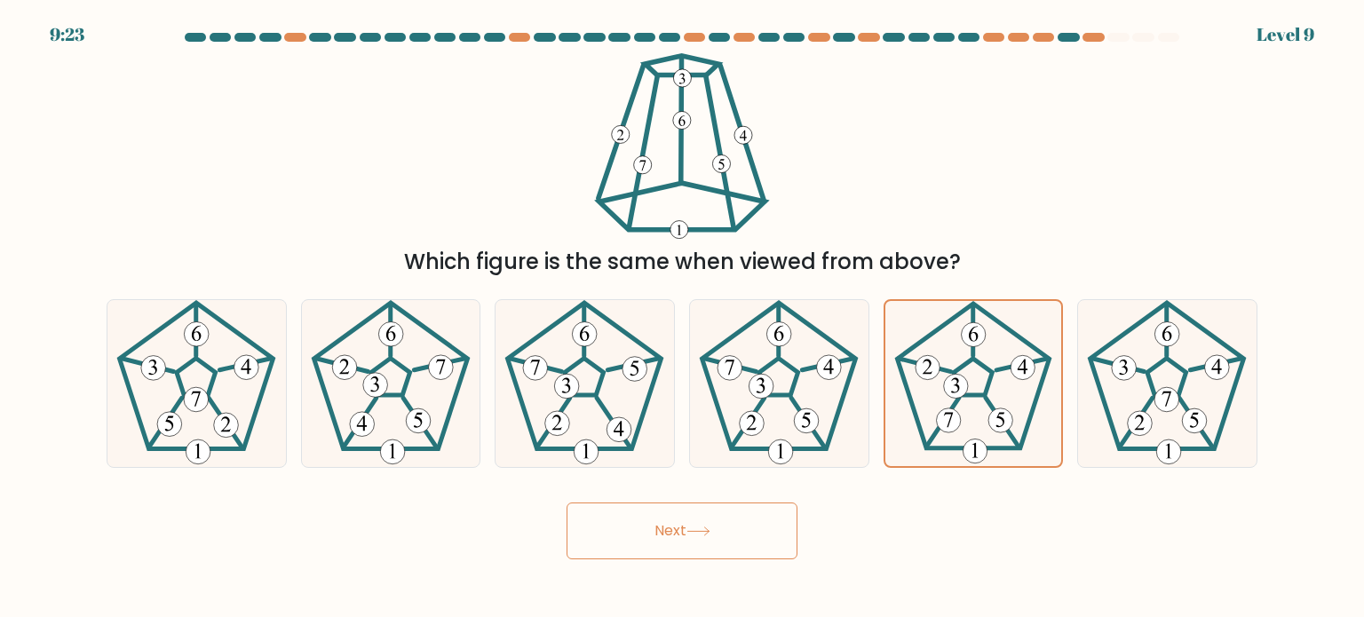
click at [718, 532] on button "Next" at bounding box center [682, 531] width 231 height 57
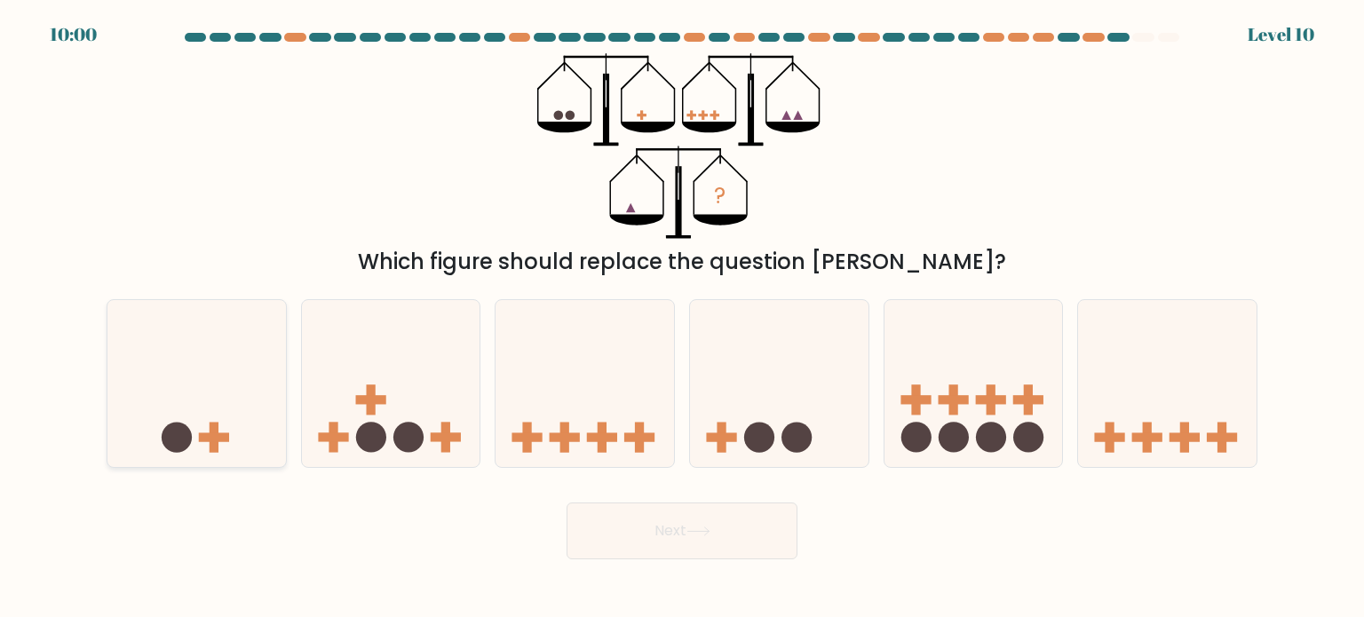
click at [268, 416] on icon at bounding box center [196, 383] width 178 height 147
click at [682, 318] on input "a." at bounding box center [682, 313] width 1 height 9
radio input "true"
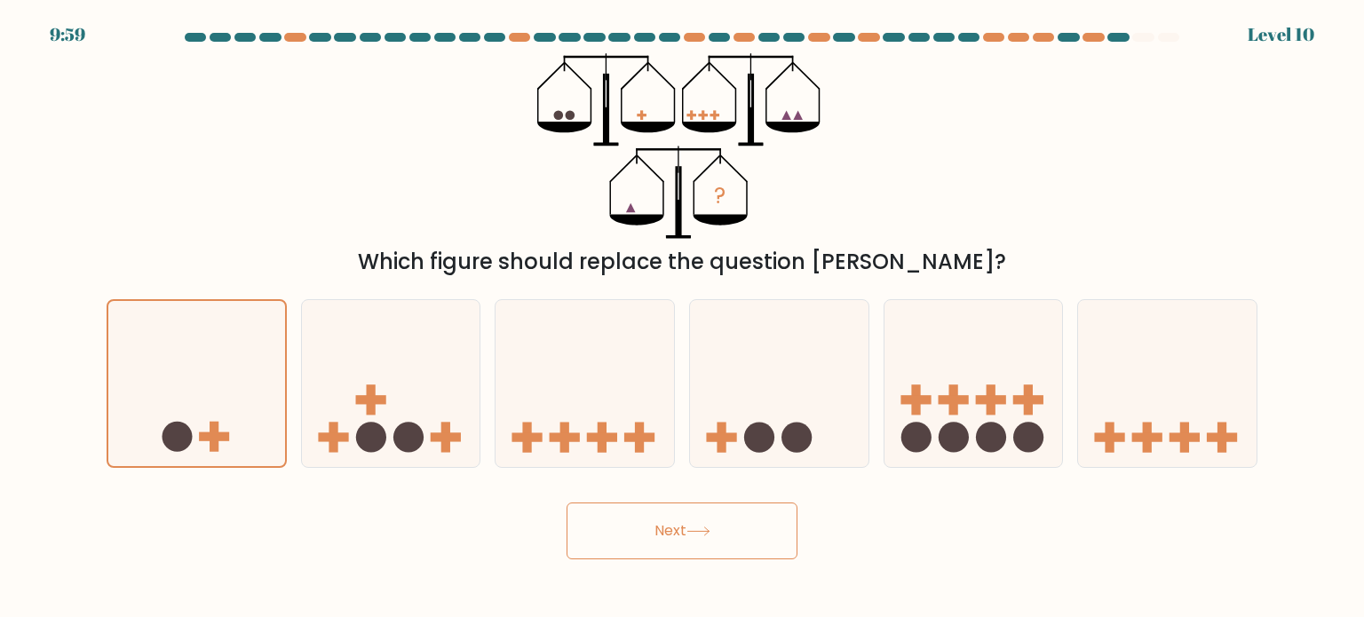
click at [655, 535] on button "Next" at bounding box center [682, 531] width 231 height 57
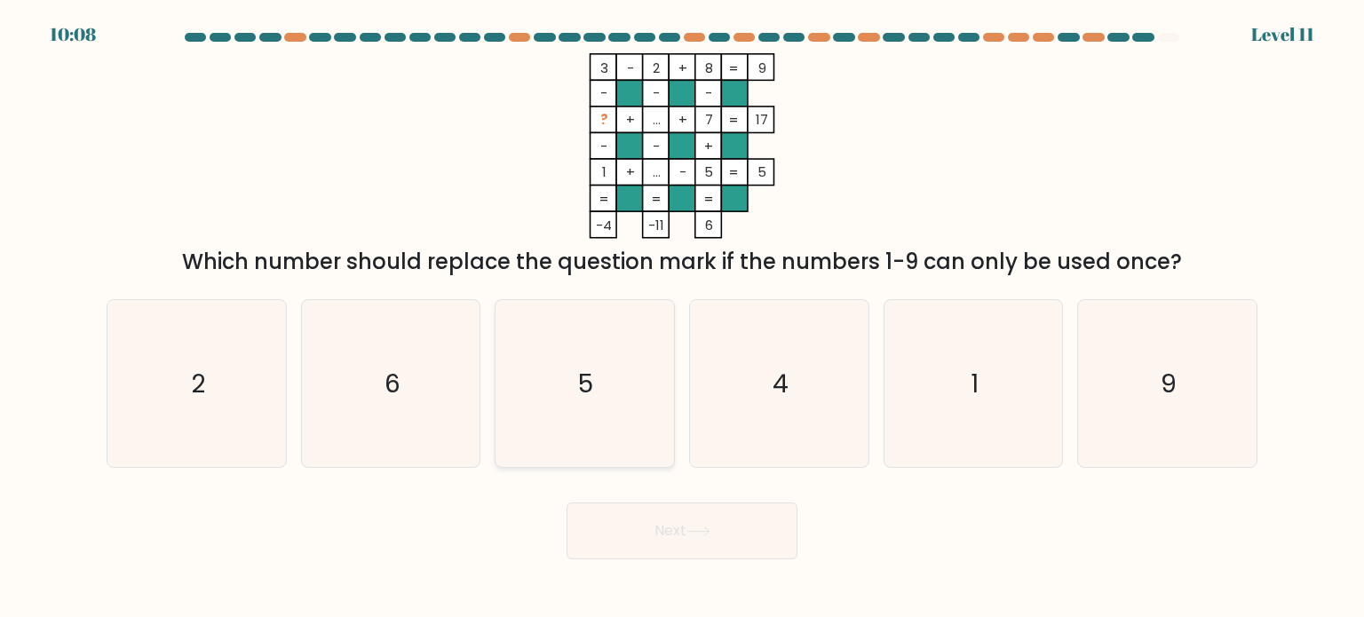
click at [586, 377] on text "5" at bounding box center [586, 383] width 15 height 36
click at [682, 318] on input "c. 5" at bounding box center [682, 313] width 1 height 9
radio input "true"
click at [436, 382] on icon "6" at bounding box center [390, 383] width 167 height 167
click at [682, 318] on input "b. 6" at bounding box center [682, 313] width 1 height 9
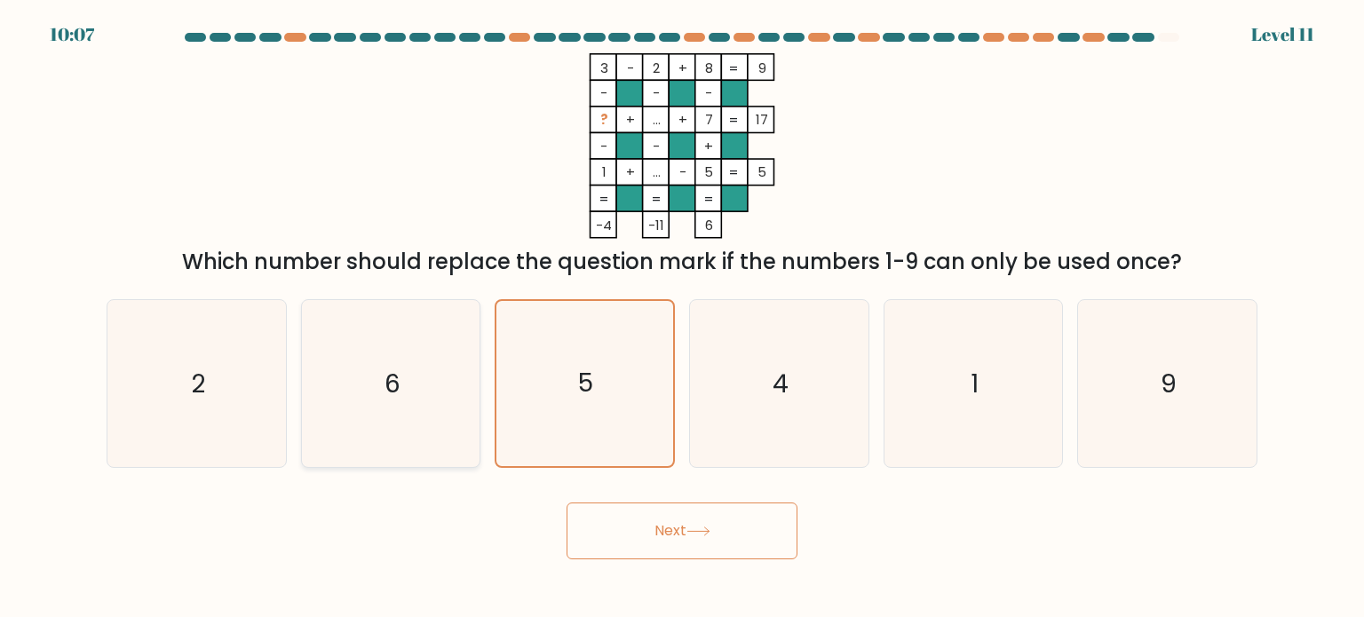
radio input "true"
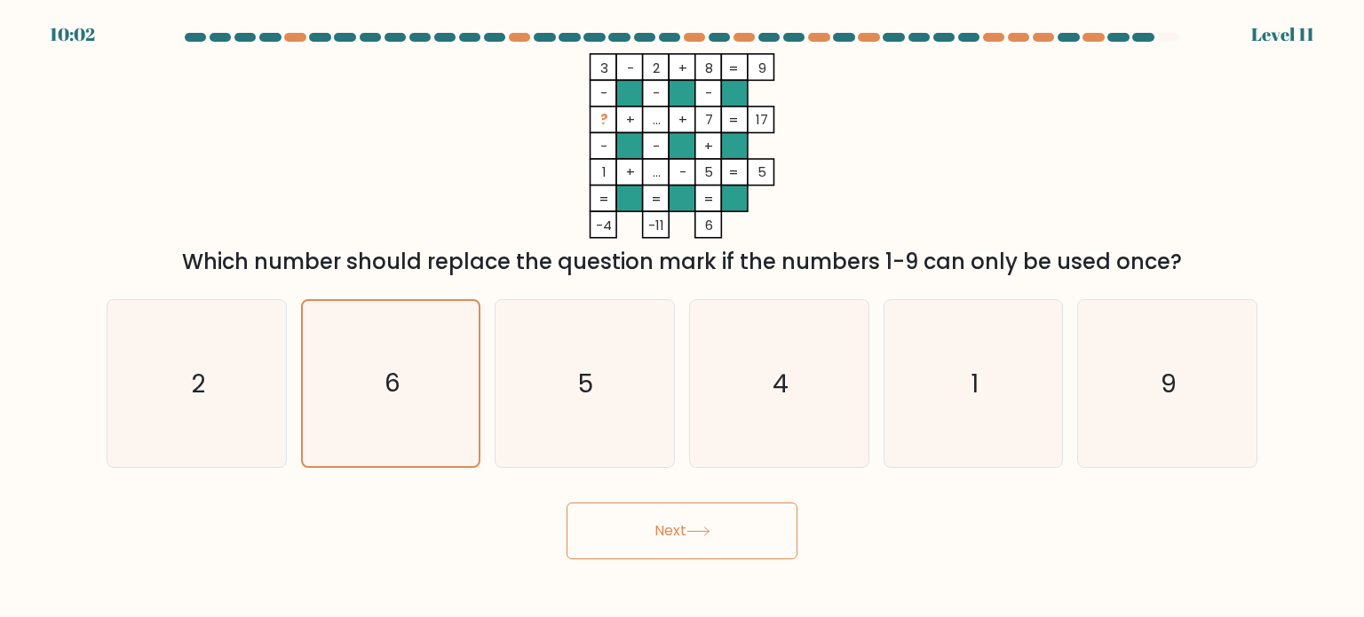
click at [708, 550] on button "Next" at bounding box center [682, 531] width 231 height 57
